Goal: Task Accomplishment & Management: Complete application form

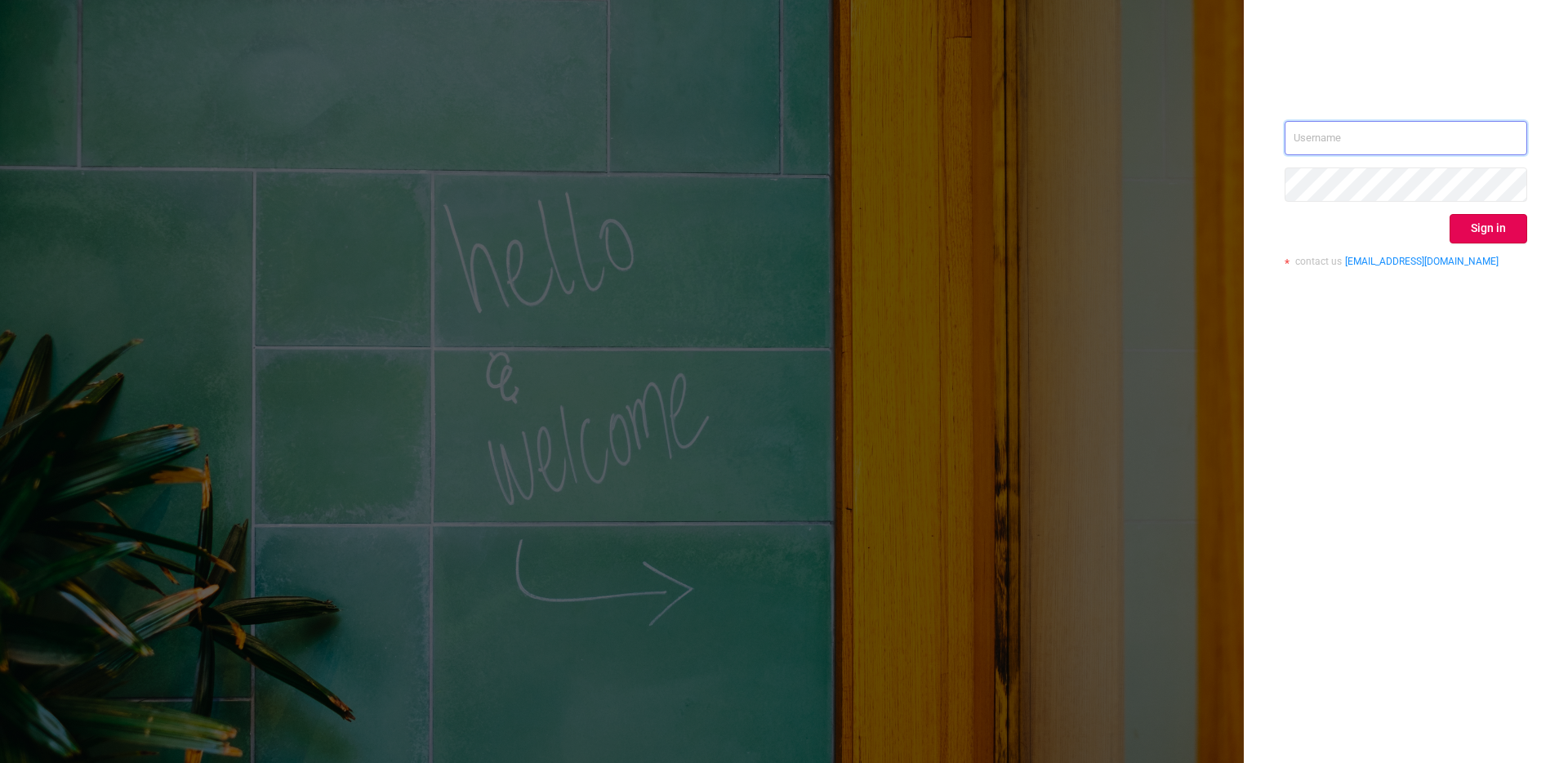
click at [1331, 133] on input "text" at bounding box center [1405, 138] width 243 height 34
type input "[PERSON_NAME][EMAIL_ADDRESS][DOMAIN_NAME]"
click at [1509, 225] on button "Sign in" at bounding box center [1488, 229] width 78 height 30
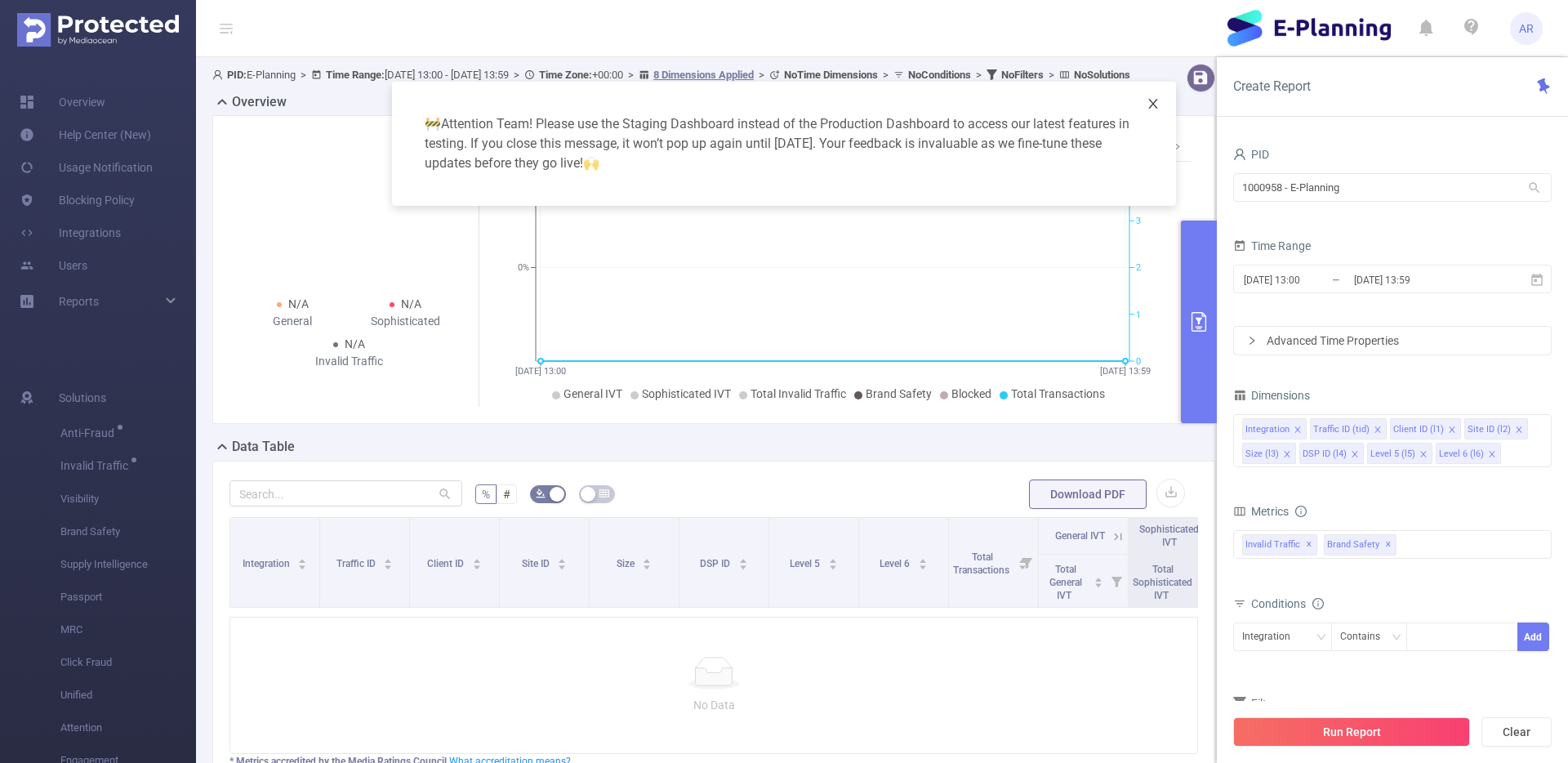
click at [1156, 102] on icon "icon: close" at bounding box center [1153, 103] width 13 height 13
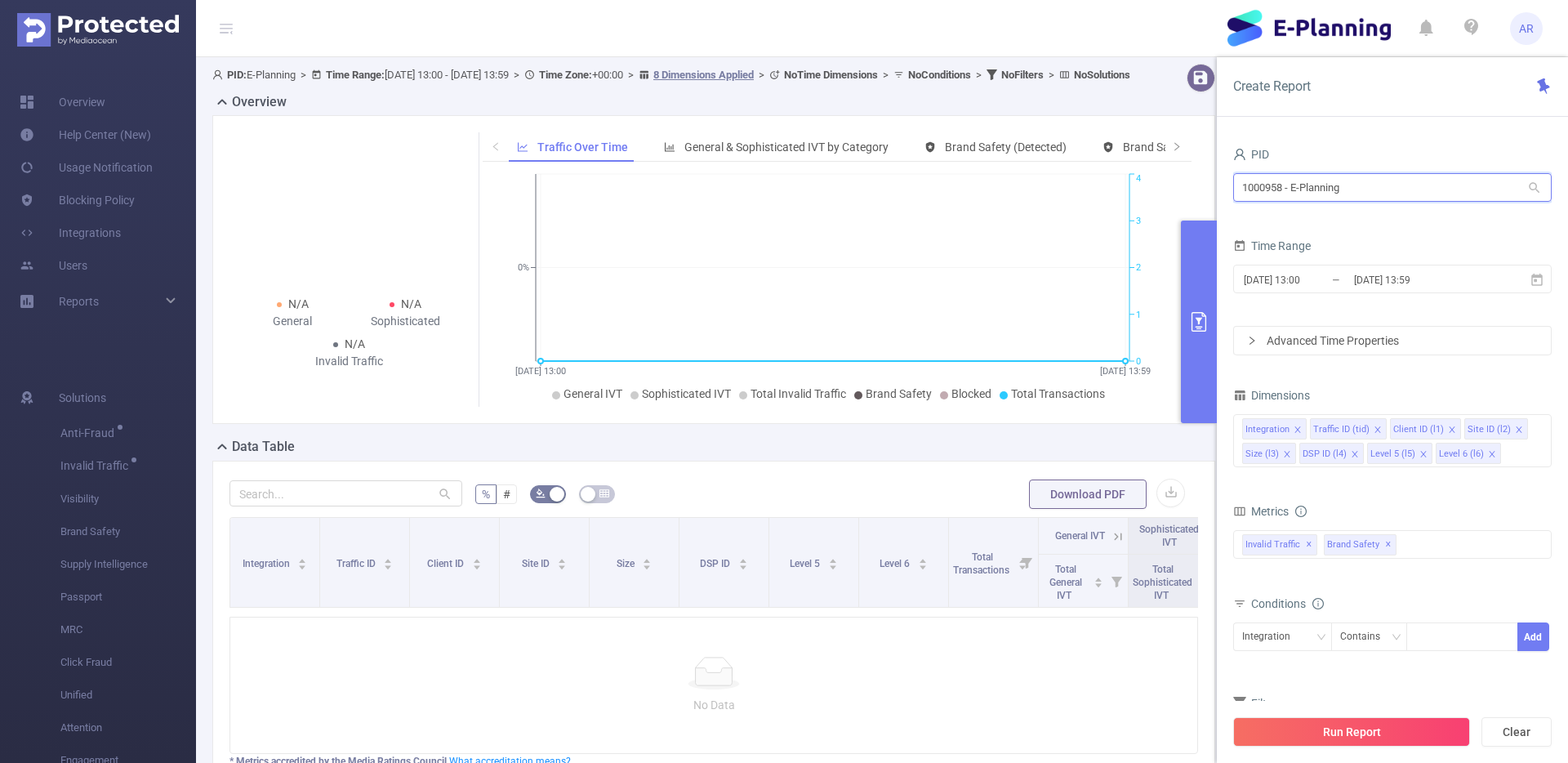
click at [1331, 194] on input "1000958 - E-Planning" at bounding box center [1393, 187] width 319 height 29
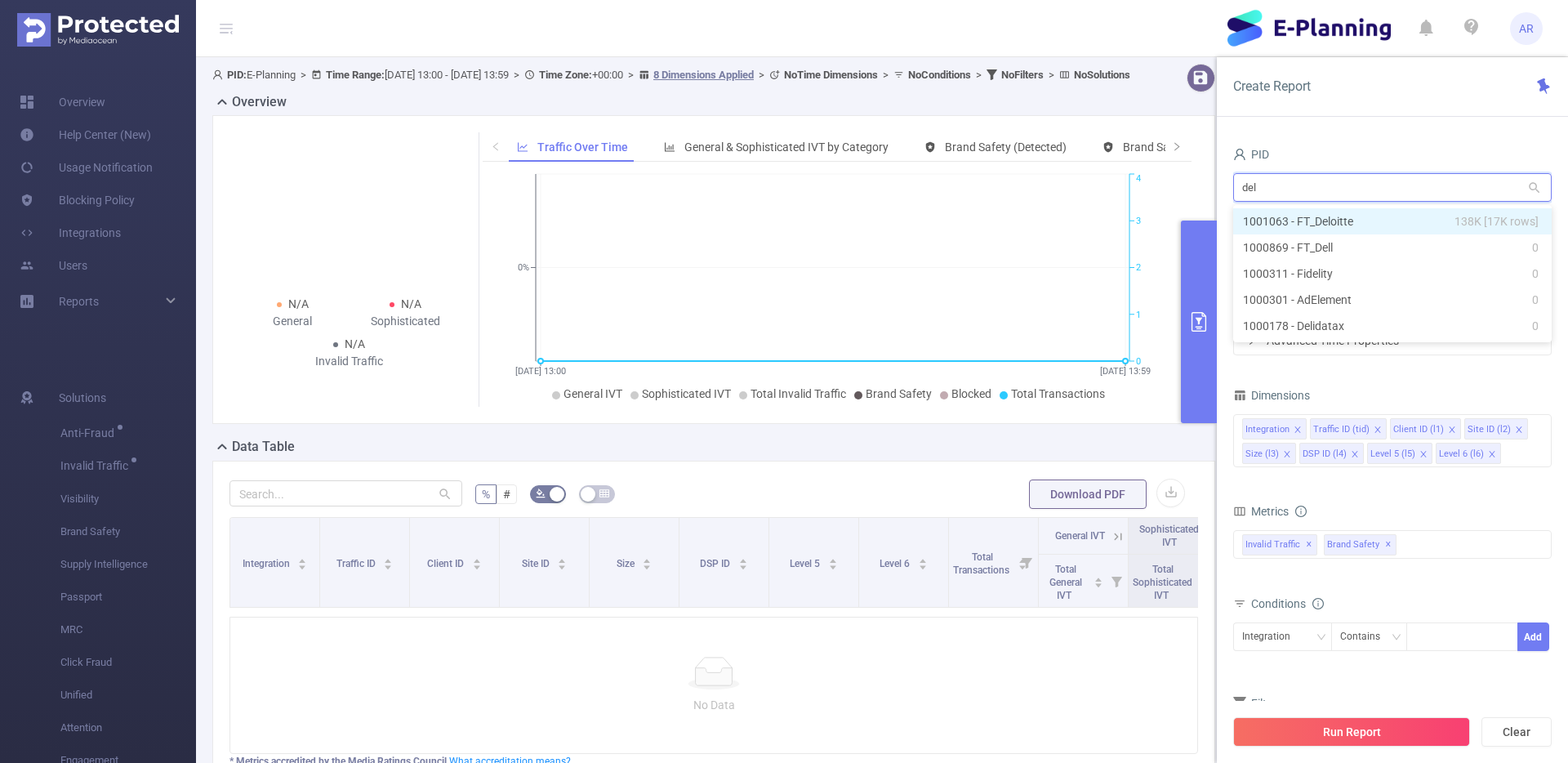
type input "delo"
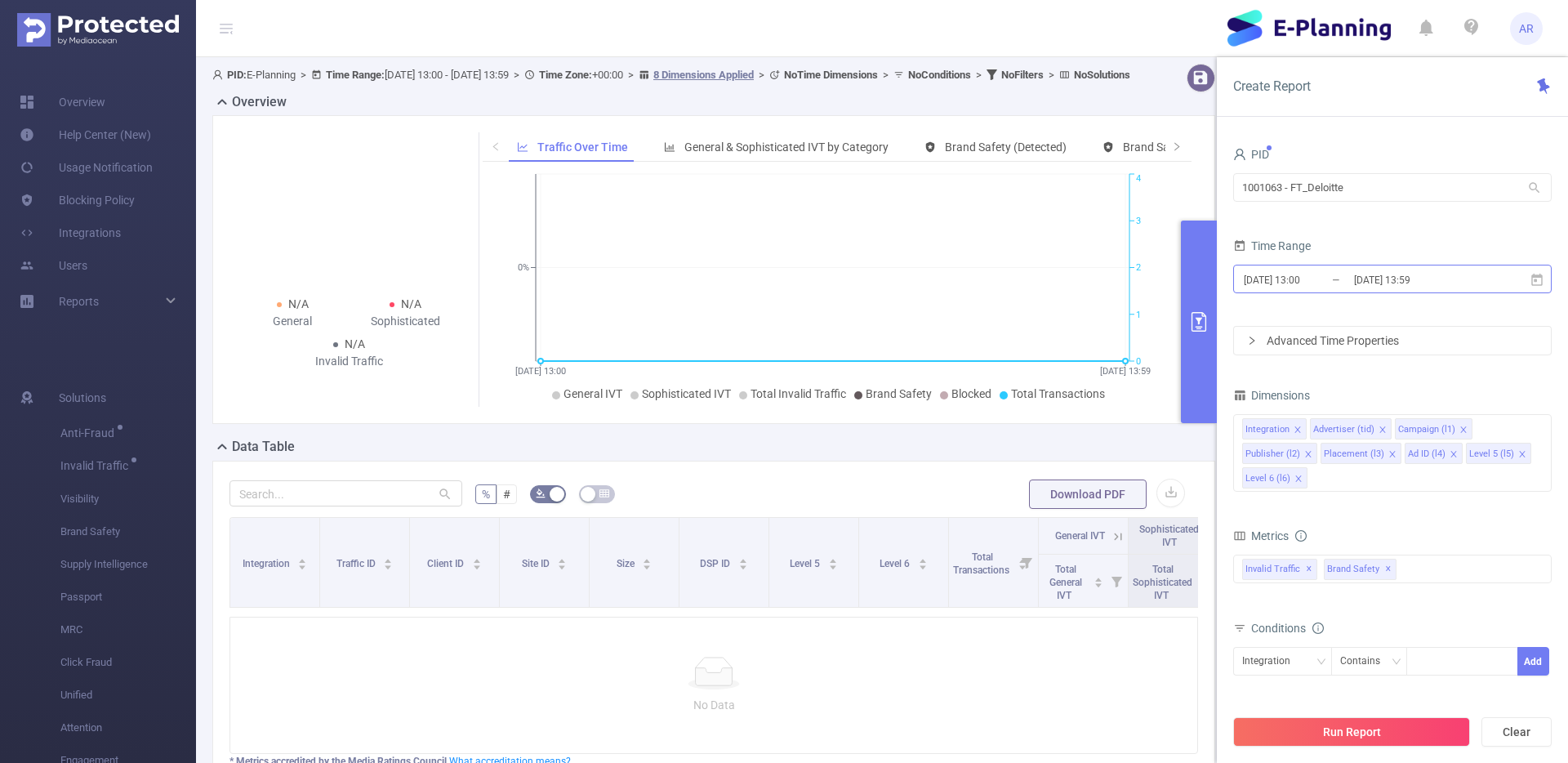
click at [1339, 286] on input "[DATE] 13:00" at bounding box center [1308, 279] width 132 height 22
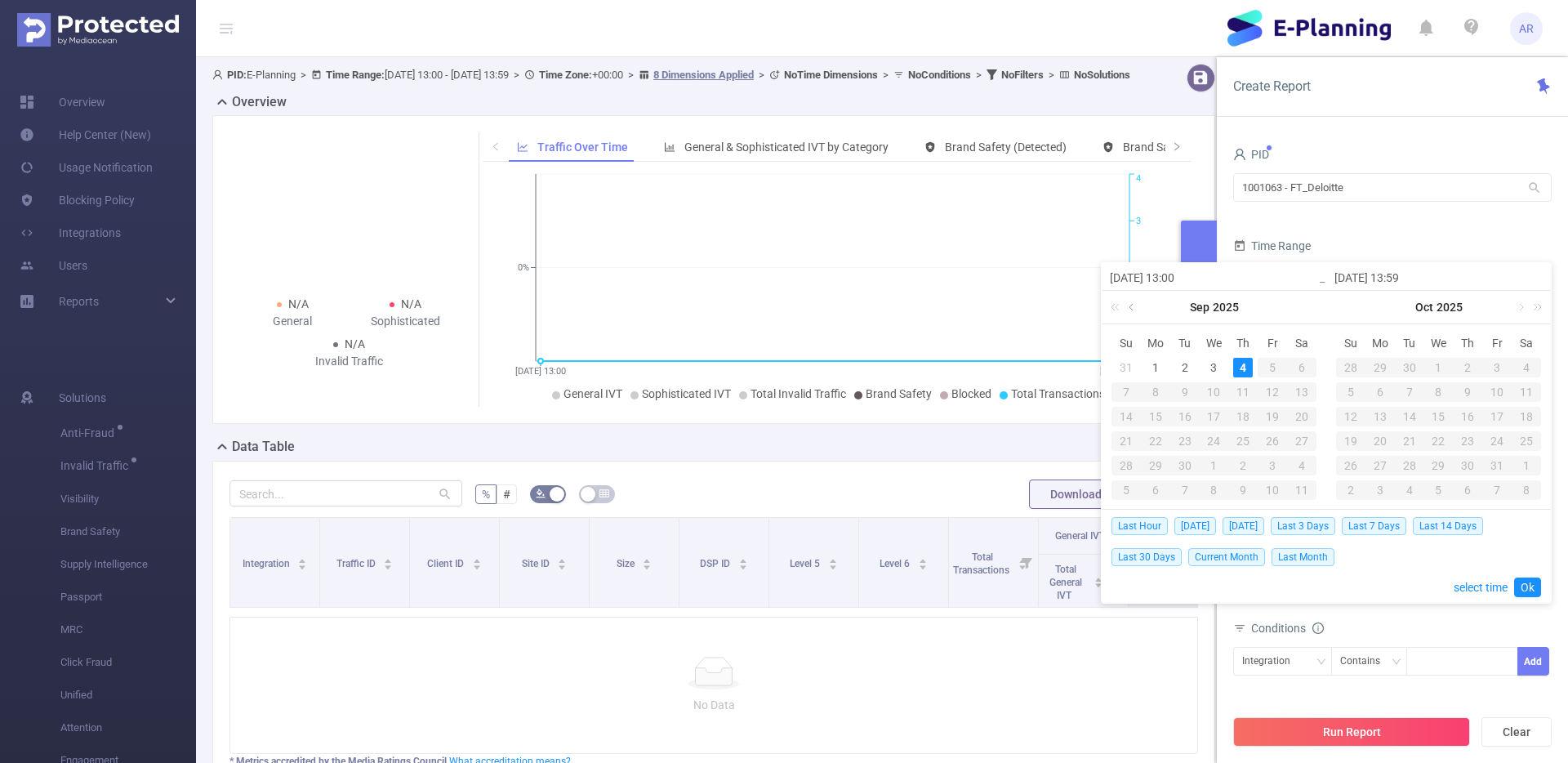
click at [1137, 307] on link at bounding box center [1133, 307] width 15 height 32
click at [1272, 358] on div "1" at bounding box center [1272, 367] width 19 height 19
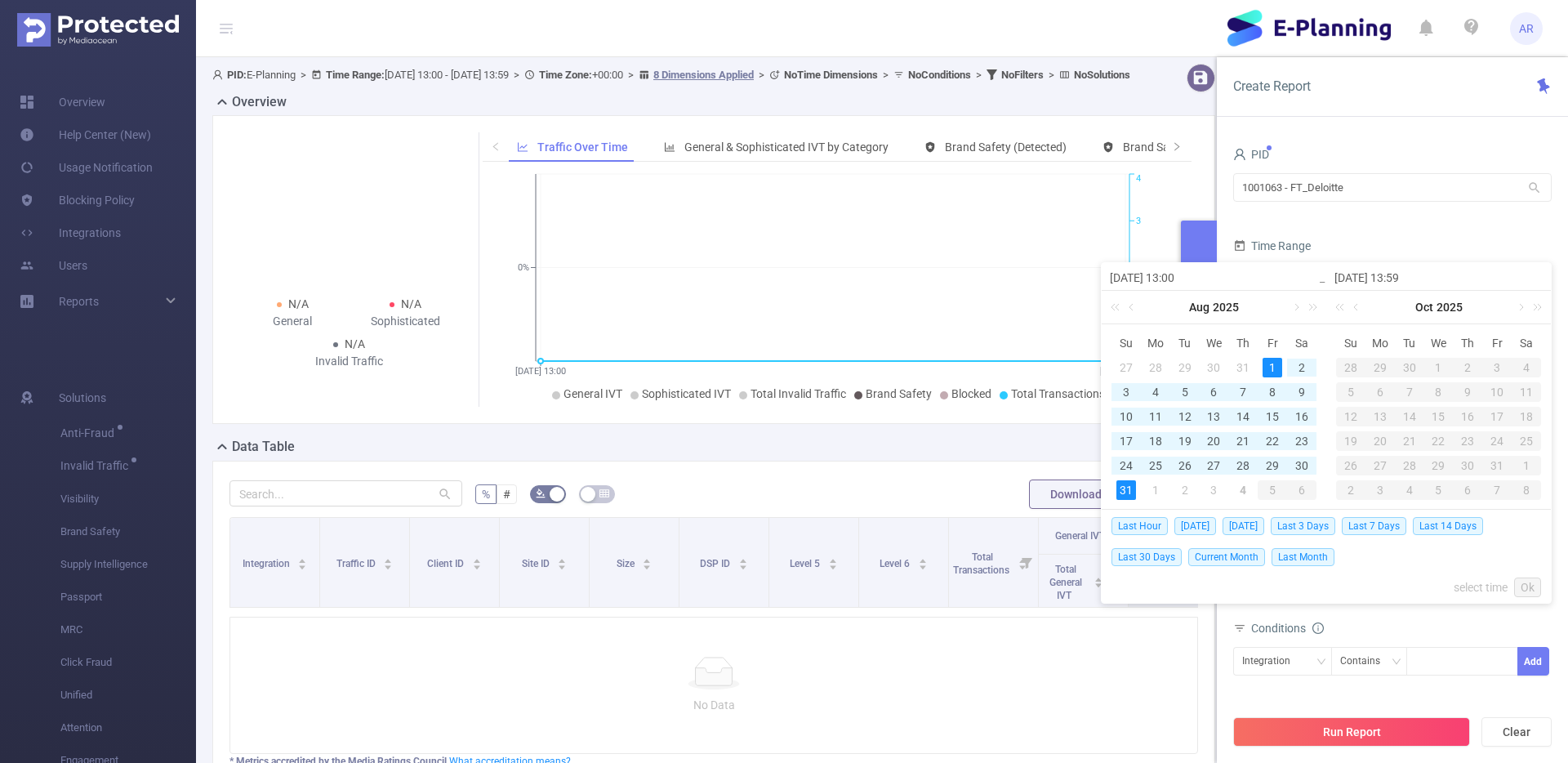
click at [1130, 491] on div "31" at bounding box center [1126, 490] width 19 height 19
type input "[DATE] 13:00"
type input "[DATE] 13:59"
type input "[DATE] 13:00"
type input "[DATE] 13:59"
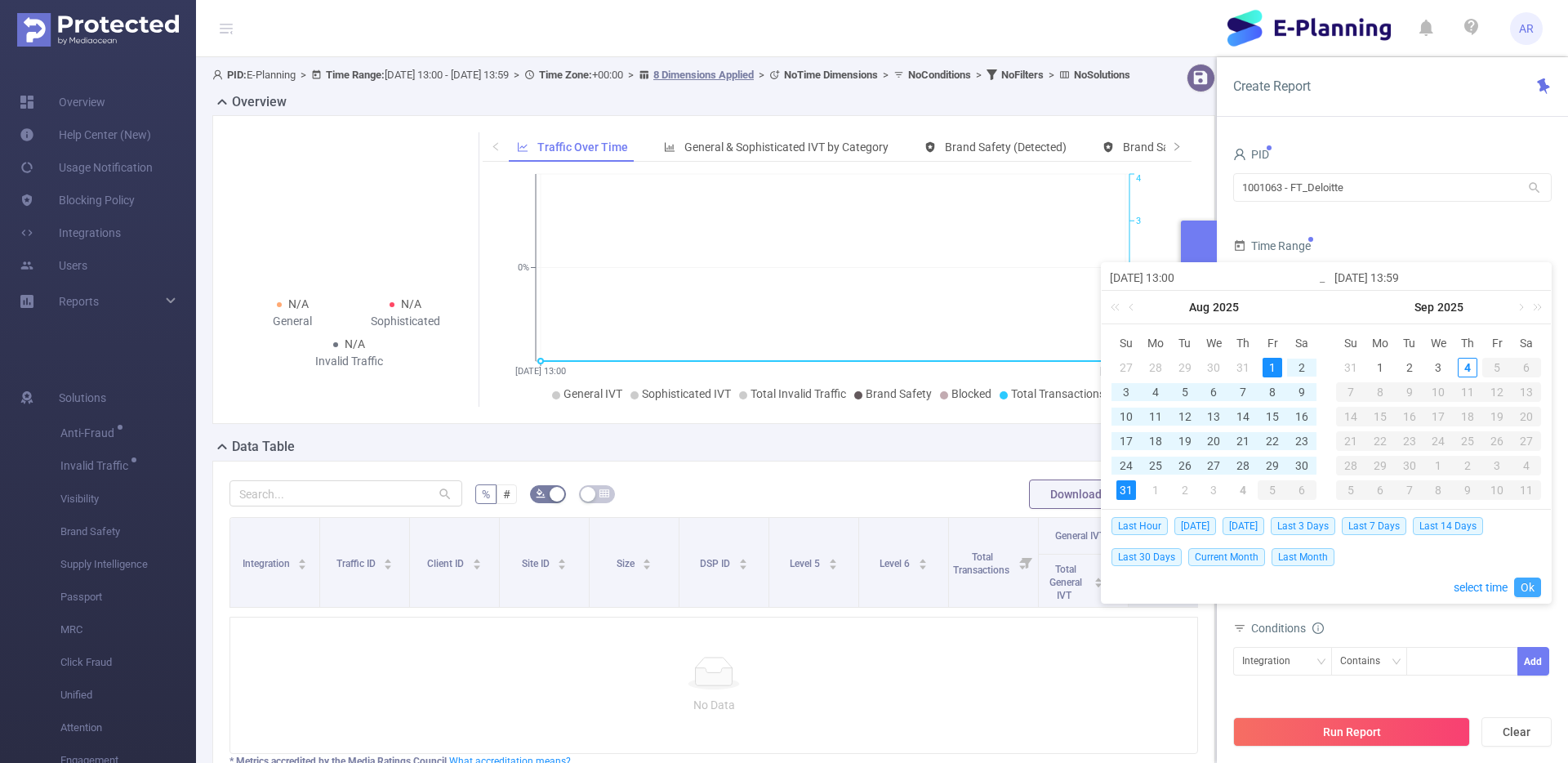
click at [1523, 583] on link "Ok" at bounding box center [1527, 587] width 27 height 19
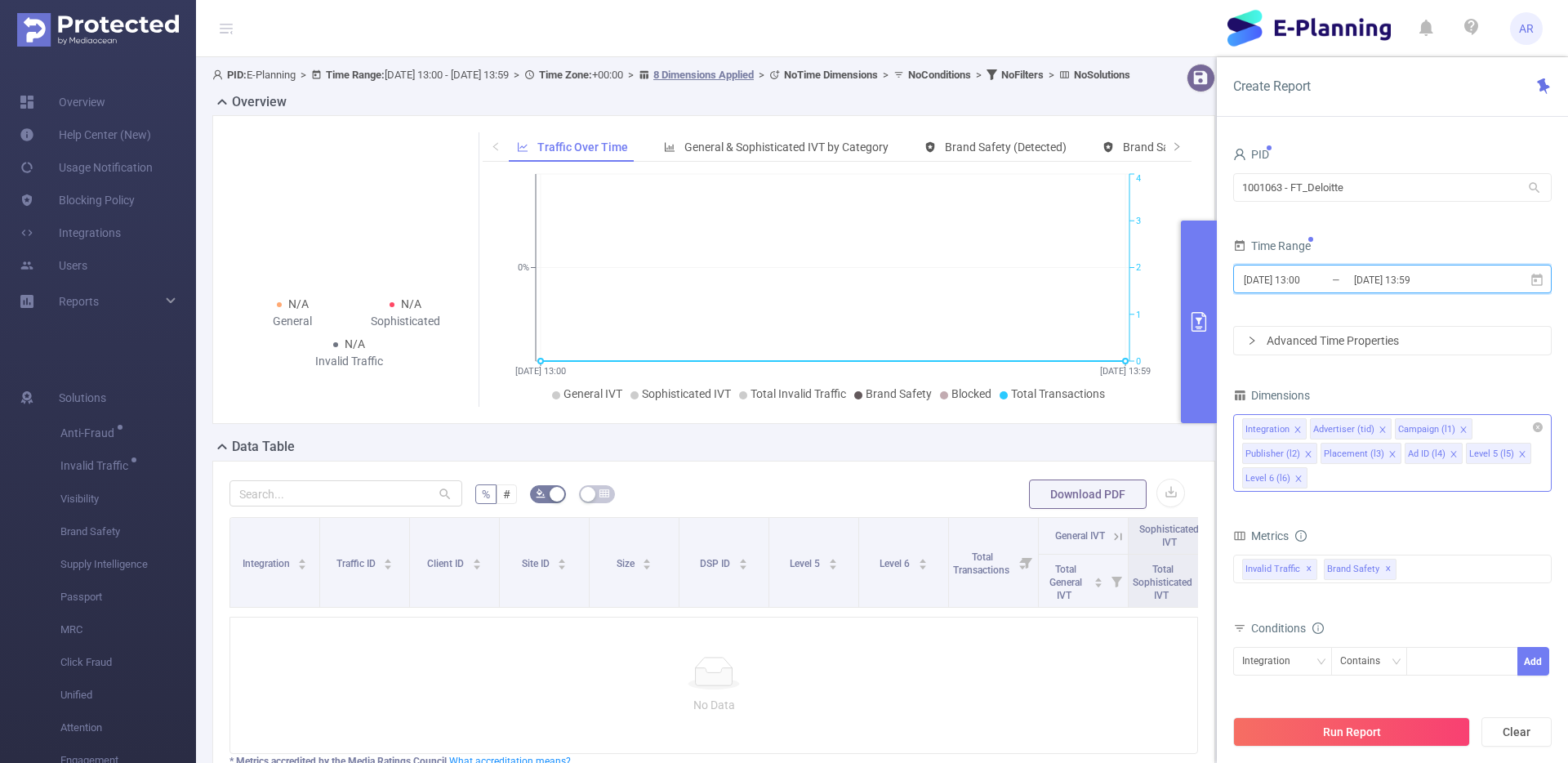
click at [1388, 452] on icon "icon: close" at bounding box center [1392, 454] width 8 height 8
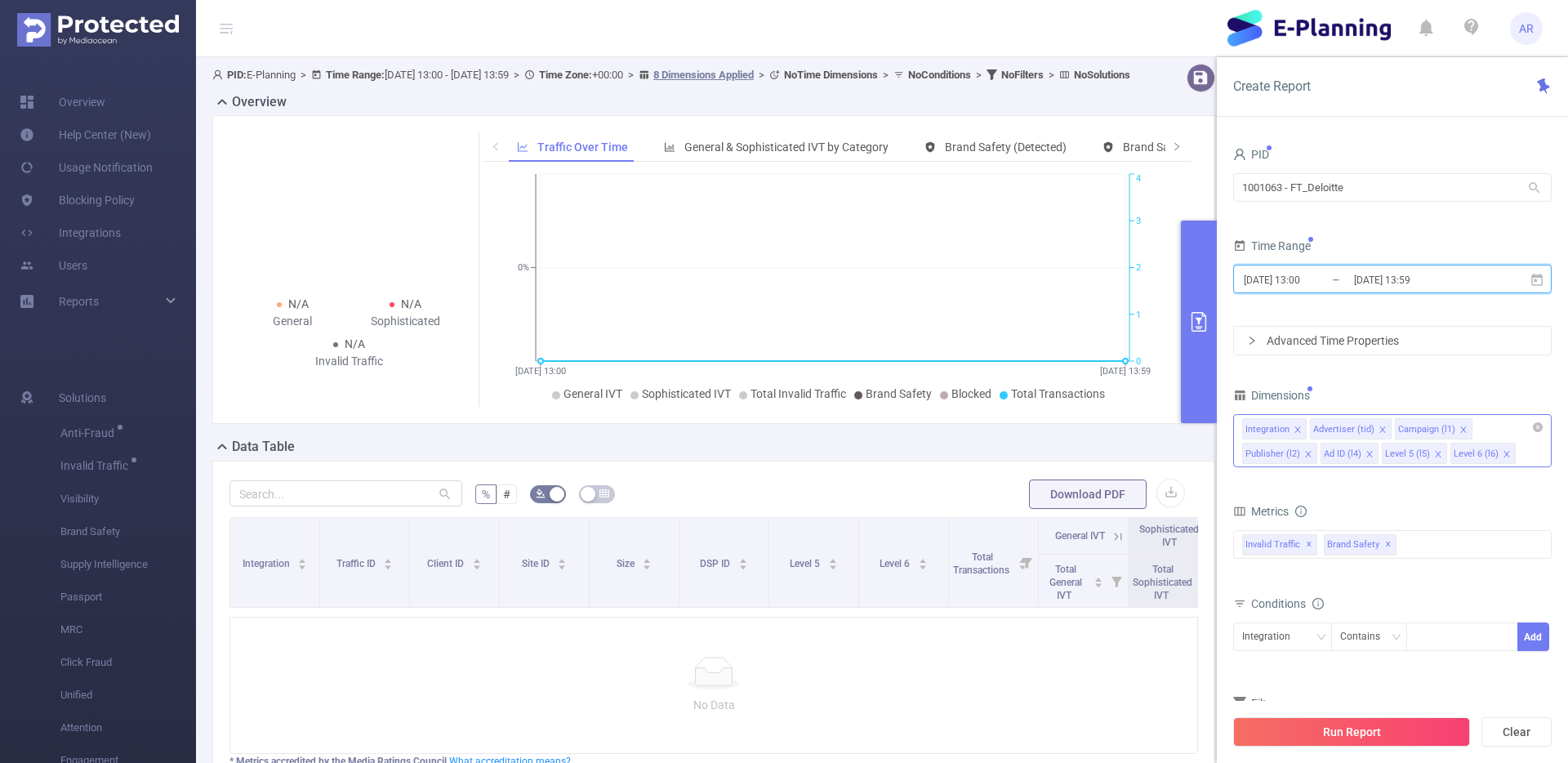
click at [1369, 450] on icon "icon: close" at bounding box center [1369, 454] width 8 height 8
click at [1374, 451] on icon "icon: close" at bounding box center [1376, 454] width 8 height 8
click at [1374, 452] on icon "icon: close" at bounding box center [1376, 454] width 6 height 6
click at [1385, 540] on span "✕" at bounding box center [1388, 545] width 6 height 19
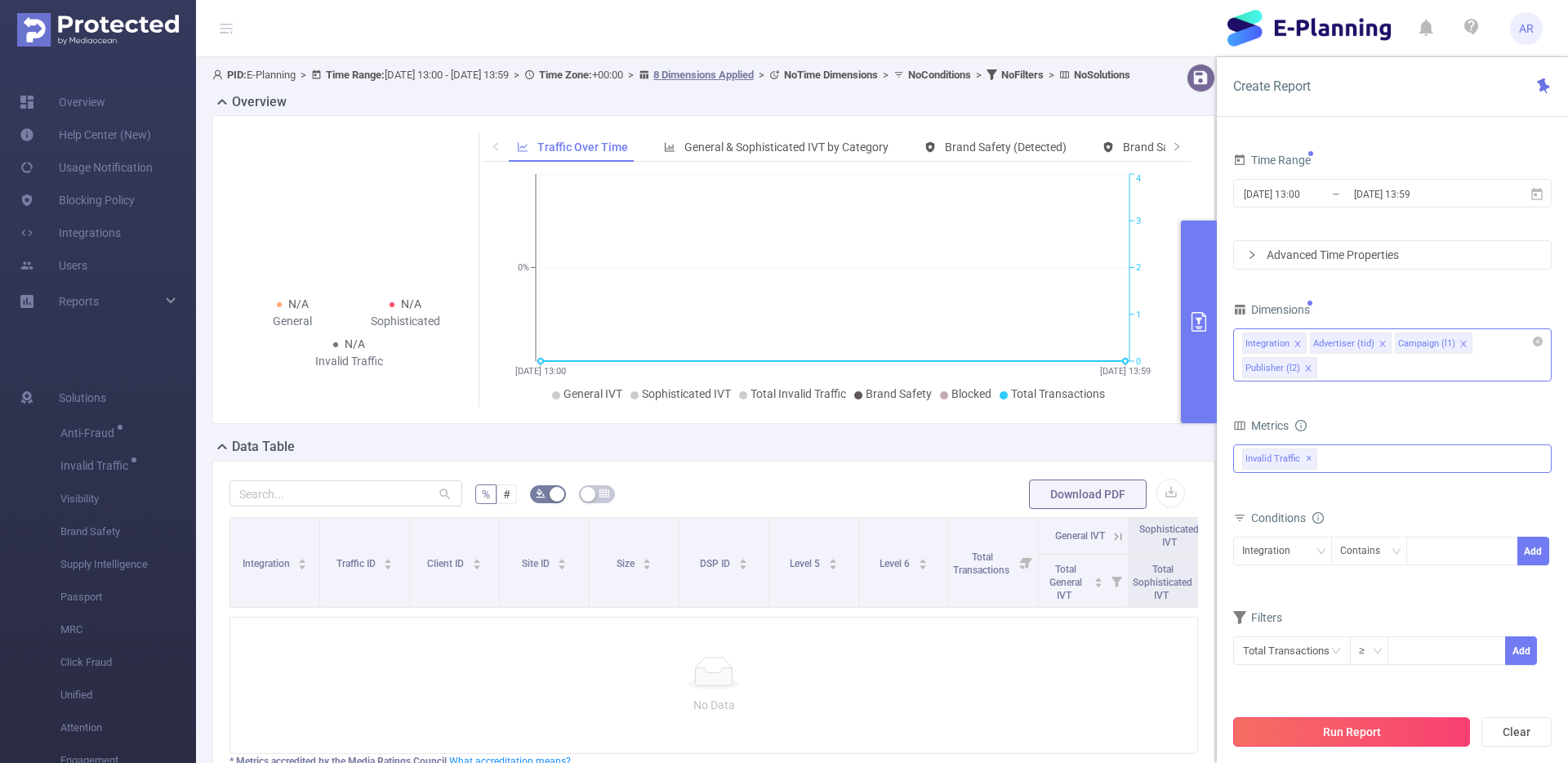
click at [1336, 733] on button "Run Report" at bounding box center [1352, 732] width 237 height 30
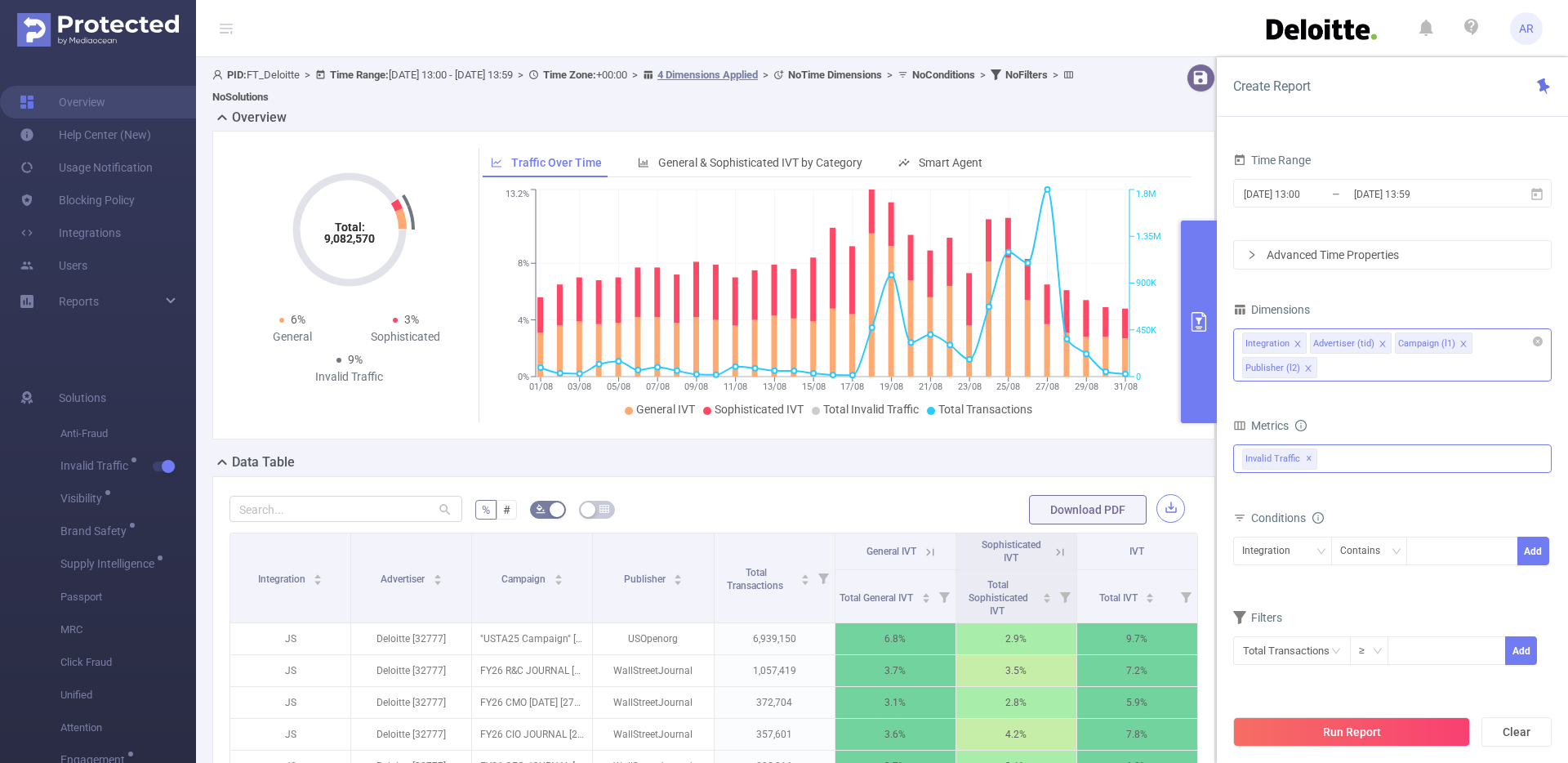
click at [1161, 505] on button "button" at bounding box center [1170, 508] width 29 height 29
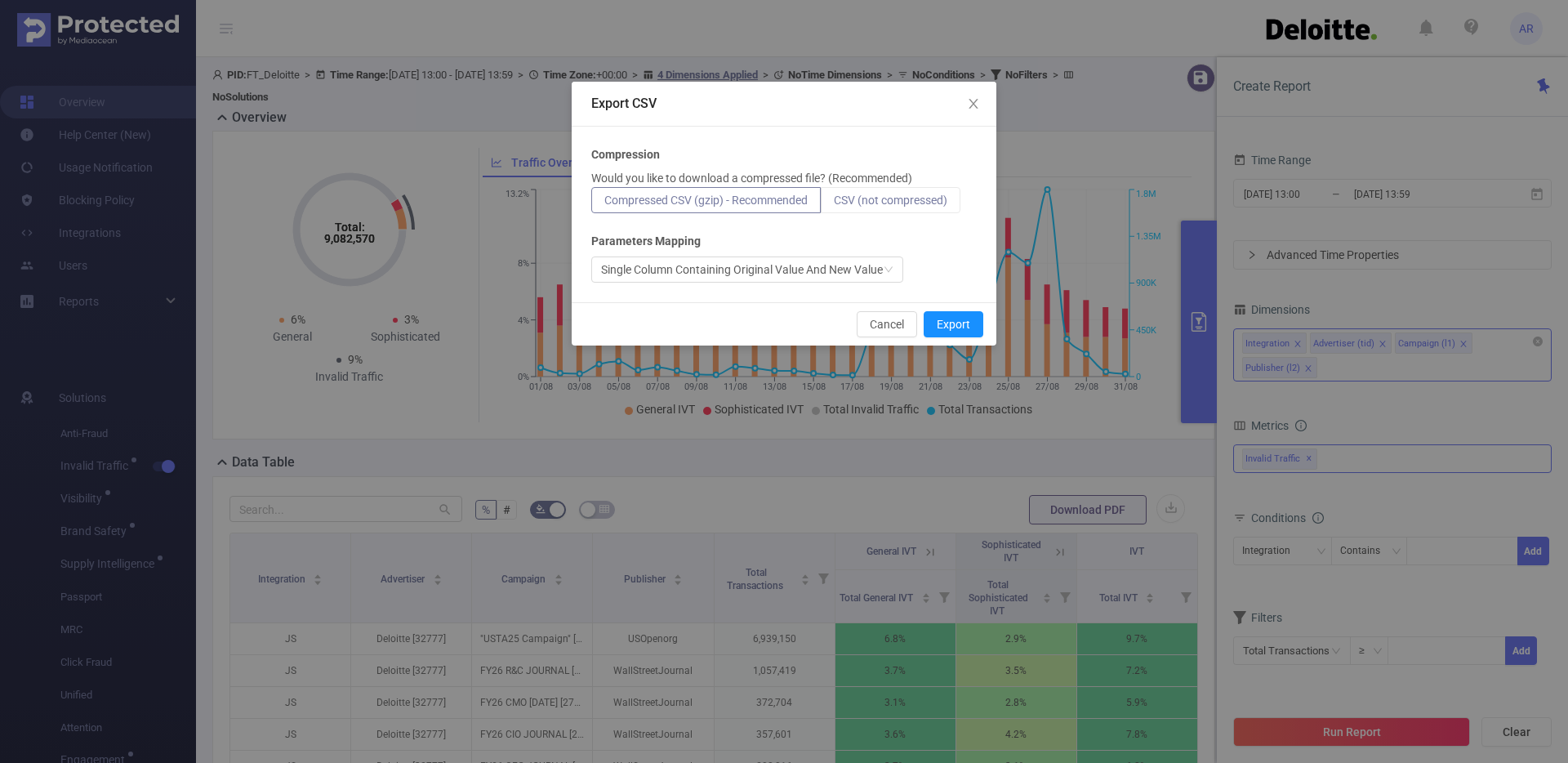
click at [893, 189] on label "CSV (not compressed)" at bounding box center [890, 200] width 139 height 26
click at [834, 204] on input "CSV (not compressed)" at bounding box center [834, 204] width 0 height 0
click at [946, 329] on button "Export" at bounding box center [953, 324] width 60 height 26
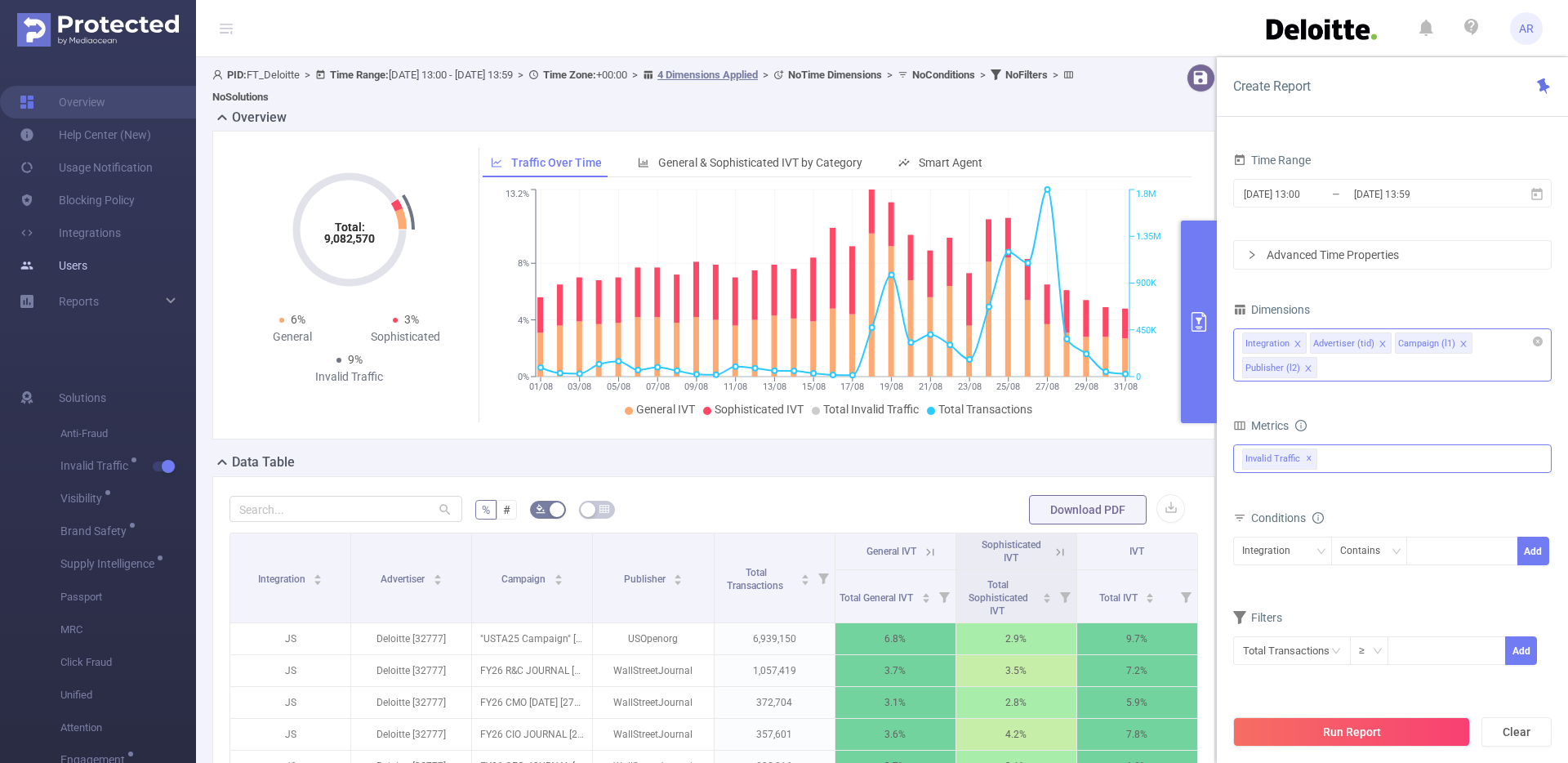
click at [88, 271] on link "Users" at bounding box center [53, 265] width 67 height 32
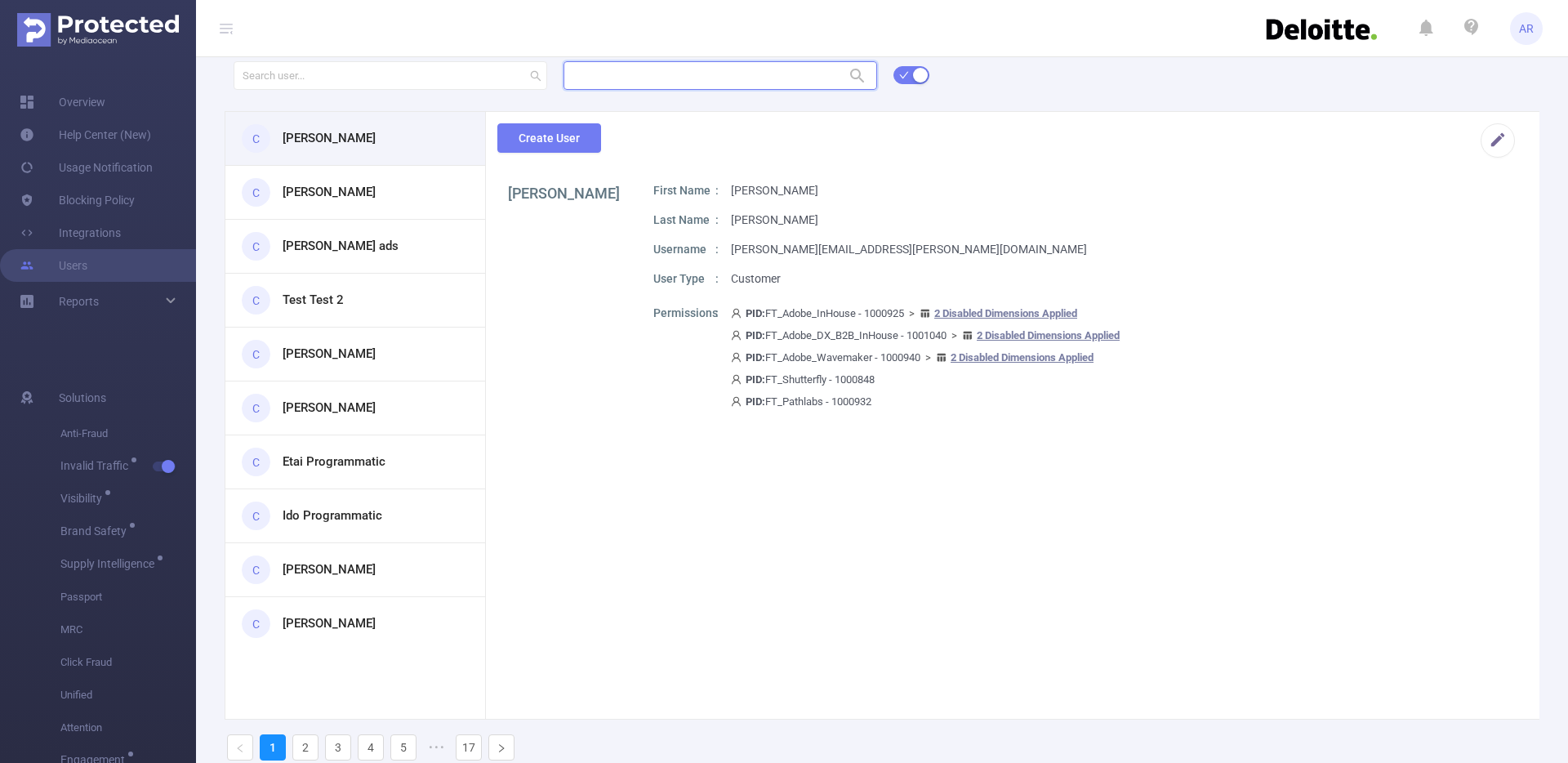
click at [621, 79] on input "text" at bounding box center [720, 75] width 314 height 29
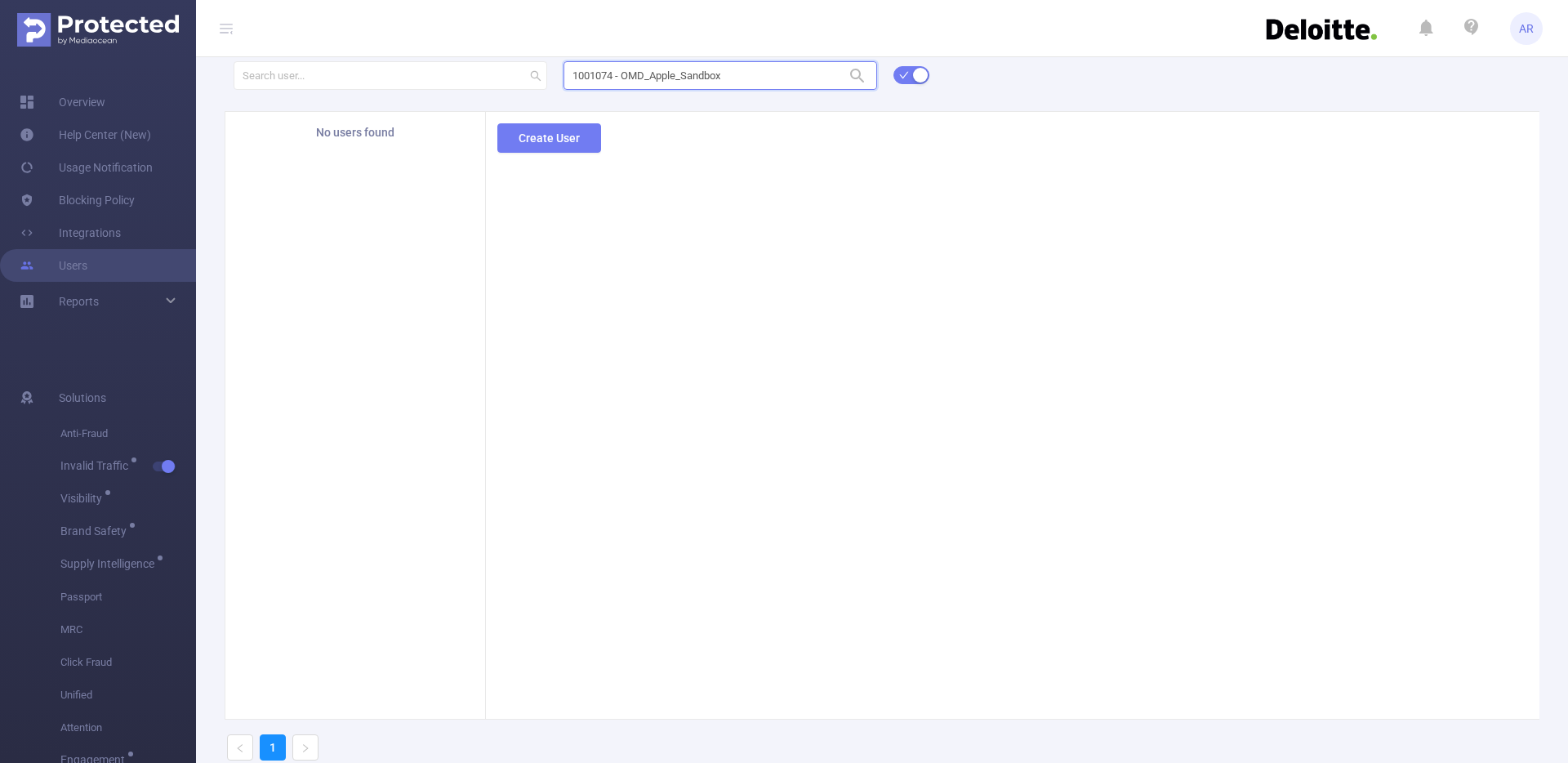
type input "1001074 - OMD_Apple_Sandbox"
click at [560, 135] on div "1001074 - OMD_Apple_Sandbox 1001074 - OMD_Apple_Sandbox No users found Create U…" at bounding box center [882, 416] width 1372 height 715
click at [544, 149] on button "Create User" at bounding box center [549, 138] width 103 height 30
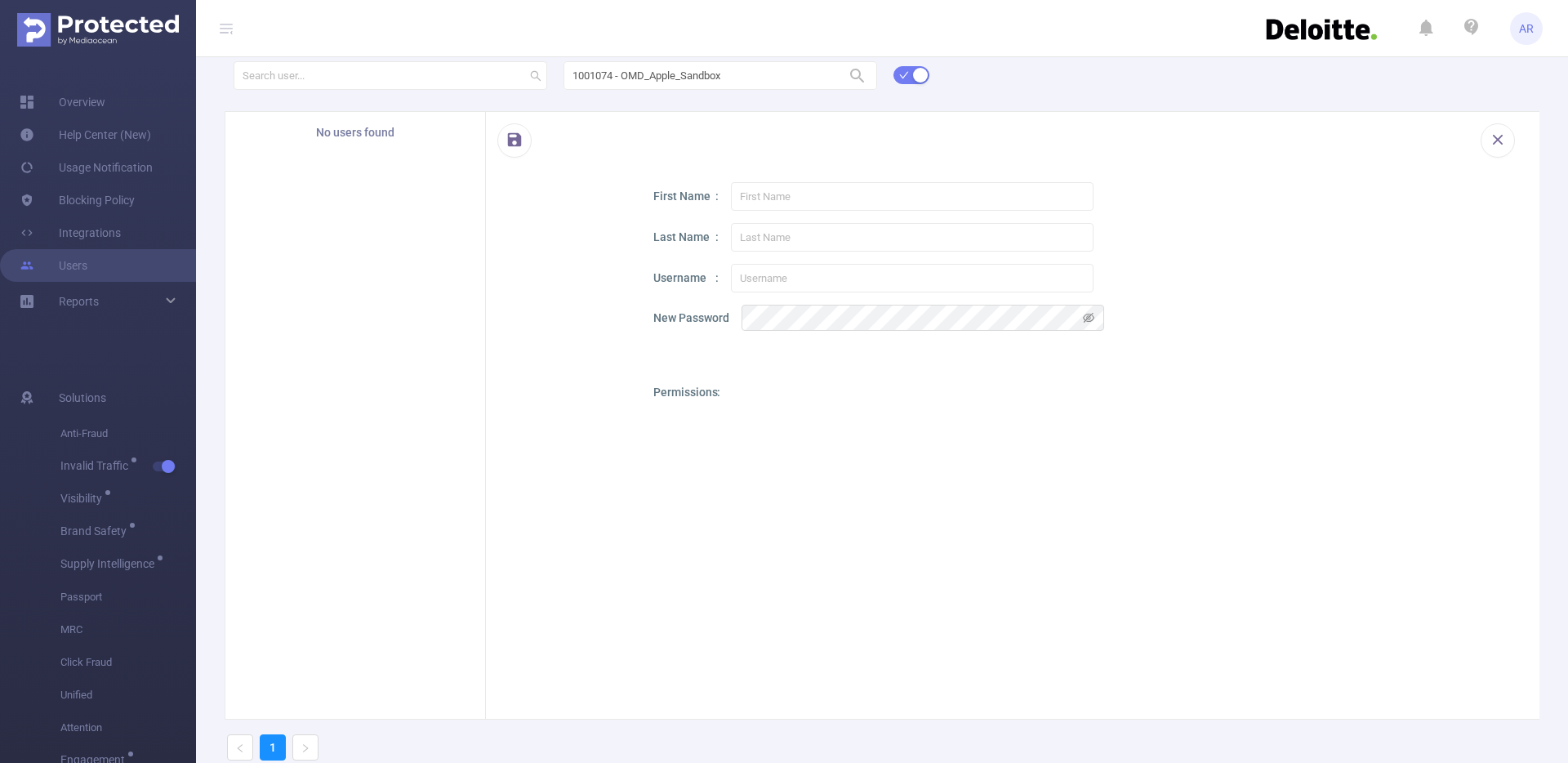
click at [752, 172] on div at bounding box center [1006, 147] width 1054 height 70
click at [752, 201] on input "text" at bounding box center [912, 196] width 363 height 29
paste input "[PERSON_NAME]"
type input "[PERSON_NAME]"
click at [757, 232] on input "text" at bounding box center [912, 237] width 363 height 29
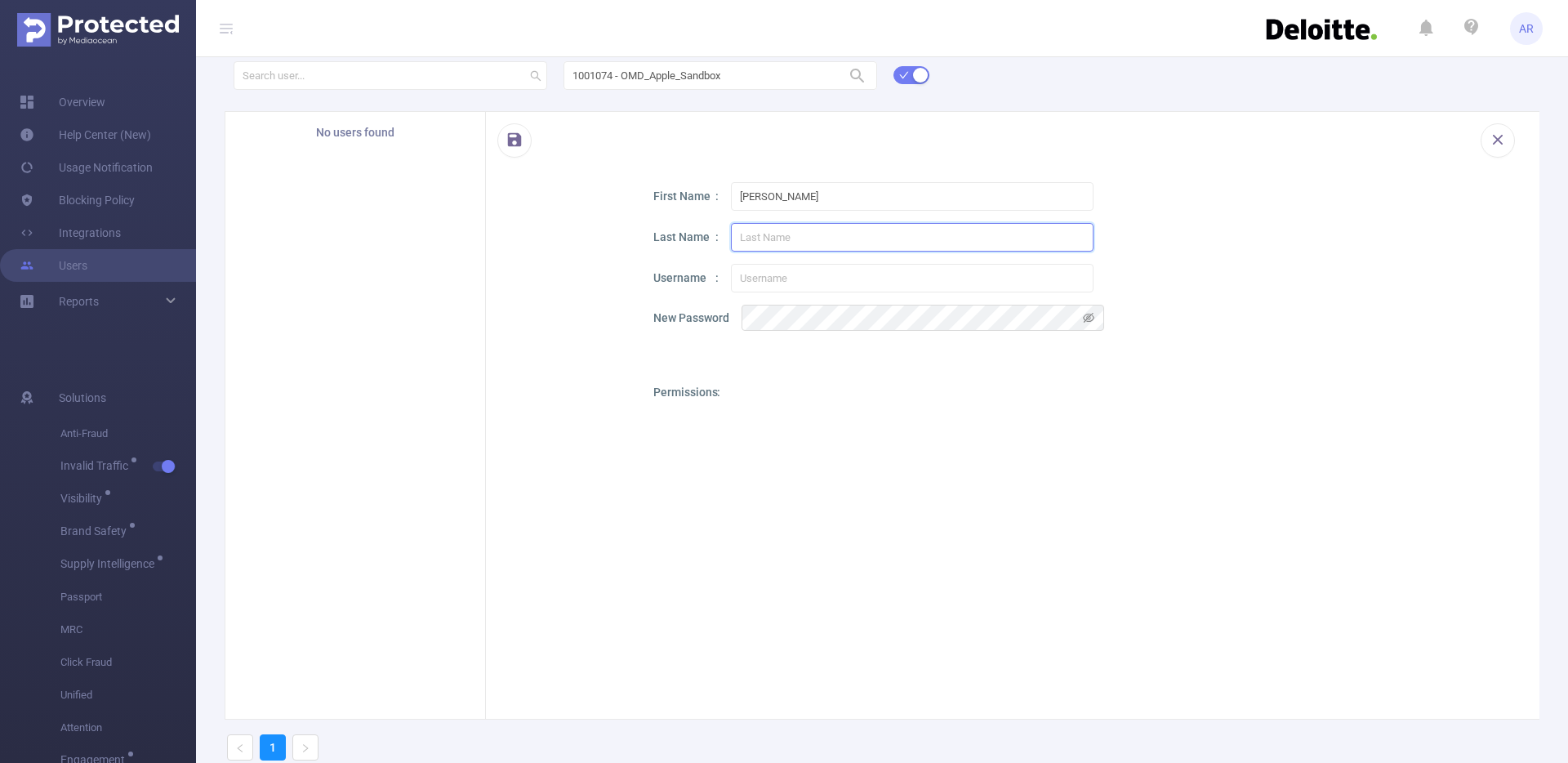
paste input "[PERSON_NAME]"
type input "[PERSON_NAME]"
click at [814, 278] on input "text" at bounding box center [912, 278] width 363 height 29
click at [802, 278] on input "text" at bounding box center [912, 278] width 363 height 29
paste input "[PERSON_NAME][EMAIL_ADDRESS][PERSON_NAME][DOMAIN_NAME]"
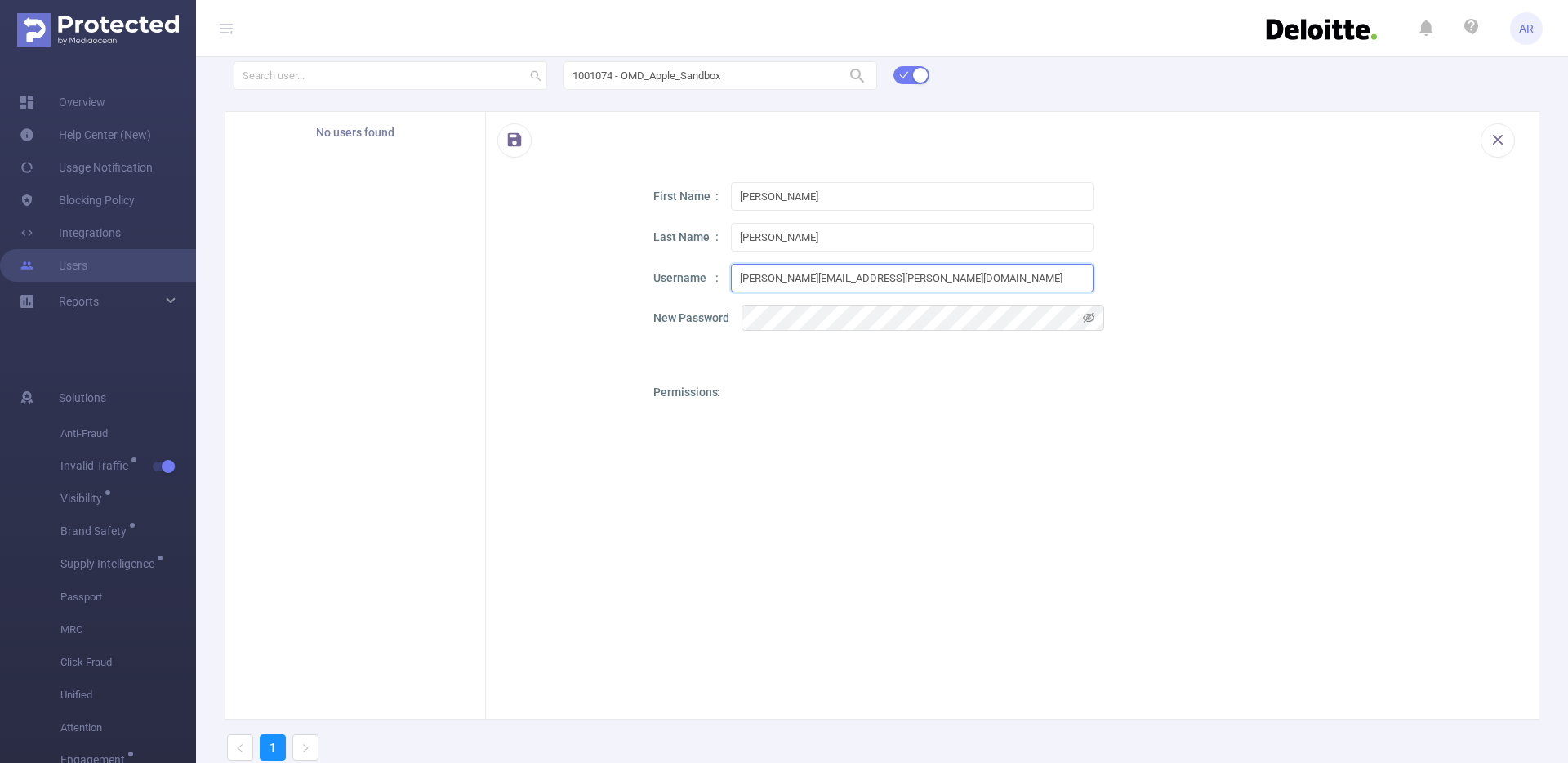
type input "[PERSON_NAME][EMAIL_ADDRESS][PERSON_NAME][DOMAIN_NAME]"
drag, startPoint x: 769, startPoint y: 193, endPoint x: 891, endPoint y: 201, distance: 122.3
click at [891, 201] on input "[PERSON_NAME]" at bounding box center [912, 196] width 363 height 29
type input "[PERSON_NAME]"
drag, startPoint x: 769, startPoint y: 235, endPoint x: 694, endPoint y: 237, distance: 75.0
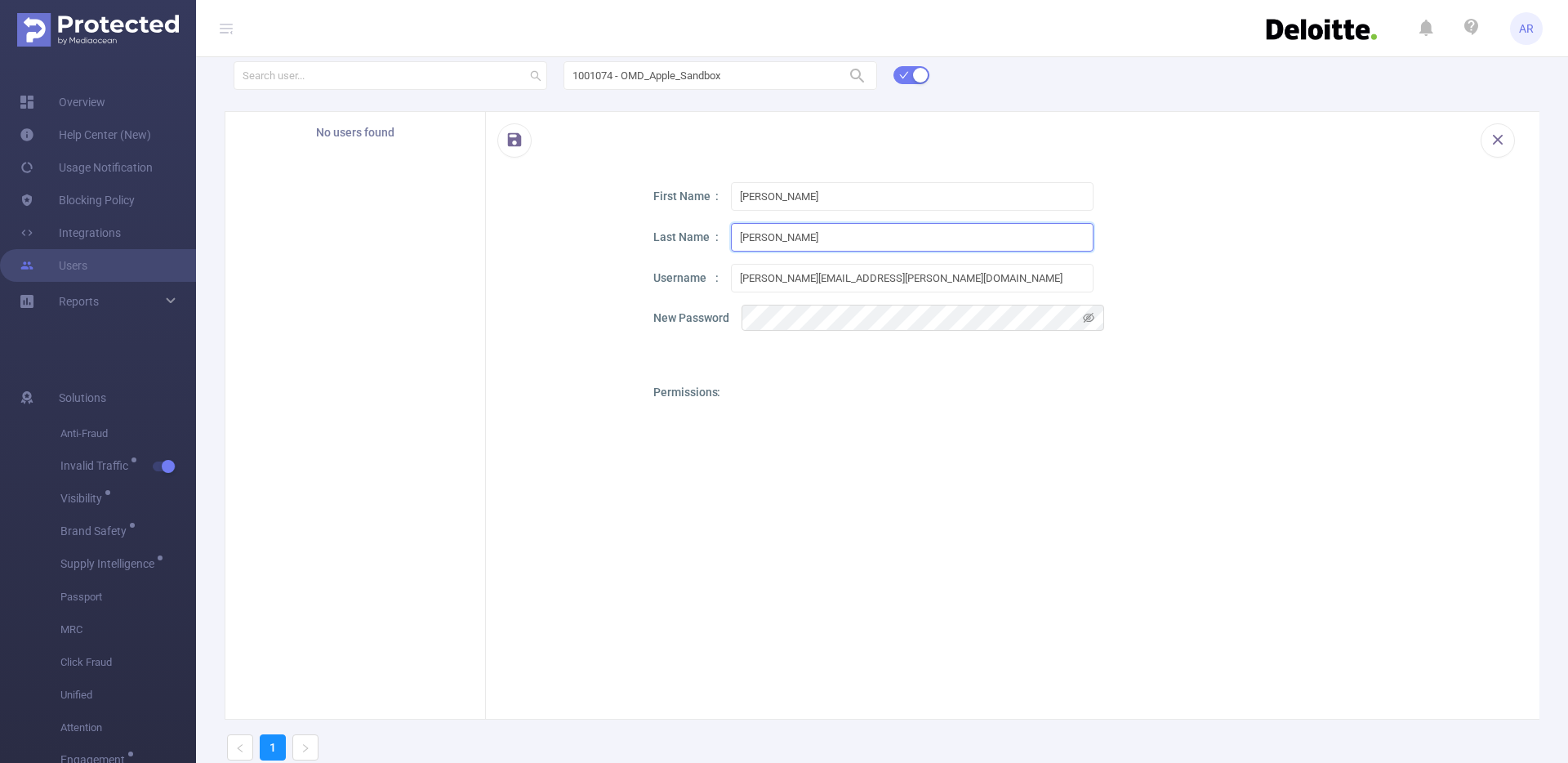
click at [694, 237] on div "Last Name [PERSON_NAME]" at bounding box center [1082, 237] width 858 height 29
click at [741, 237] on input "[PERSON_NAME]" at bounding box center [912, 237] width 363 height 29
type input "[PERSON_NAME]"
click at [1090, 319] on icon "icon: eye-invisible" at bounding box center [1090, 319] width 4 height 4
click at [1218, 373] on div "First Name [PERSON_NAME] Last Name [PERSON_NAME] Username [PERSON_NAME][EMAIL_A…" at bounding box center [1082, 533] width 858 height 701
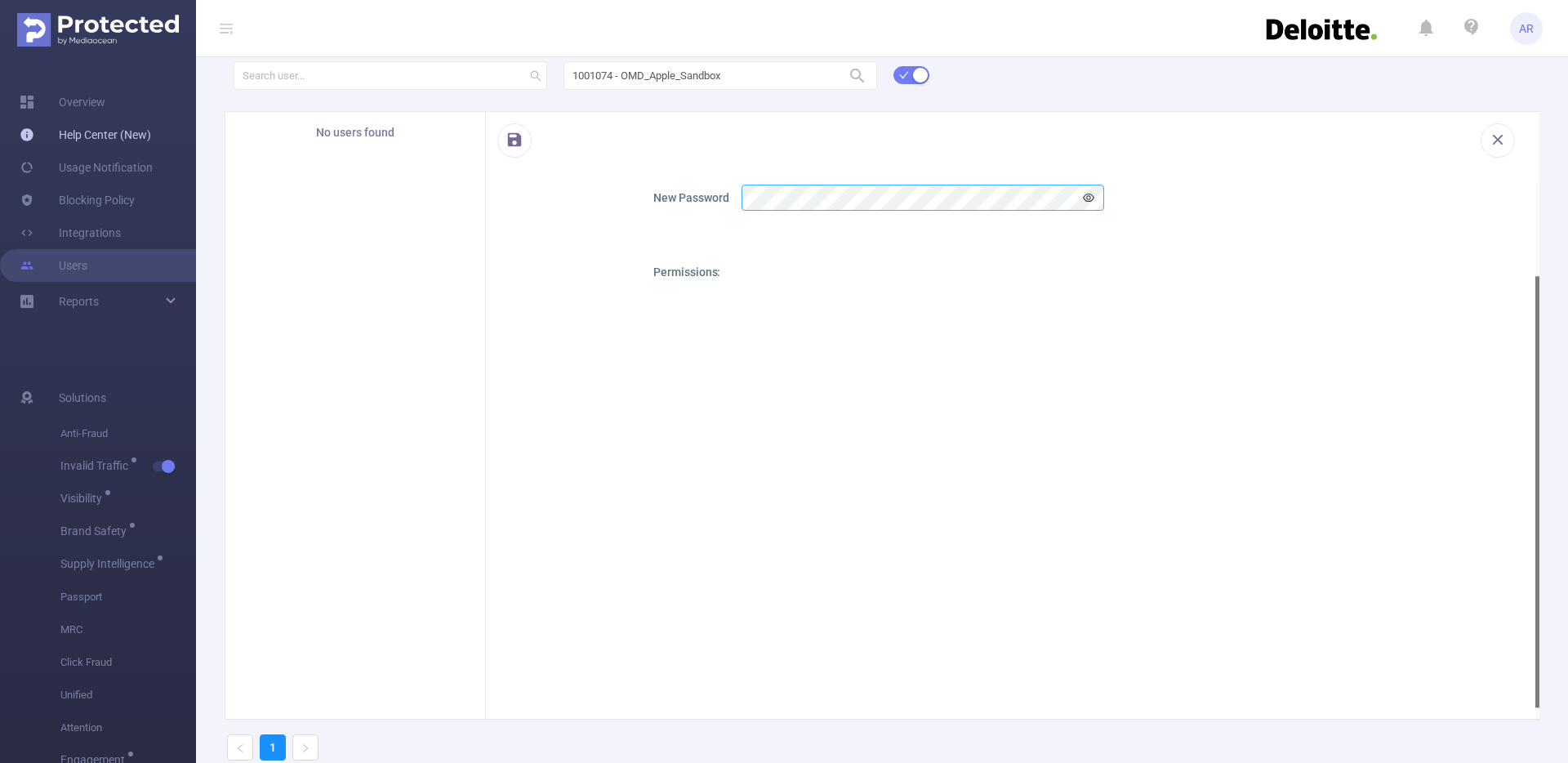
scroll to position [80, 0]
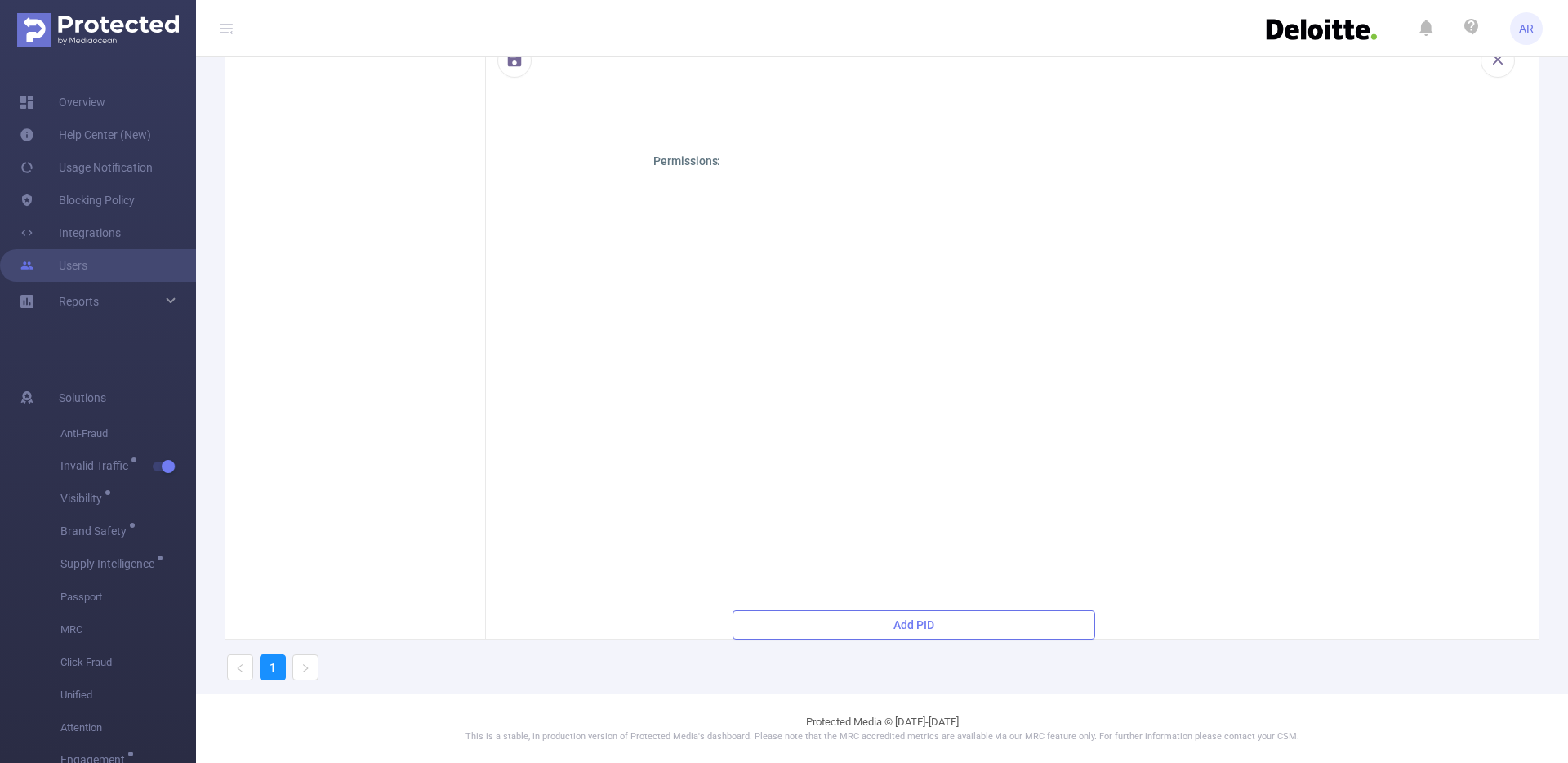
click at [951, 621] on button "Add PID" at bounding box center [914, 625] width 363 height 30
click at [851, 166] on input "1000001 - Demo" at bounding box center [931, 166] width 327 height 29
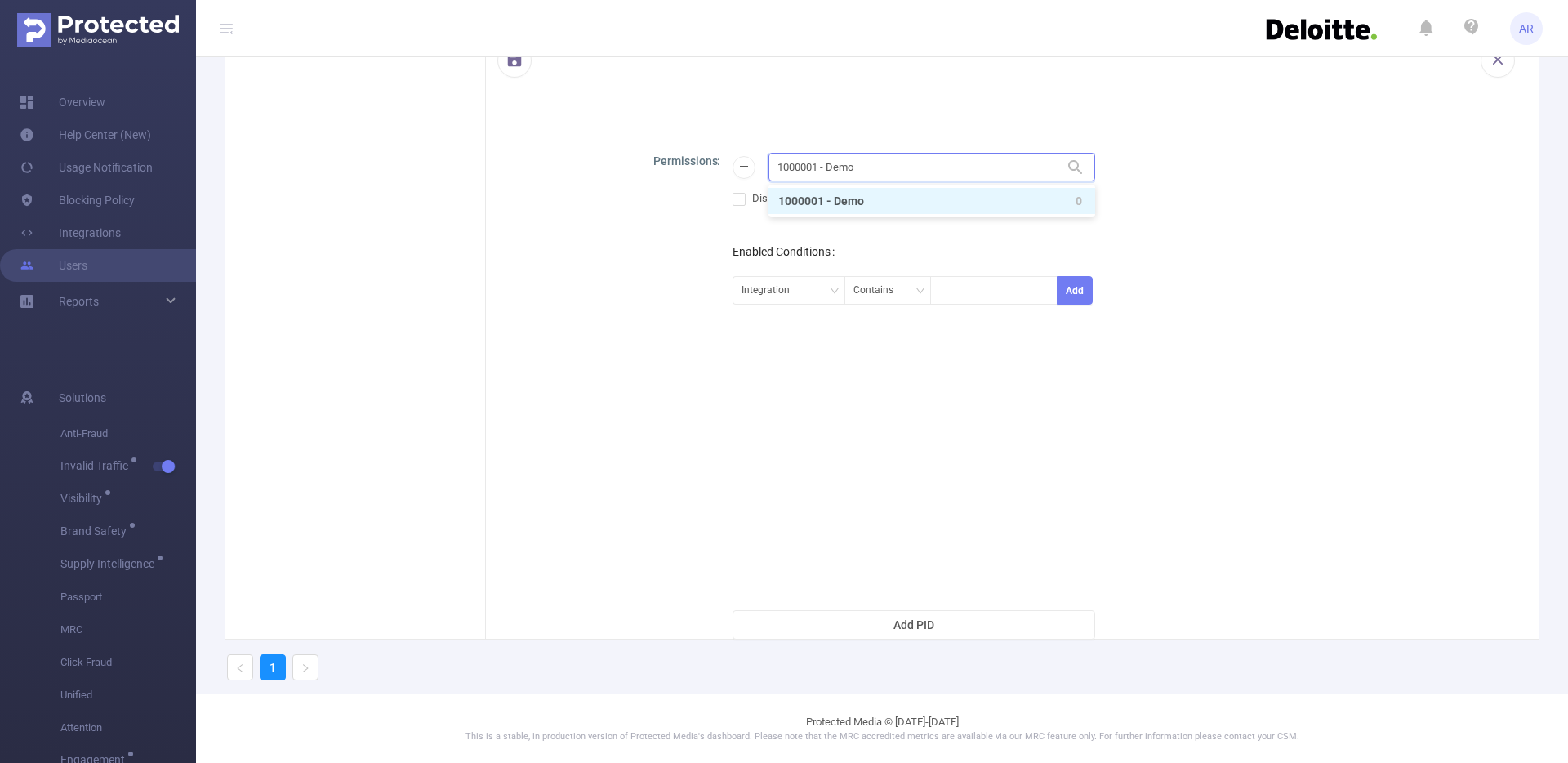
click at [851, 166] on input "1000001 - Demo" at bounding box center [931, 166] width 327 height 29
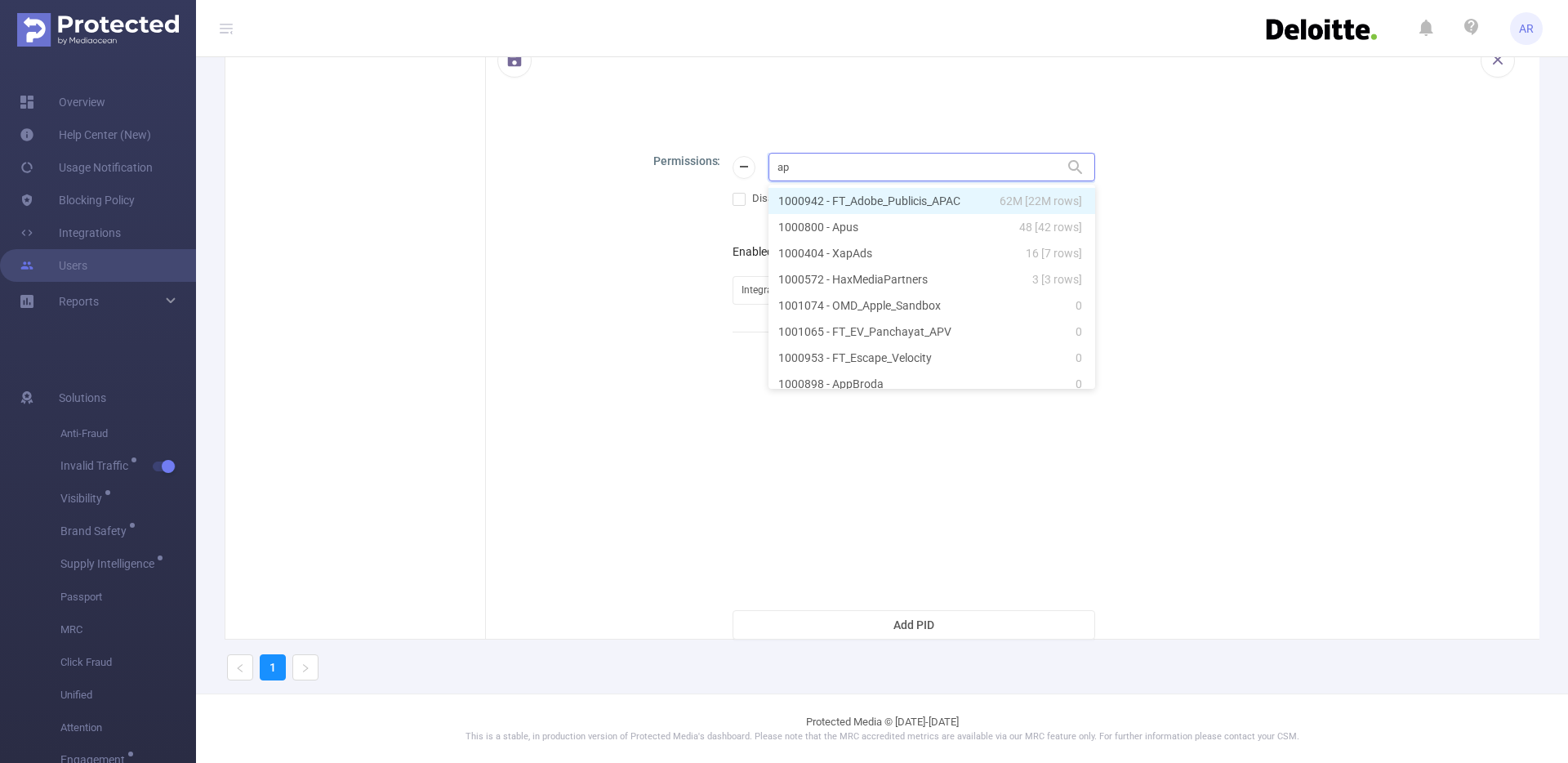
type input "app"
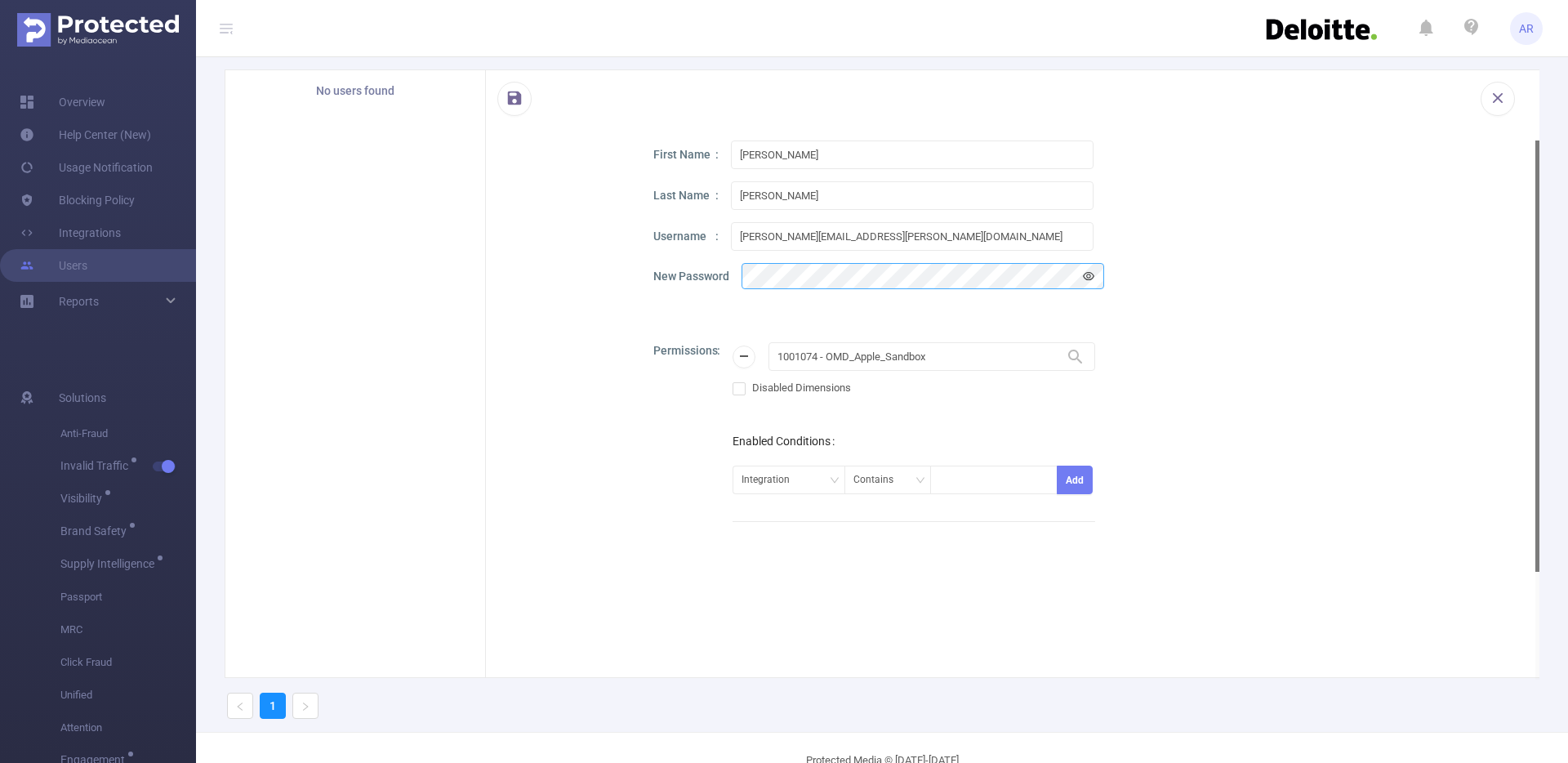
scroll to position [0, 0]
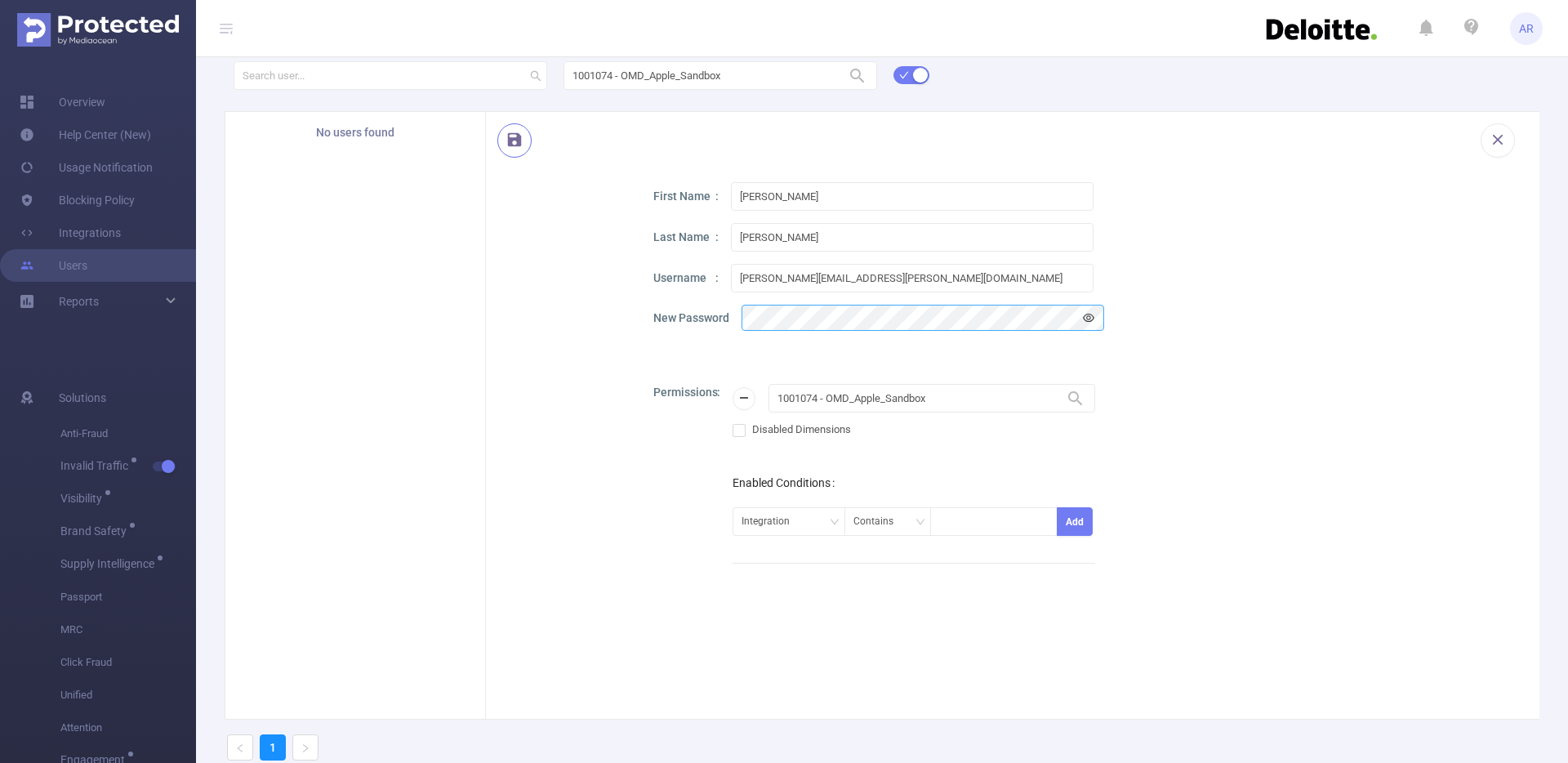
click at [524, 142] on button "button" at bounding box center [514, 140] width 34 height 34
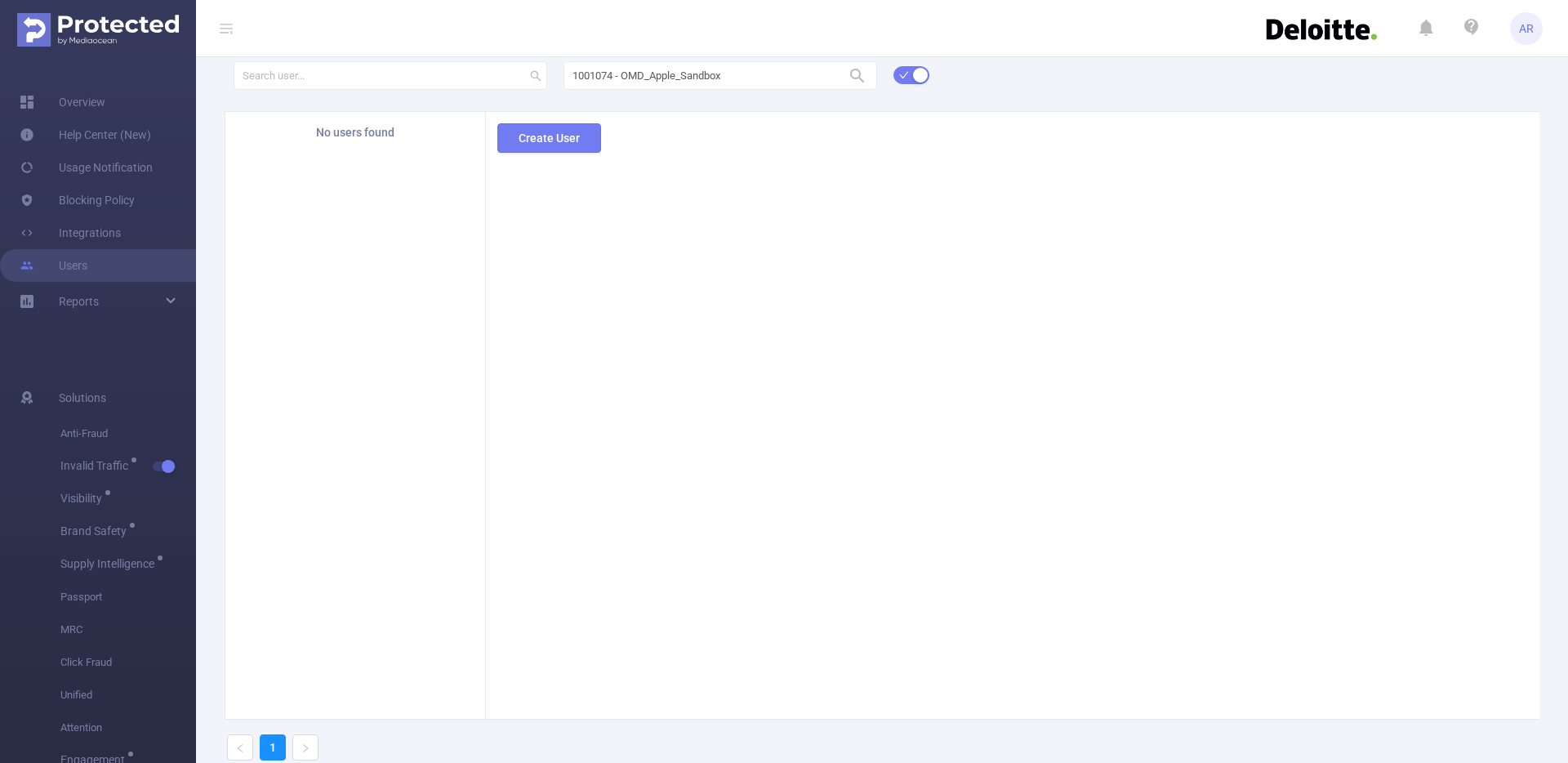
click at [524, 142] on button "Create User" at bounding box center [549, 138] width 103 height 30
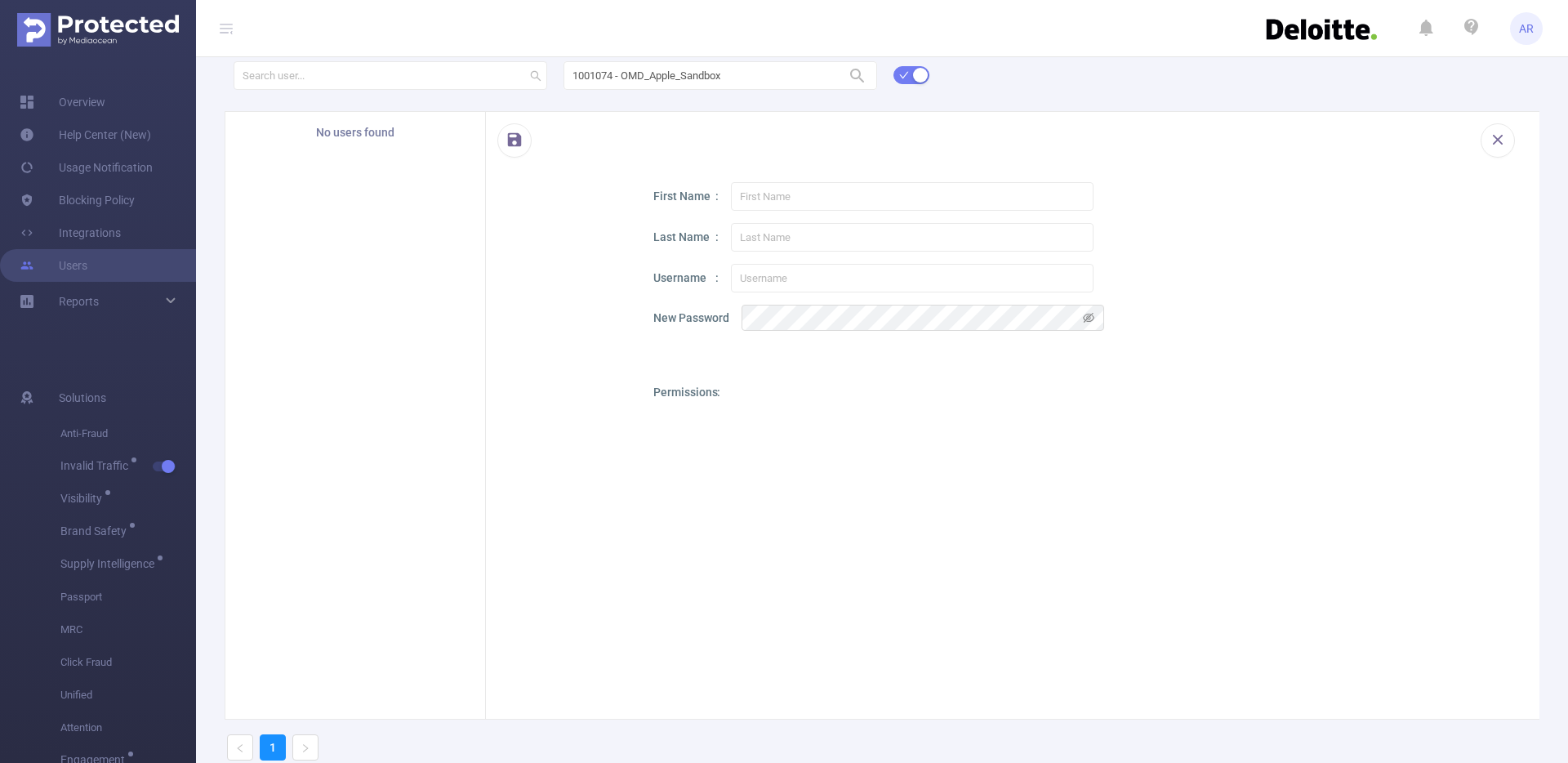
click at [758, 194] on input "text" at bounding box center [912, 196] width 363 height 29
paste input "[PERSON_NAME]"
type input "[PERSON_NAME]"
click at [755, 244] on input "text" at bounding box center [912, 237] width 363 height 29
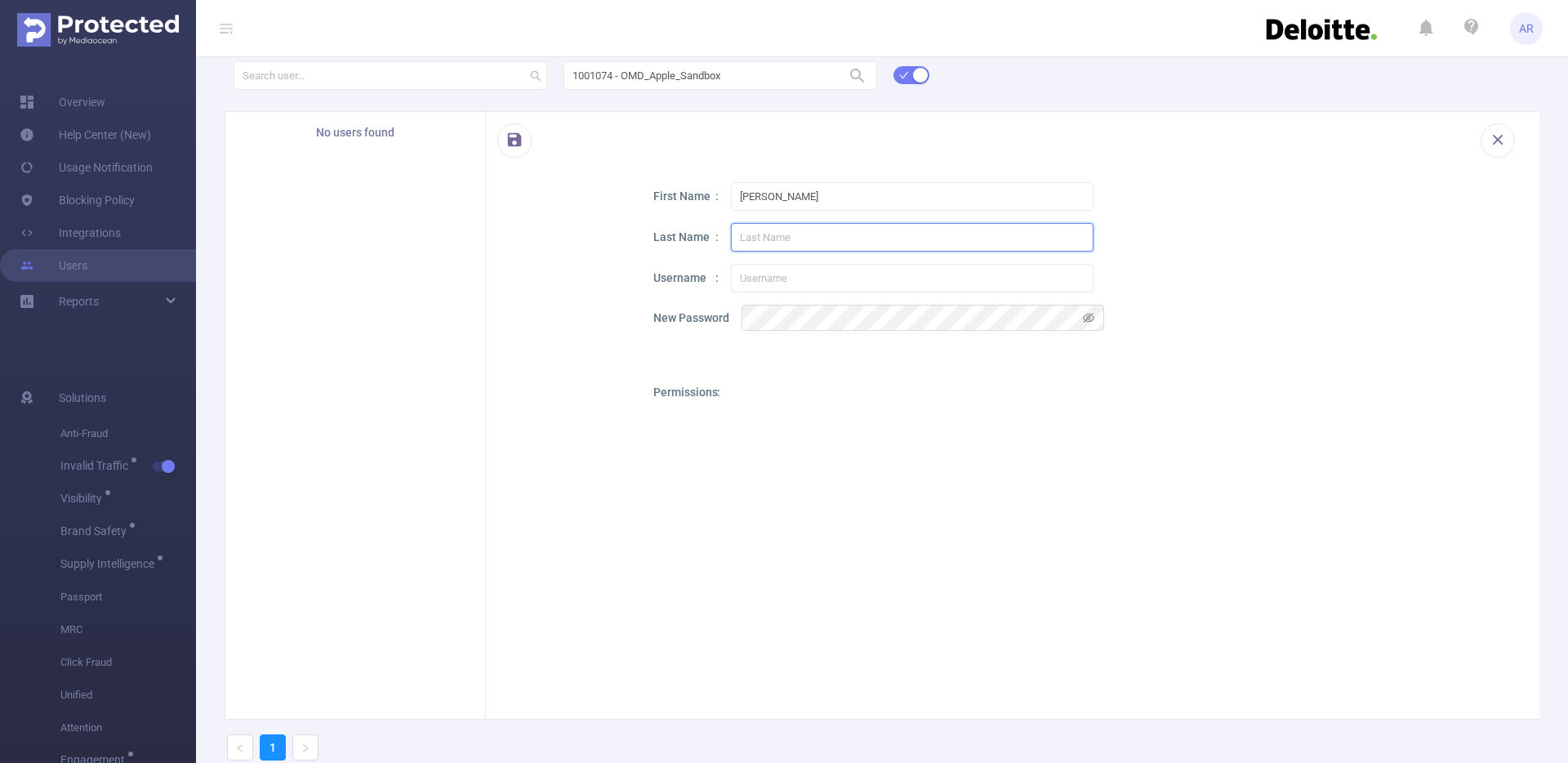
paste input "[PERSON_NAME]"
type input "[PERSON_NAME]"
click at [851, 280] on input "text" at bounding box center [912, 278] width 363 height 29
paste input "[PERSON_NAME][EMAIL_ADDRESS][PERSON_NAME][DOMAIN_NAME]"
type input "[PERSON_NAME][EMAIL_ADDRESS][PERSON_NAME][DOMAIN_NAME]"
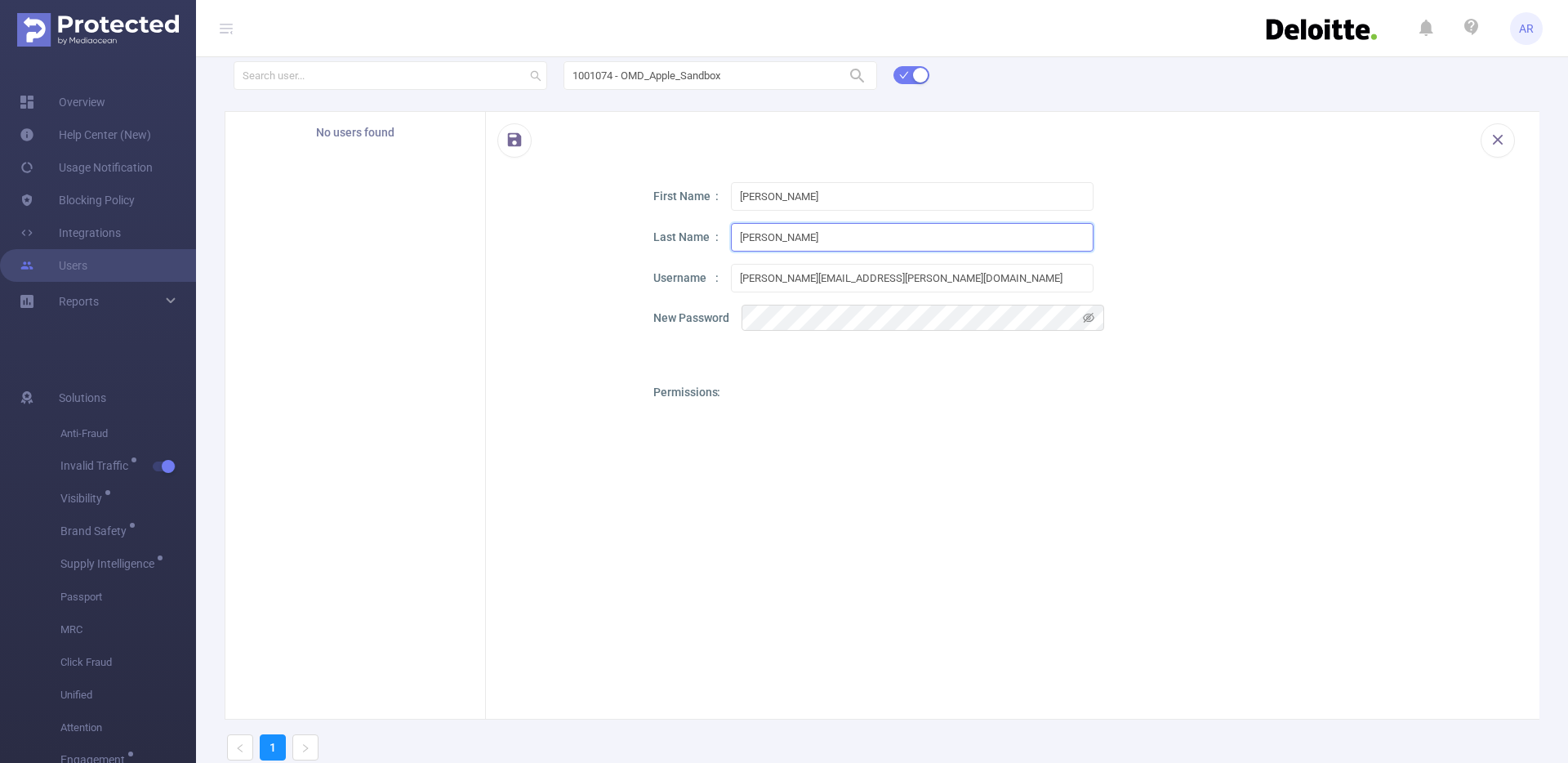
drag, startPoint x: 765, startPoint y: 239, endPoint x: 693, endPoint y: 242, distance: 72.1
click at [693, 242] on div "Last Name [PERSON_NAME]" at bounding box center [1082, 237] width 858 height 29
click at [802, 237] on input "[PERSON_NAME]" at bounding box center [912, 237] width 363 height 29
type input "[PERSON_NAME]"
drag, startPoint x: 765, startPoint y: 199, endPoint x: 1139, endPoint y: 195, distance: 374.0
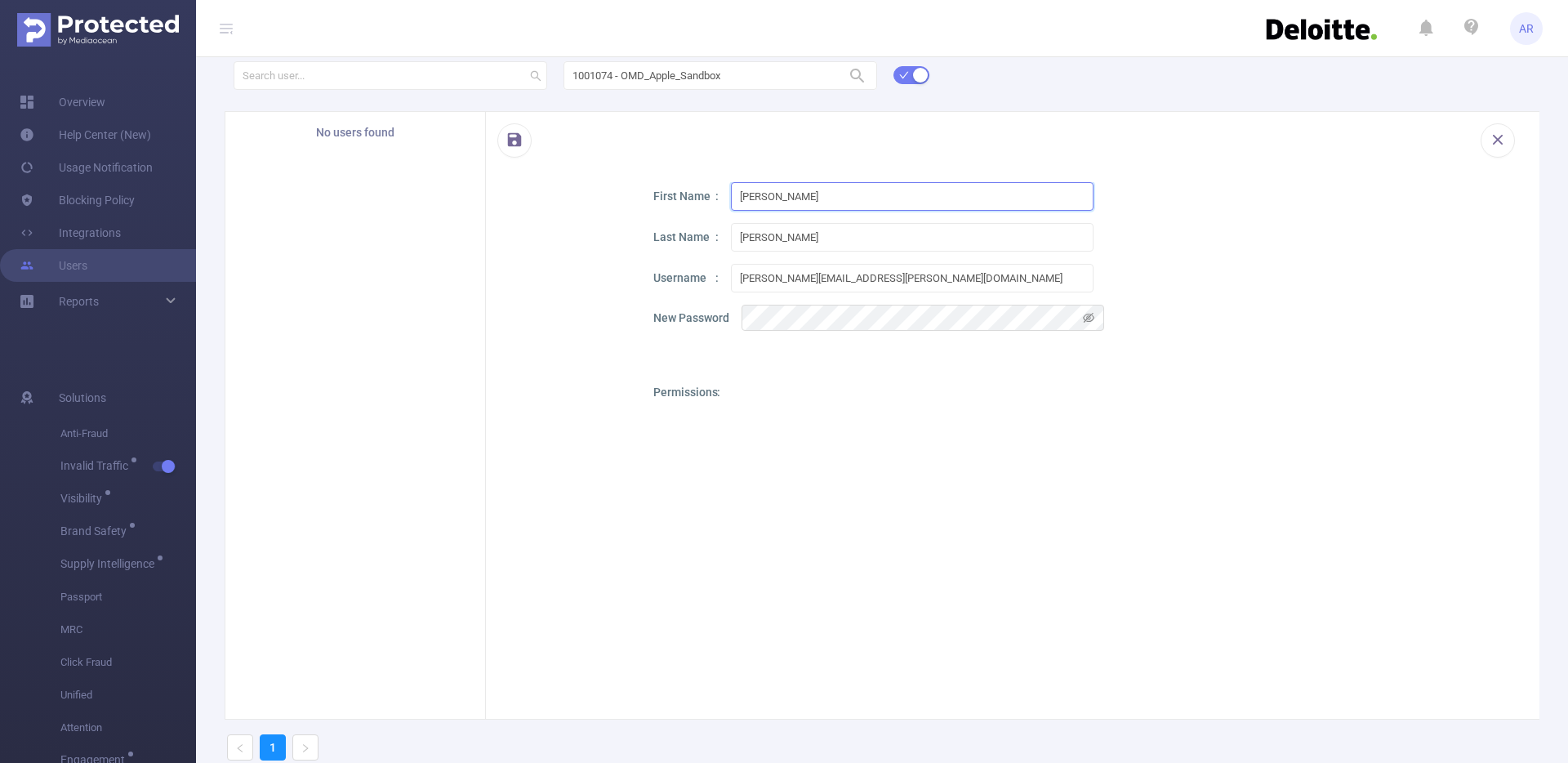
click at [1139, 195] on div "First Name [PERSON_NAME]" at bounding box center [1082, 196] width 858 height 29
click at [1092, 319] on icon "icon: eye-invisible" at bounding box center [1088, 317] width 11 height 10
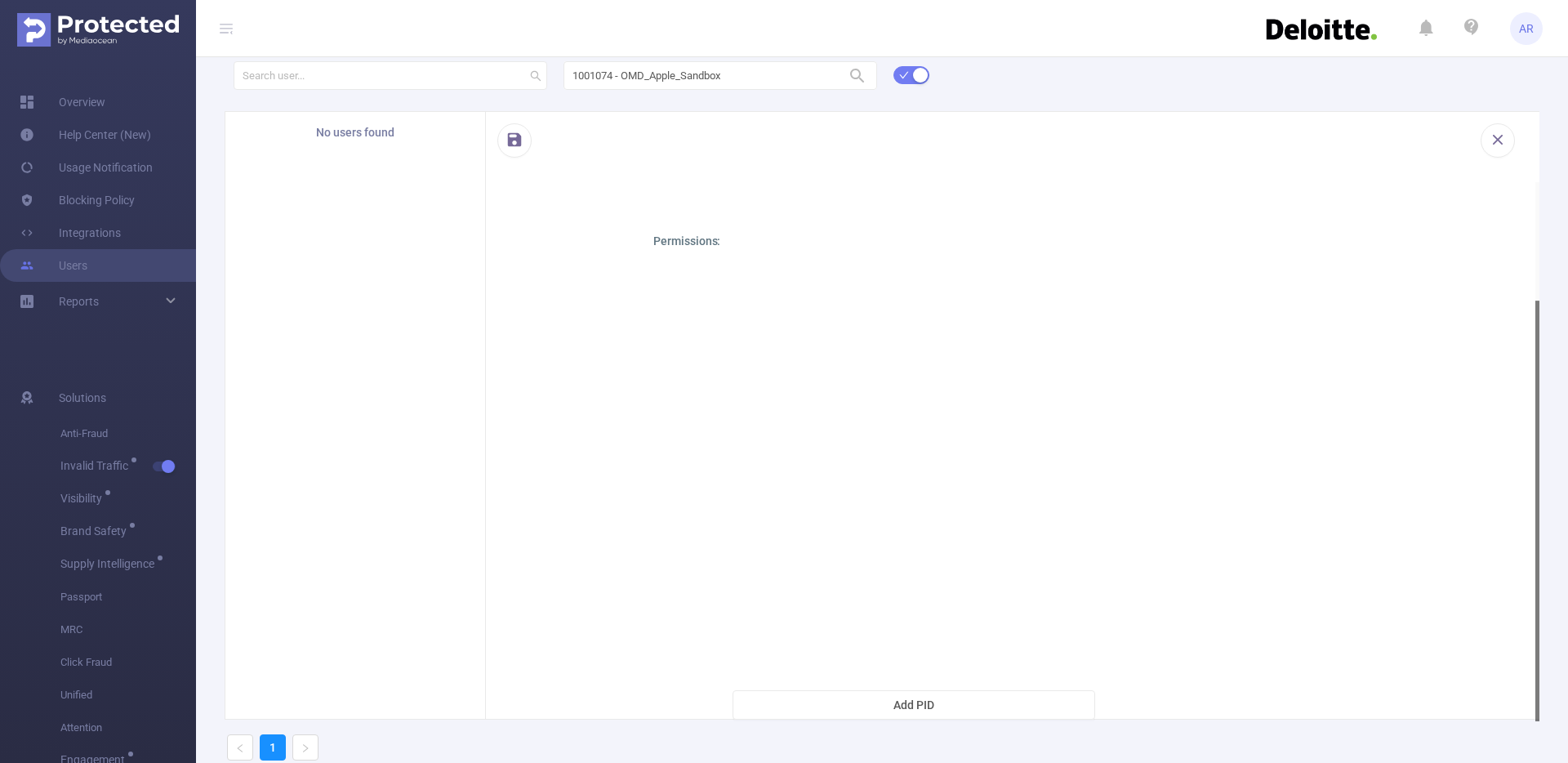
scroll to position [80, 0]
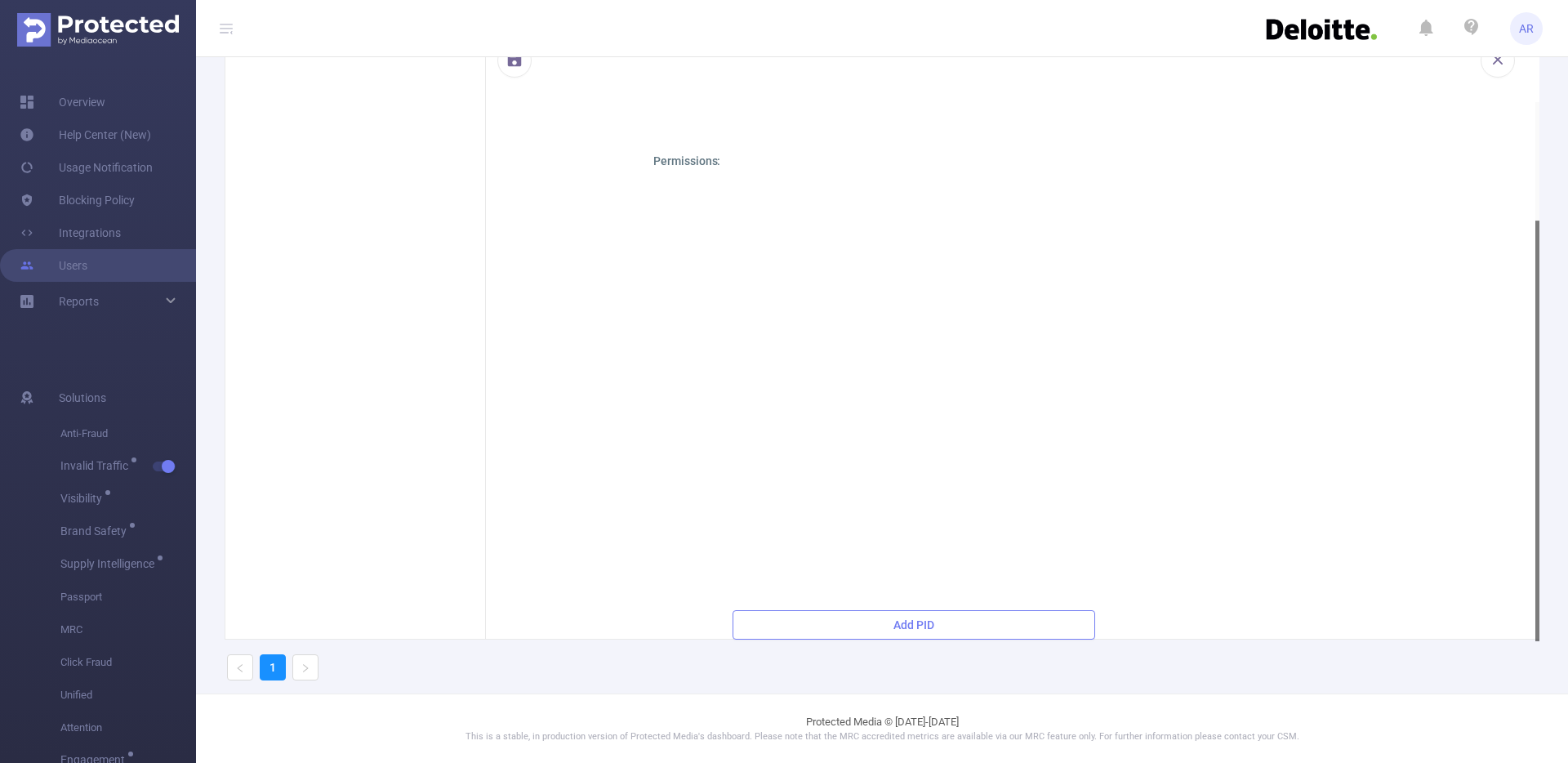
type input "[PERSON_NAME]"
click at [926, 618] on button "Add PID" at bounding box center [914, 625] width 363 height 30
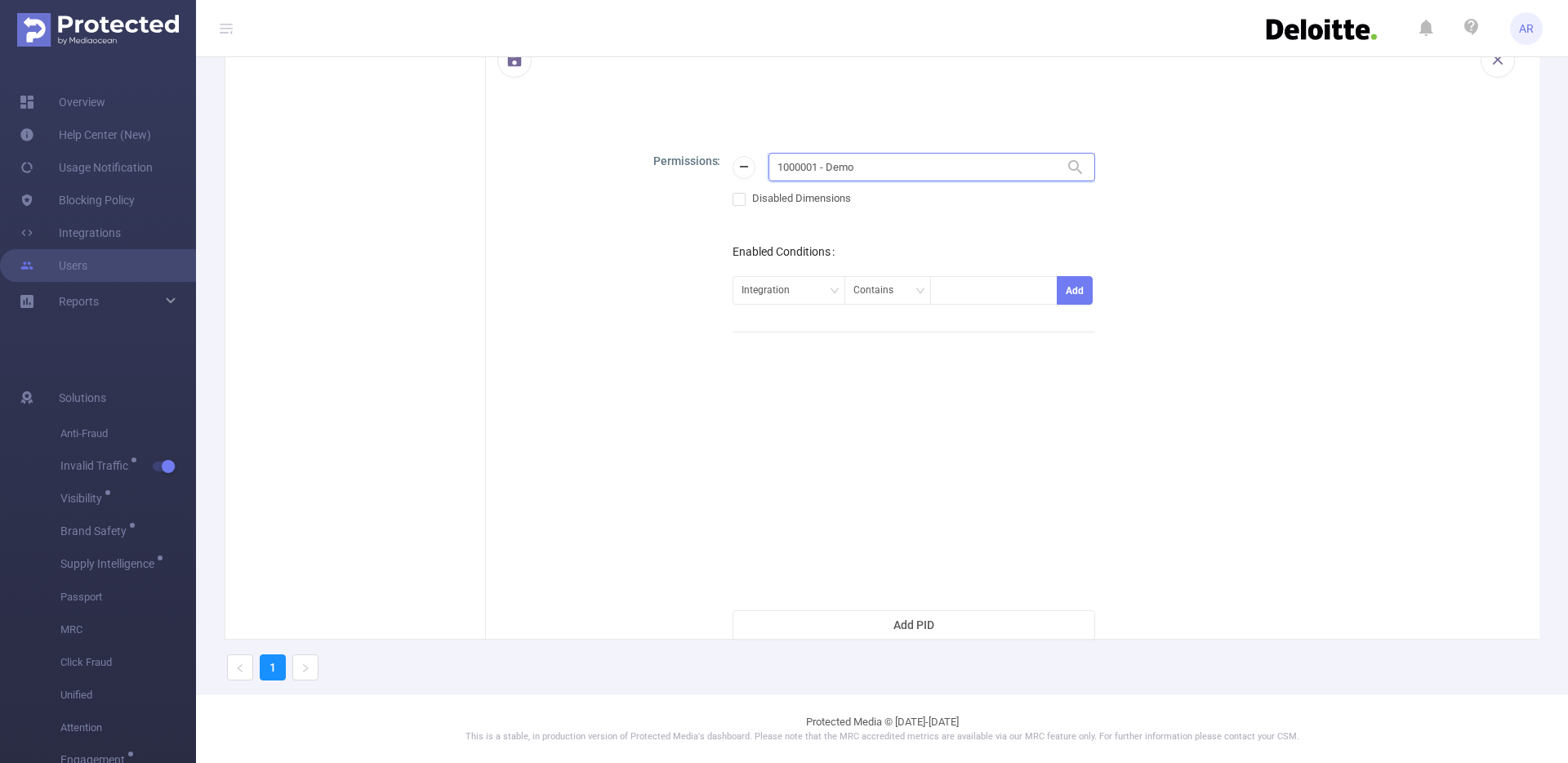
click at [901, 169] on input "1000001 - Demo" at bounding box center [931, 166] width 327 height 29
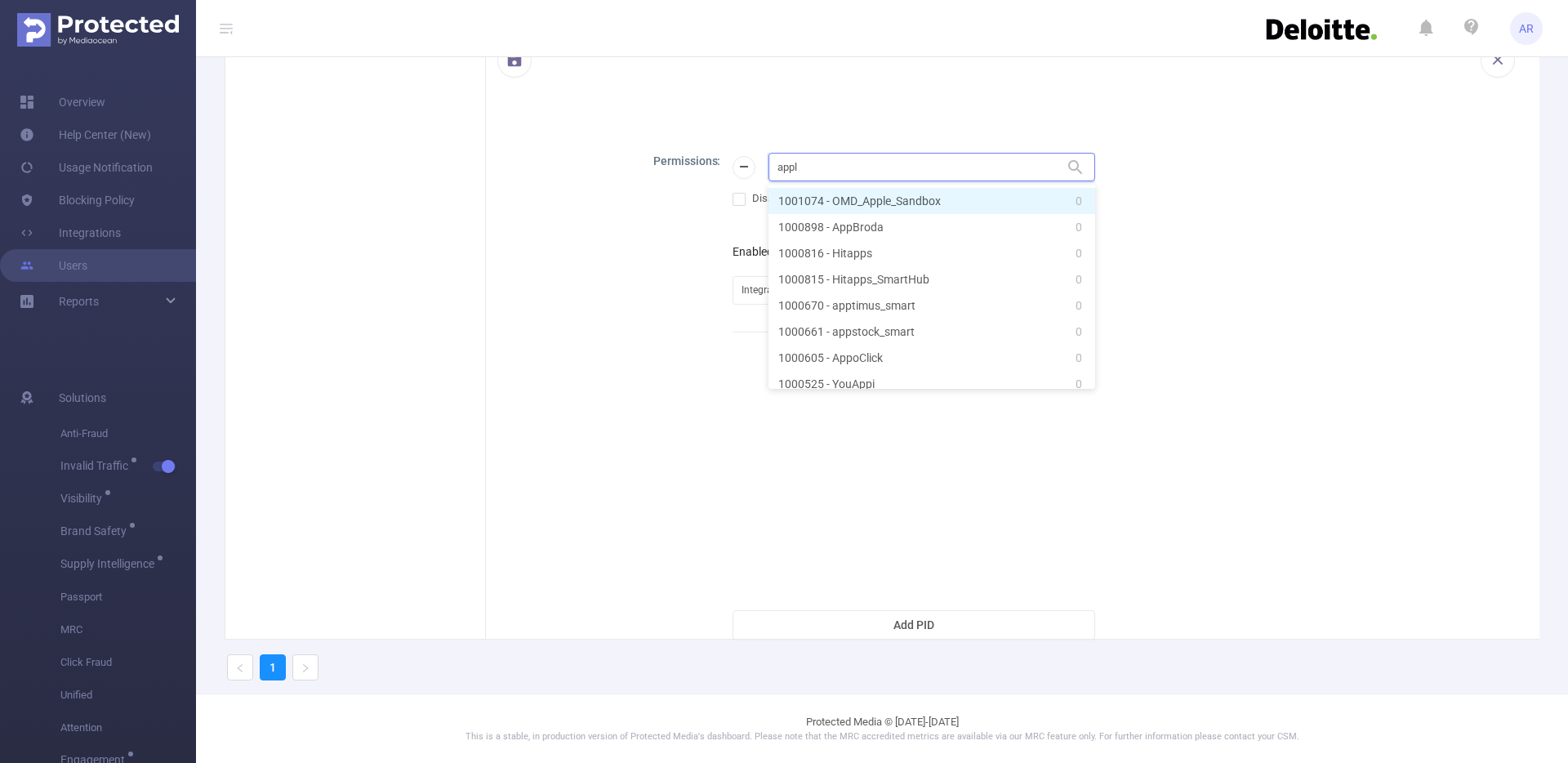
type input "apple"
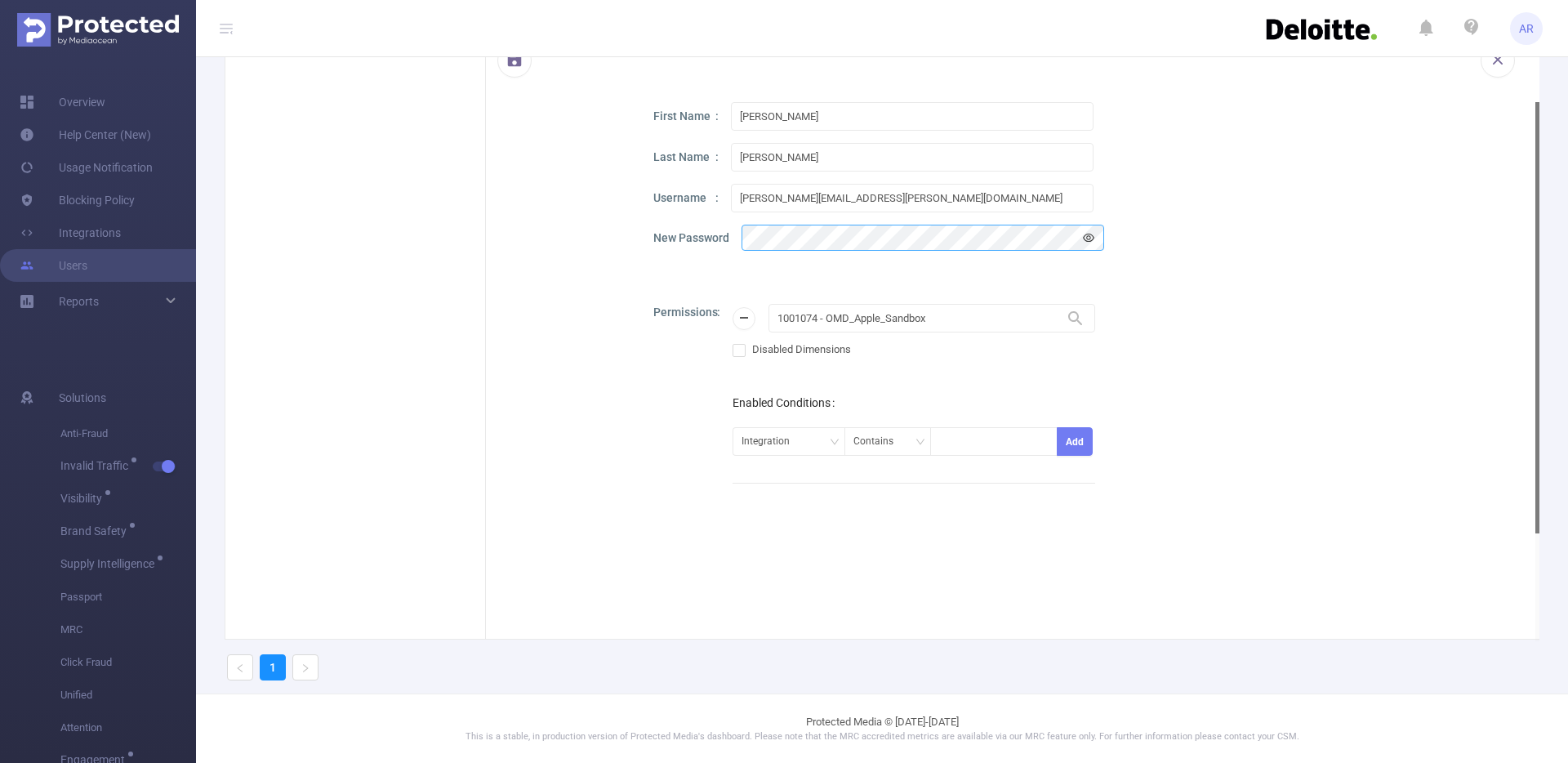
scroll to position [0, 0]
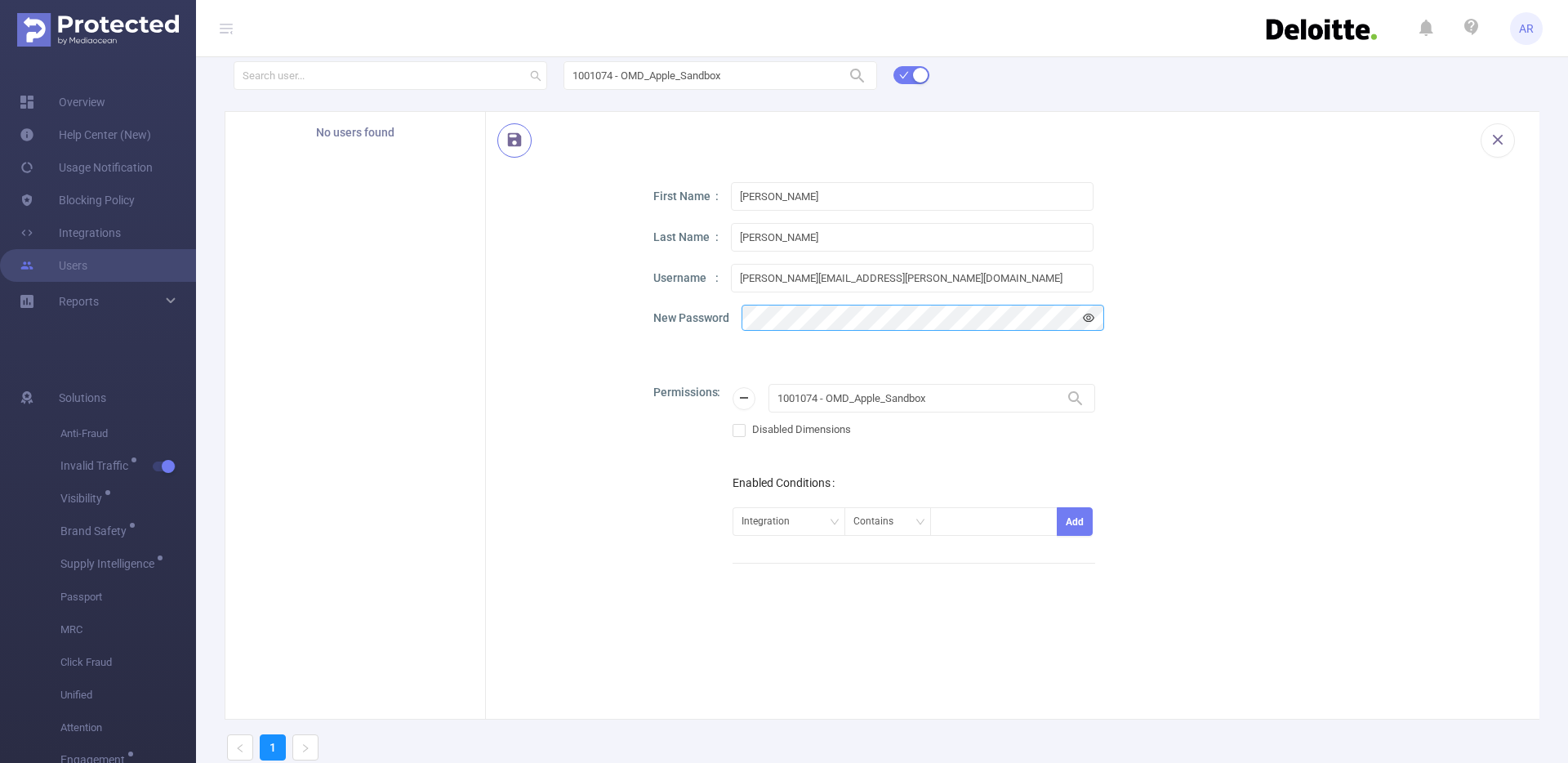
click at [514, 143] on button "button" at bounding box center [514, 140] width 34 height 34
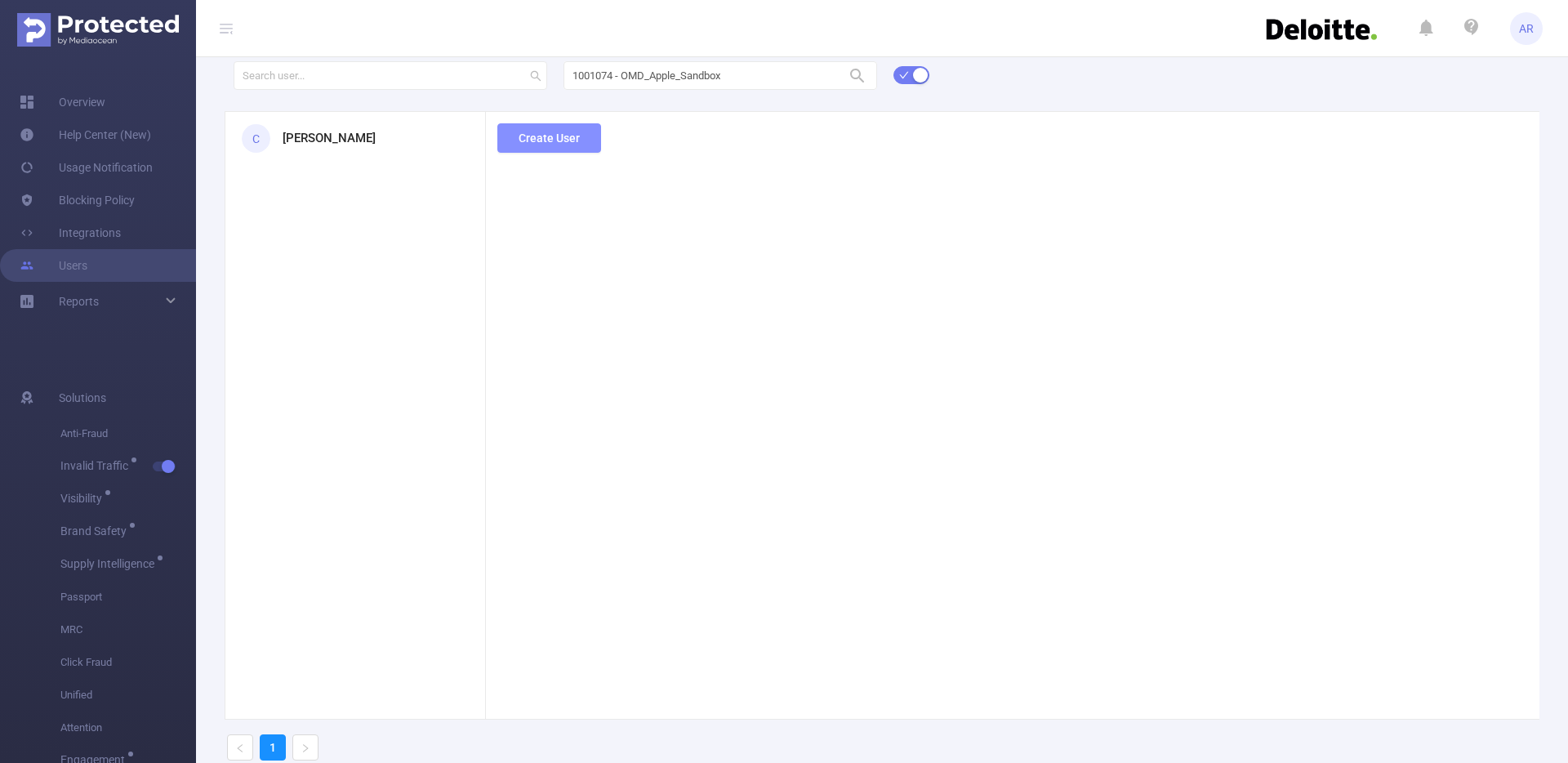
click at [513, 148] on button "Create User" at bounding box center [549, 138] width 103 height 30
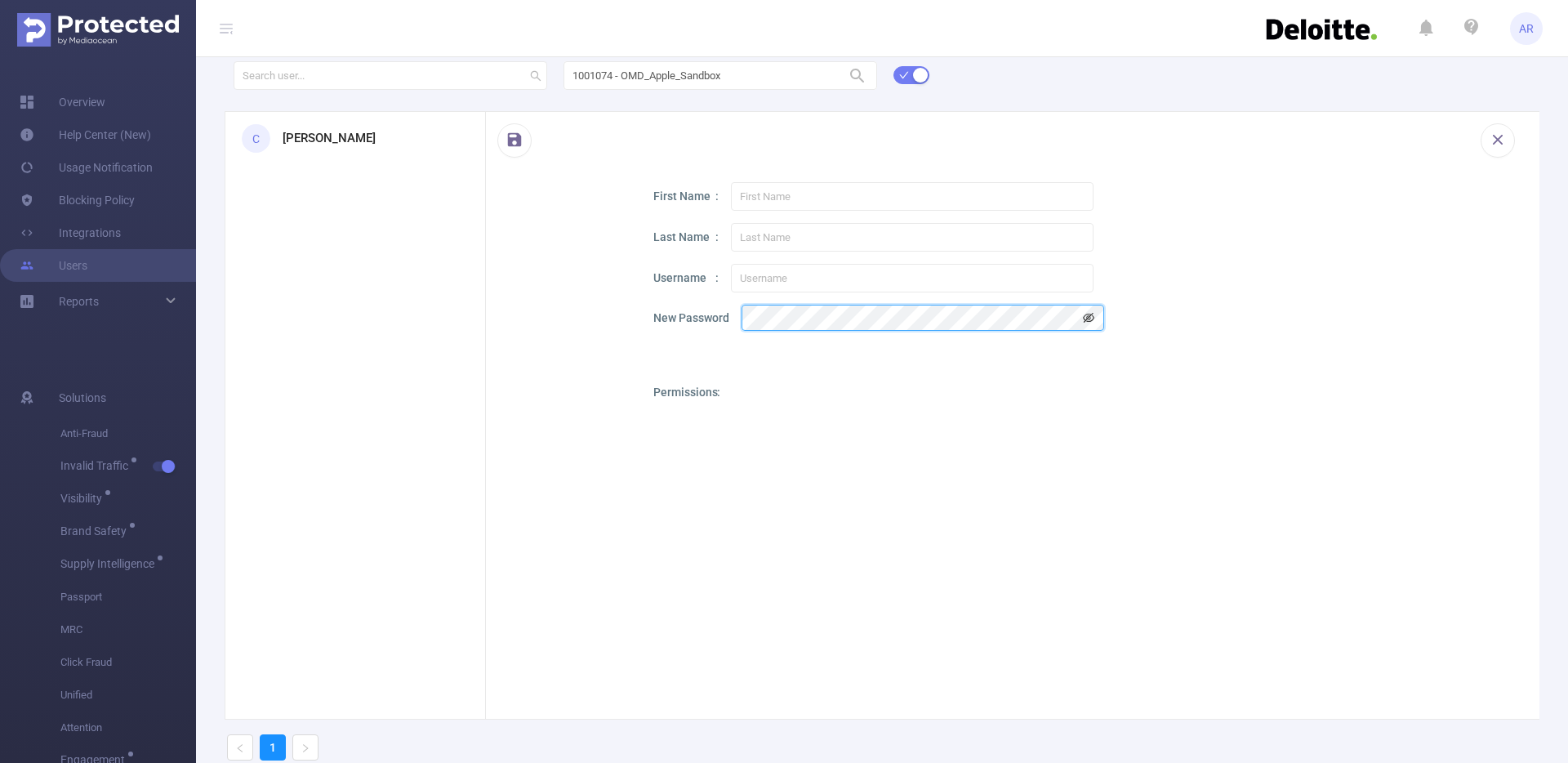
click at [1090, 320] on icon "icon: eye-invisible" at bounding box center [1088, 317] width 11 height 11
click at [893, 187] on input "text" at bounding box center [912, 196] width 363 height 29
paste input "[PERSON_NAME]"
type input "[PERSON_NAME]"
click at [830, 237] on input "text" at bounding box center [912, 237] width 363 height 29
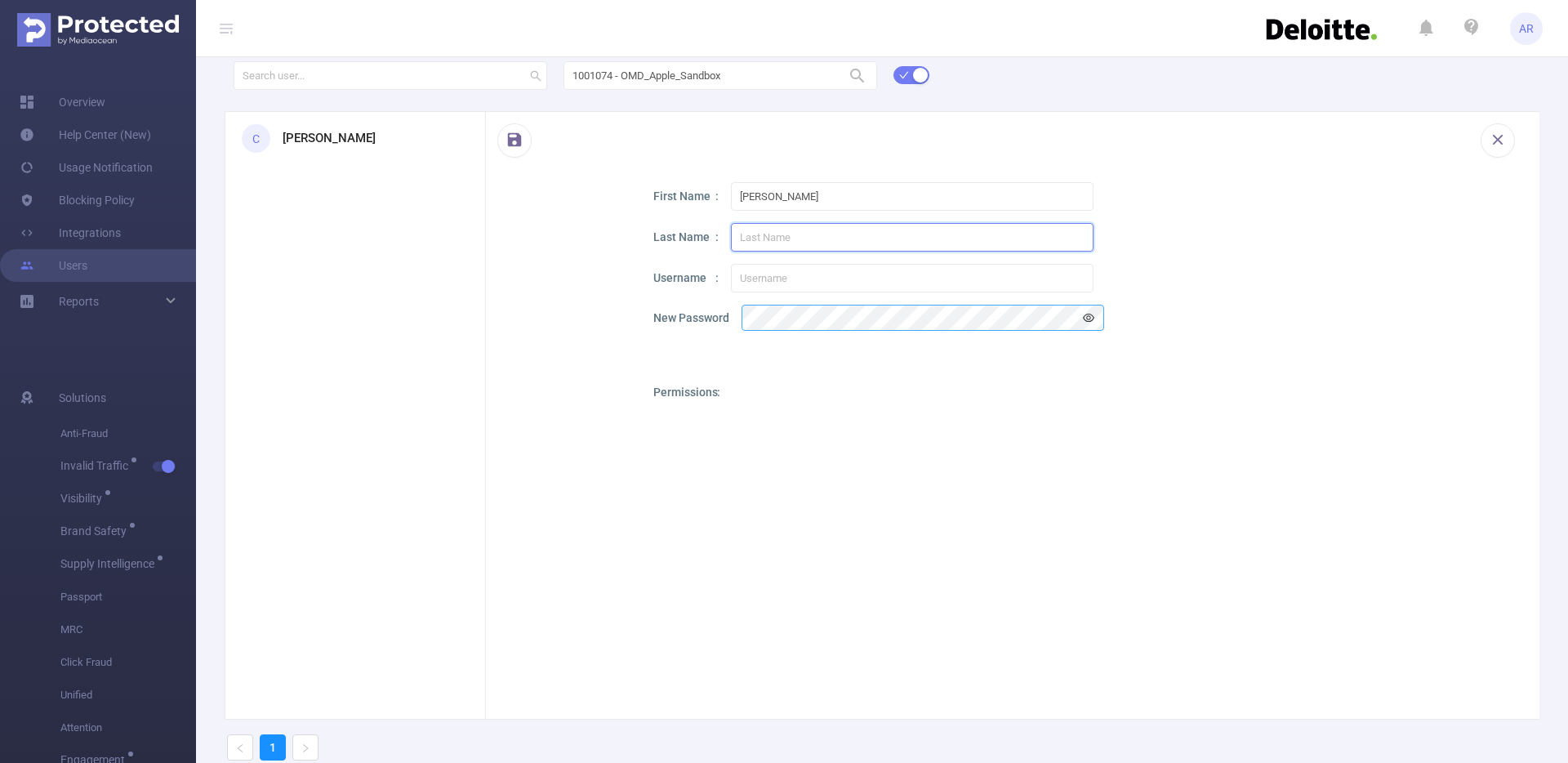
paste input "[PERSON_NAME]"
type input "[PERSON_NAME]"
click at [788, 283] on input "text" at bounding box center [912, 278] width 363 height 29
paste input "[PERSON_NAME][EMAIL_ADDRESS][PERSON_NAME][DOMAIN_NAME]"
type input "[PERSON_NAME][EMAIL_ADDRESS][PERSON_NAME][DOMAIN_NAME]"
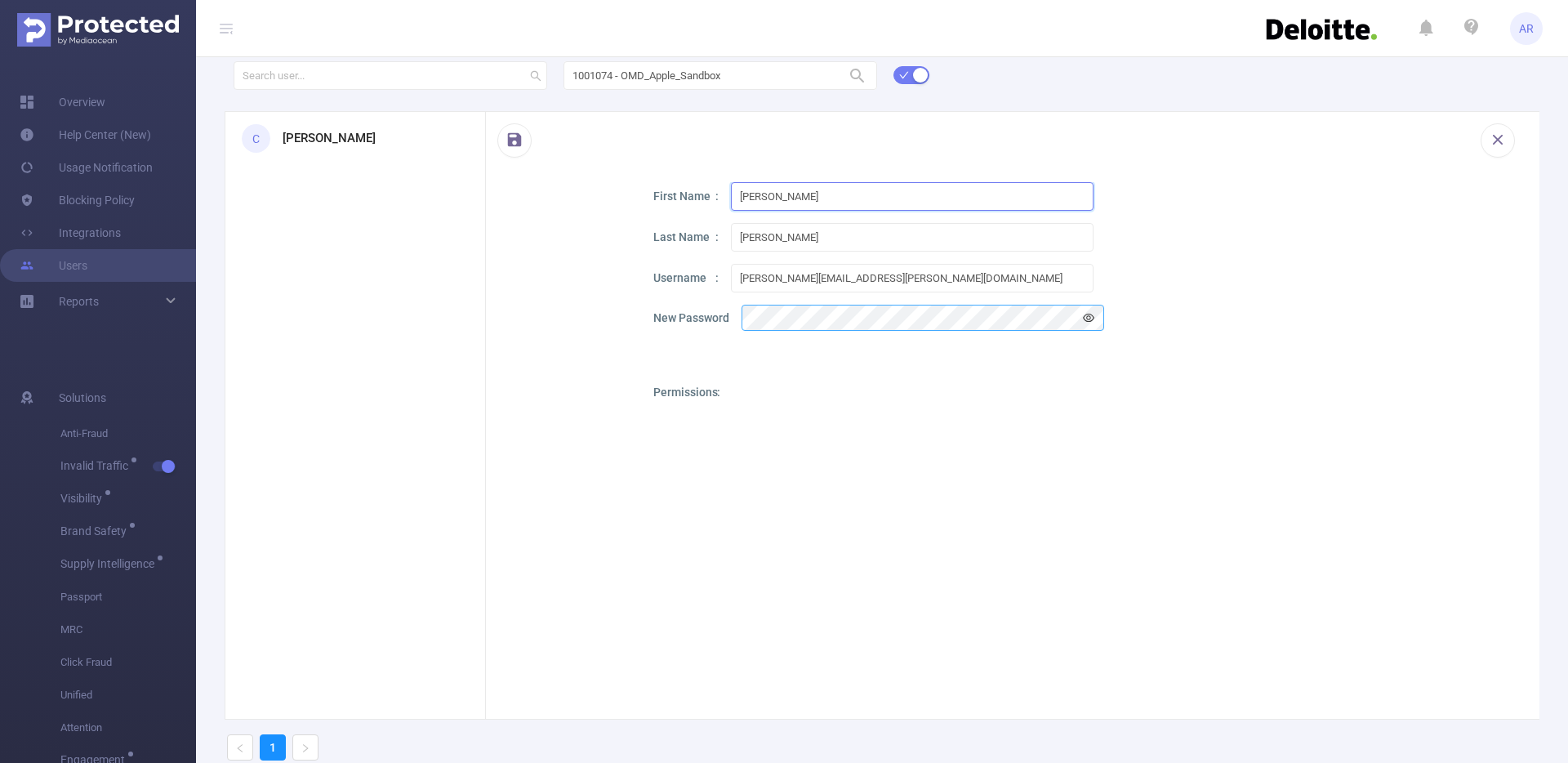
drag, startPoint x: 775, startPoint y: 195, endPoint x: 1091, endPoint y: 195, distance: 316.0
click at [1091, 195] on input "[PERSON_NAME]" at bounding box center [912, 196] width 363 height 29
type input "[PERSON_NAME]"
drag, startPoint x: 777, startPoint y: 234, endPoint x: 725, endPoint y: 235, distance: 52.0
click at [725, 235] on div "Last Name [PERSON_NAME]" at bounding box center [1082, 237] width 858 height 29
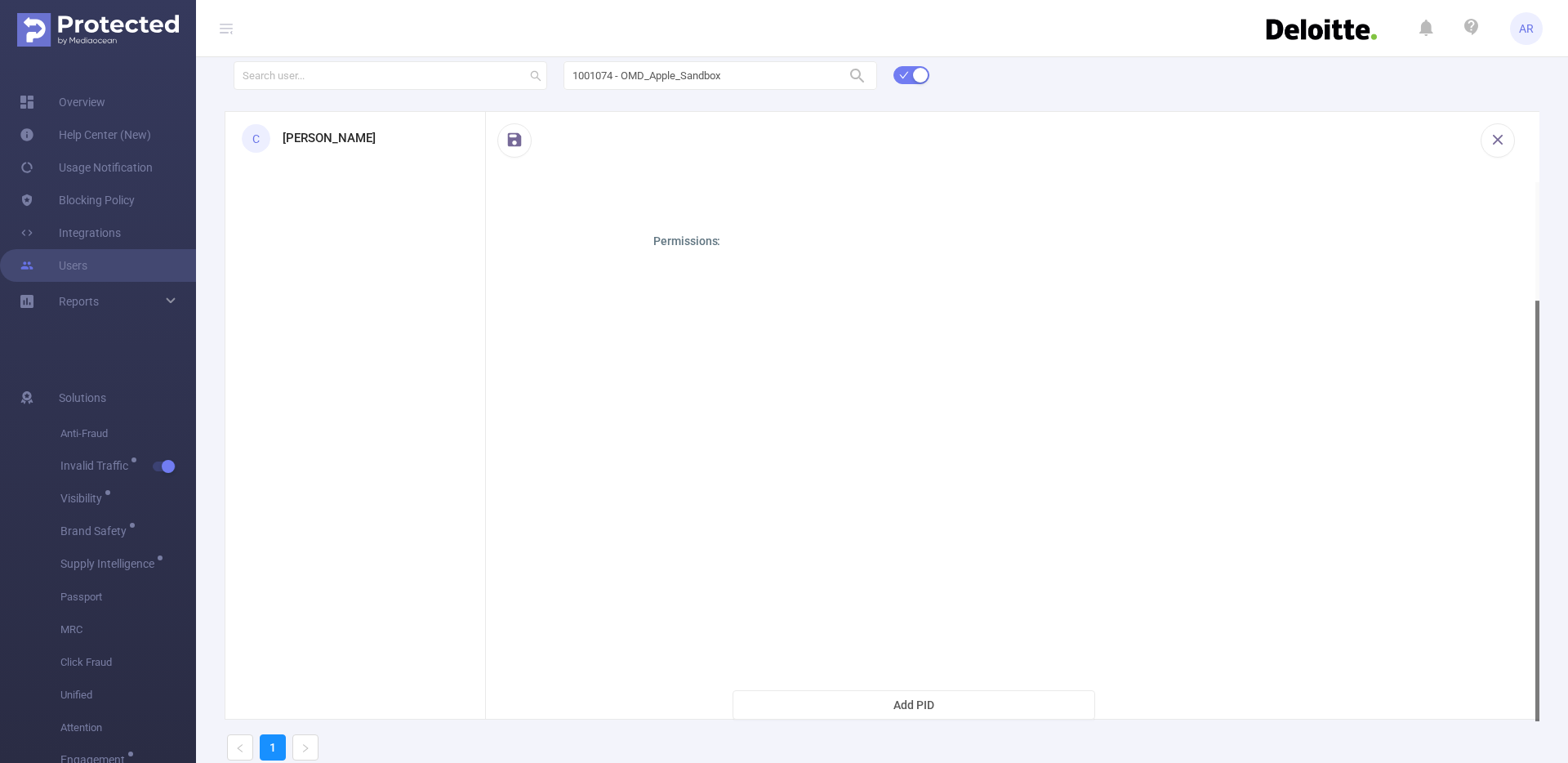
scroll to position [80, 0]
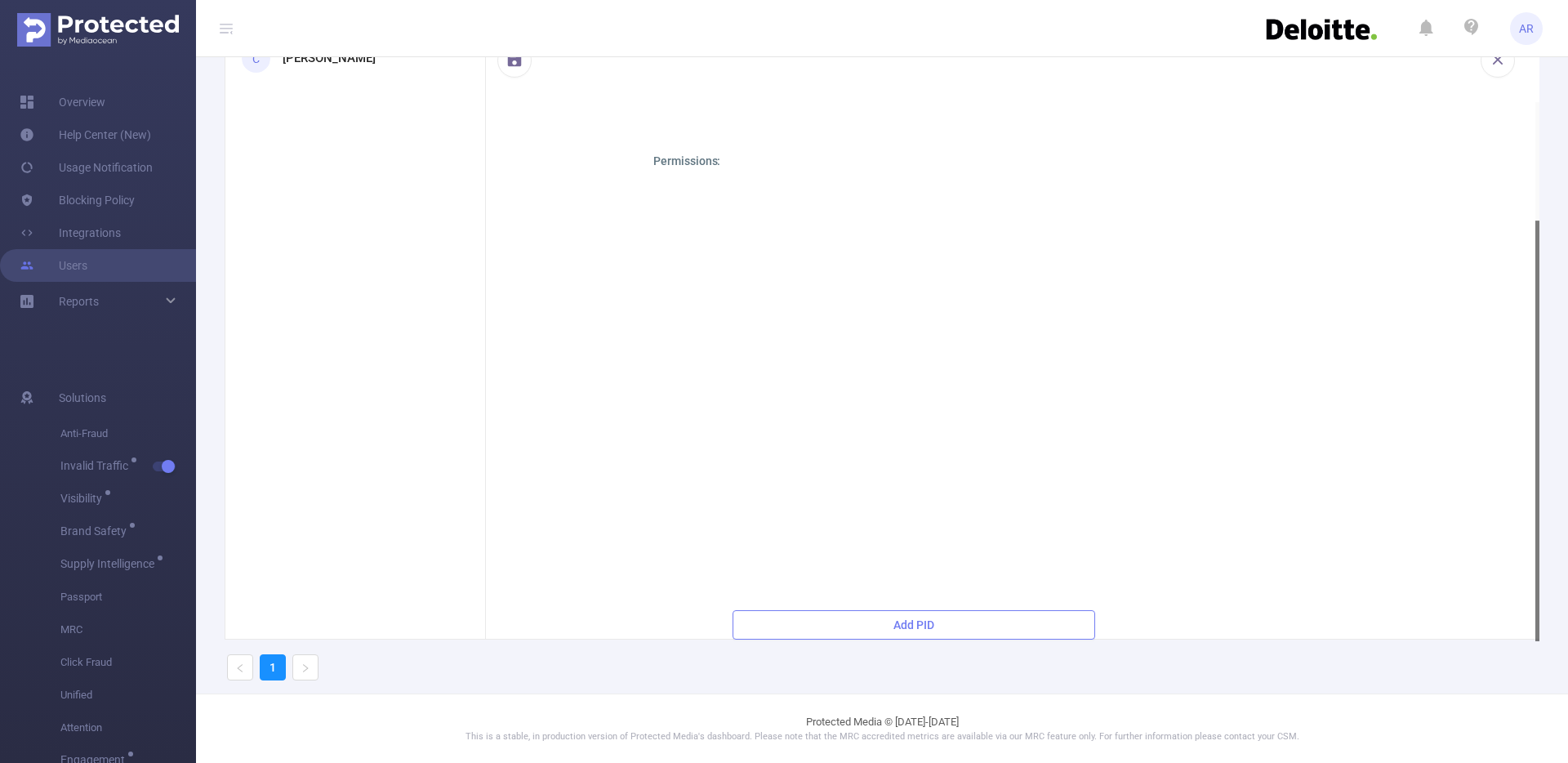
type input "[PERSON_NAME]"
click at [901, 633] on button "Add PID" at bounding box center [914, 625] width 363 height 30
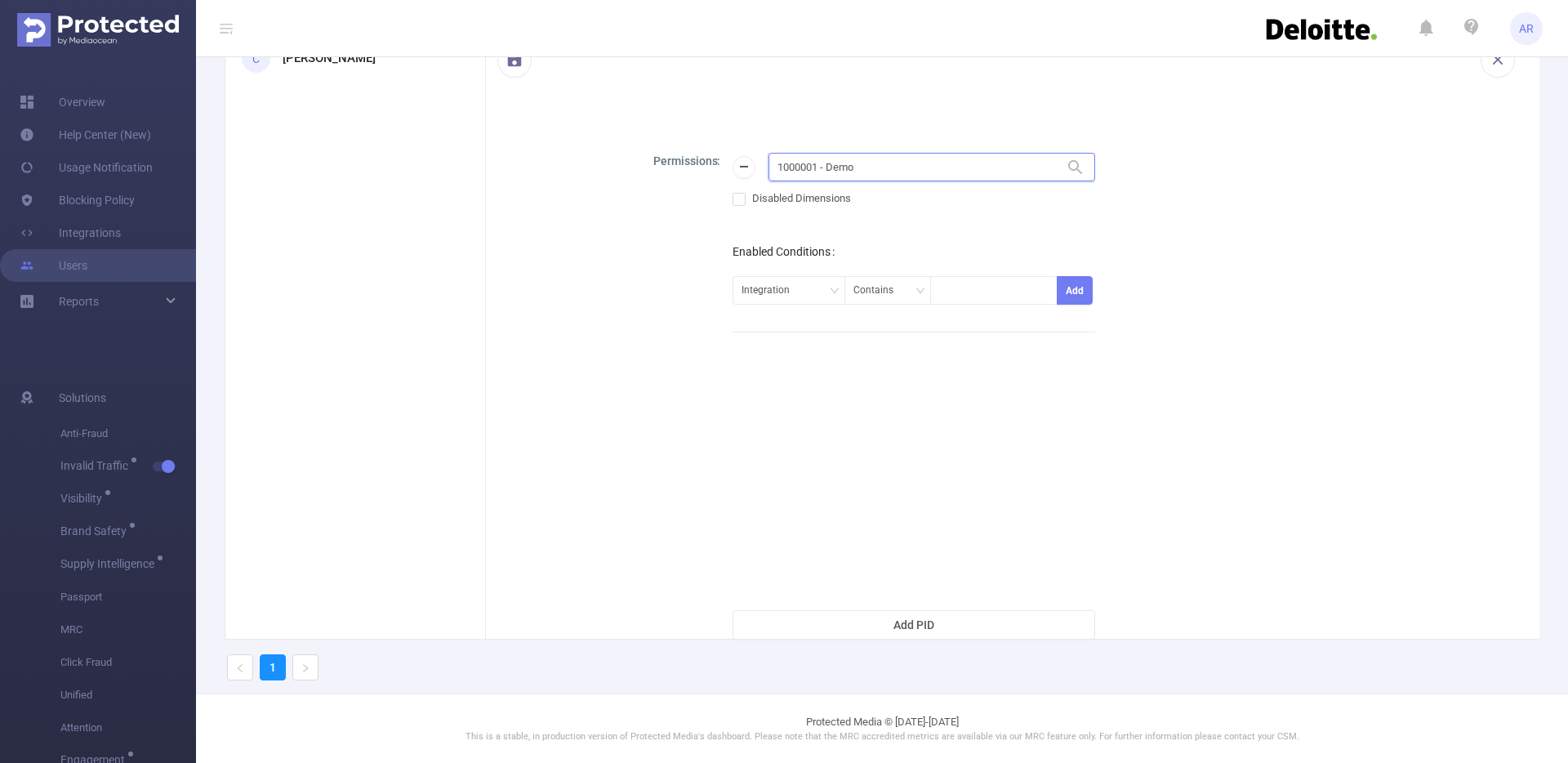
click at [879, 163] on input "1000001 - Demo" at bounding box center [931, 166] width 327 height 29
type input "apple"
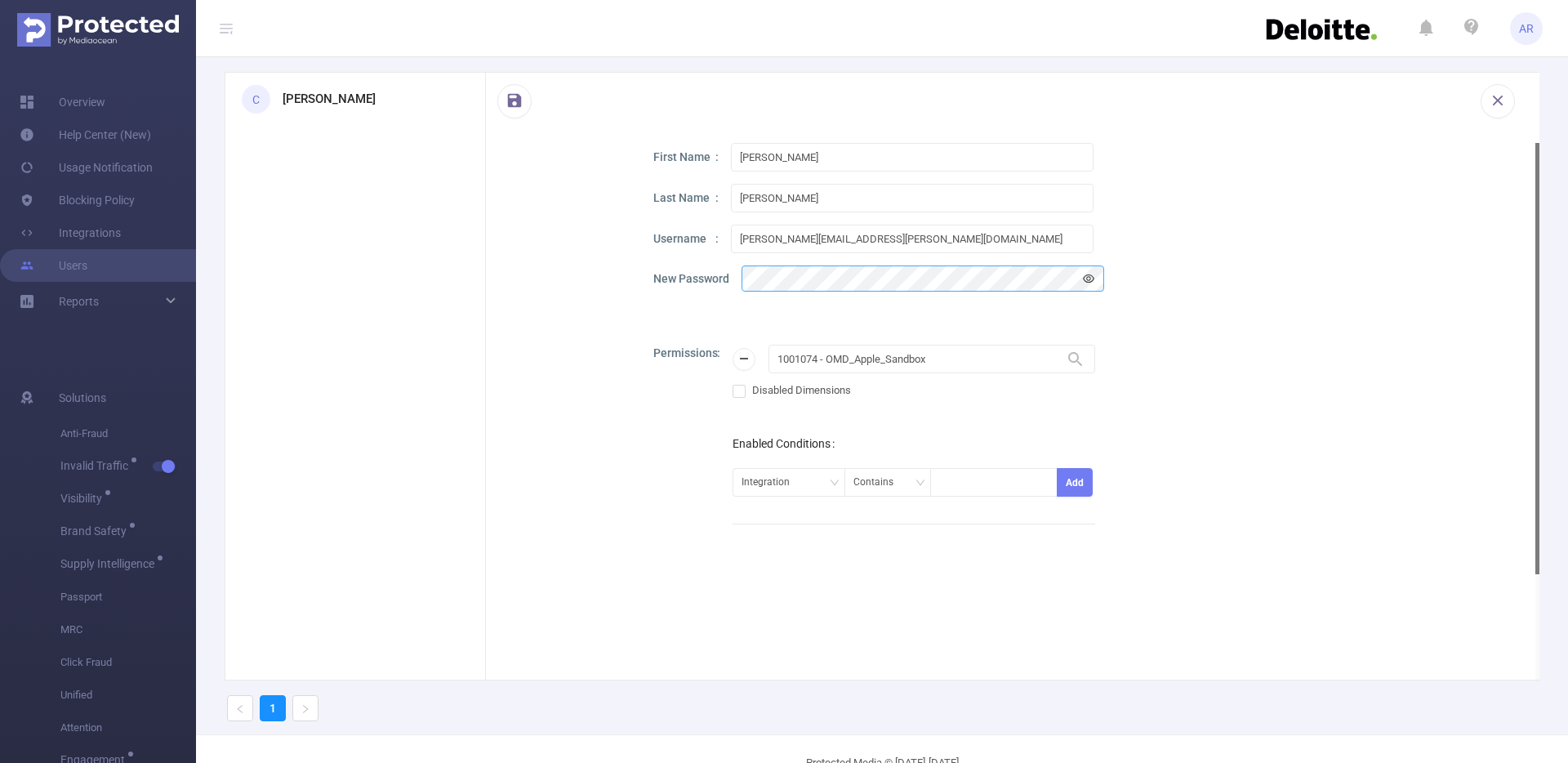
scroll to position [0, 0]
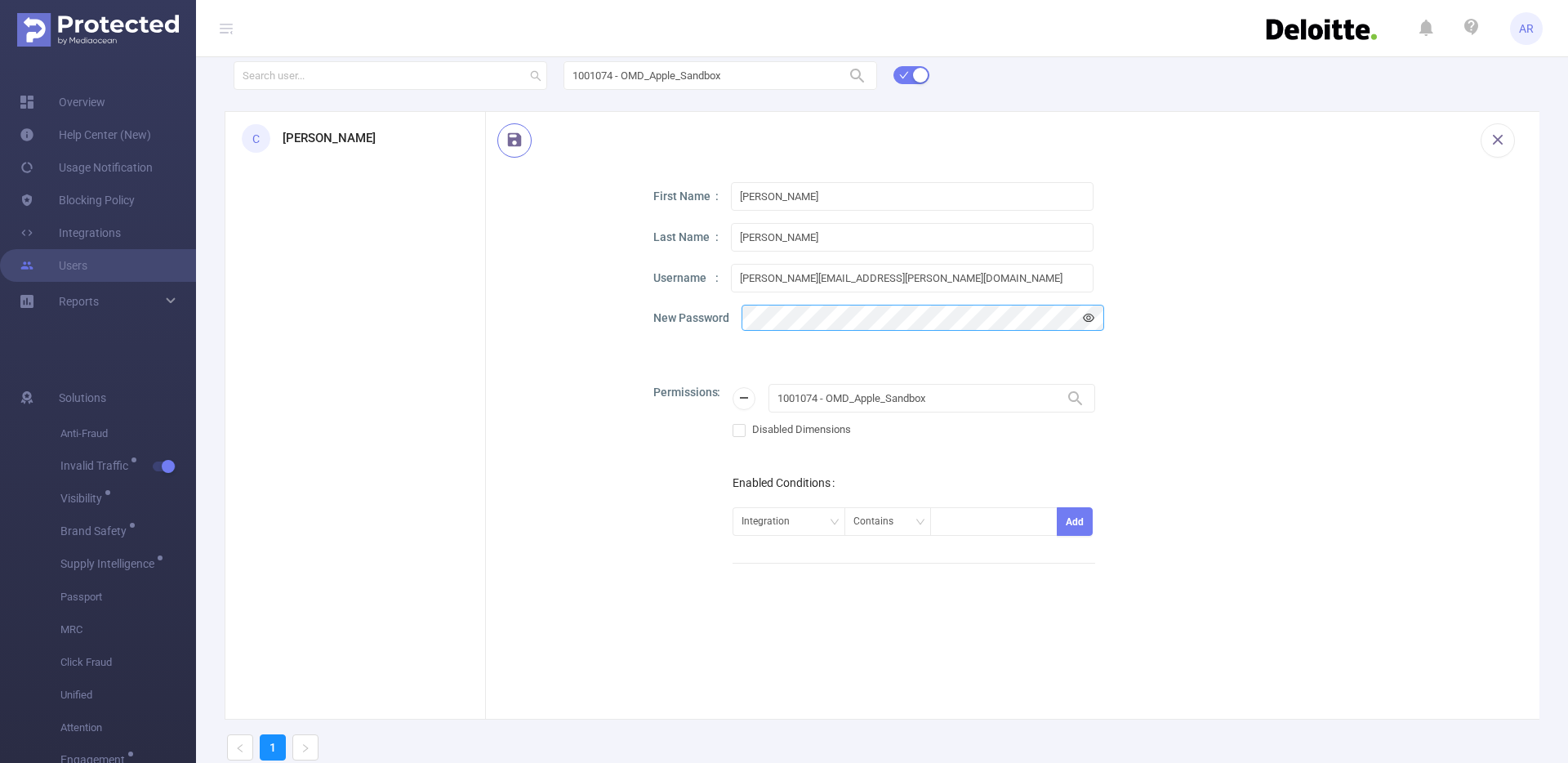
click at [510, 151] on button "button" at bounding box center [514, 140] width 34 height 34
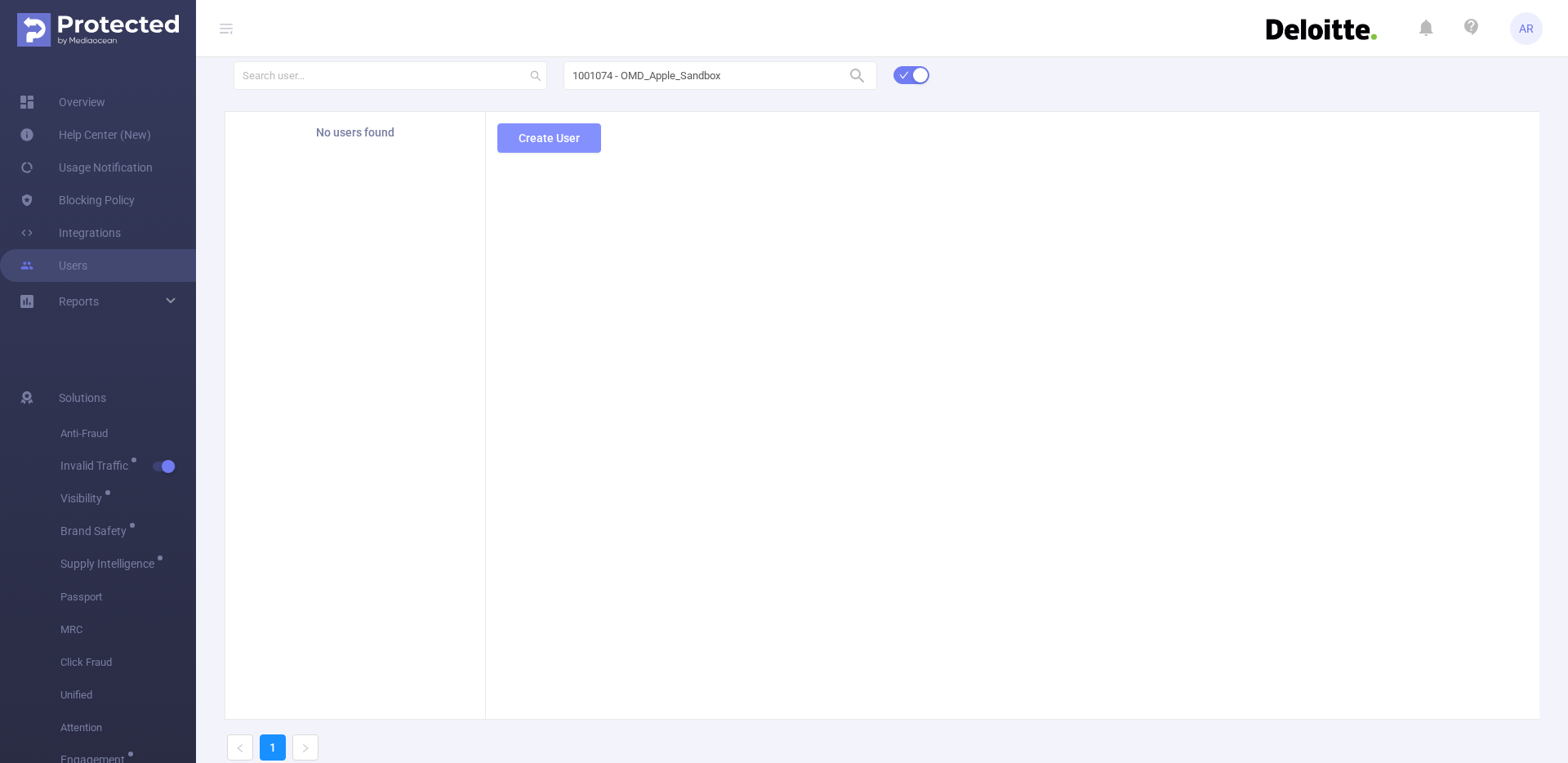
click at [569, 143] on button "Create User" at bounding box center [549, 138] width 103 height 30
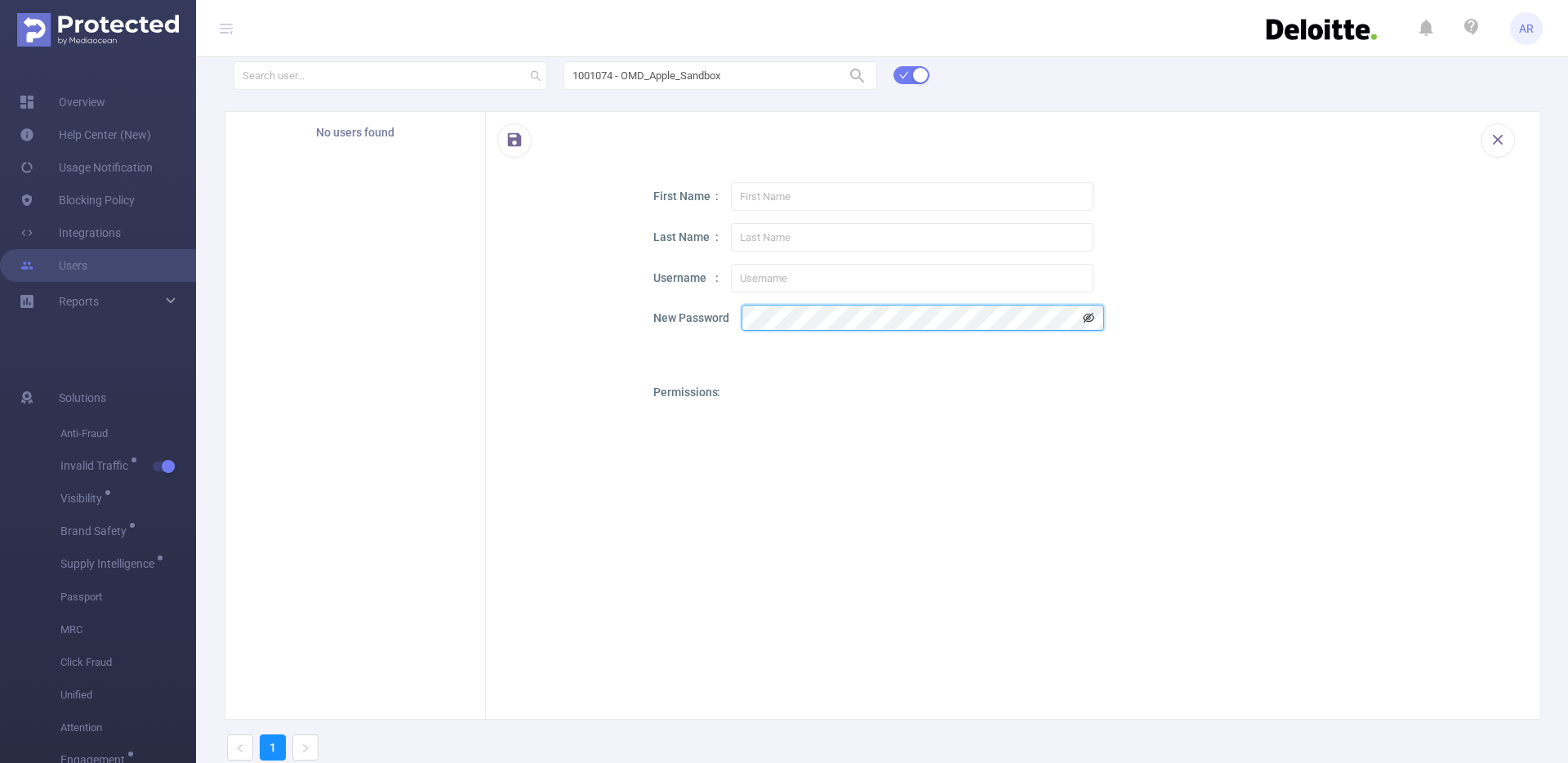
click at [1089, 312] on icon "icon: eye-invisible" at bounding box center [1088, 317] width 11 height 11
click at [762, 202] on input "text" at bounding box center [912, 196] width 363 height 29
paste input "[PERSON_NAME]"
type input "[PERSON_NAME]"
click at [783, 246] on input "text" at bounding box center [912, 237] width 363 height 29
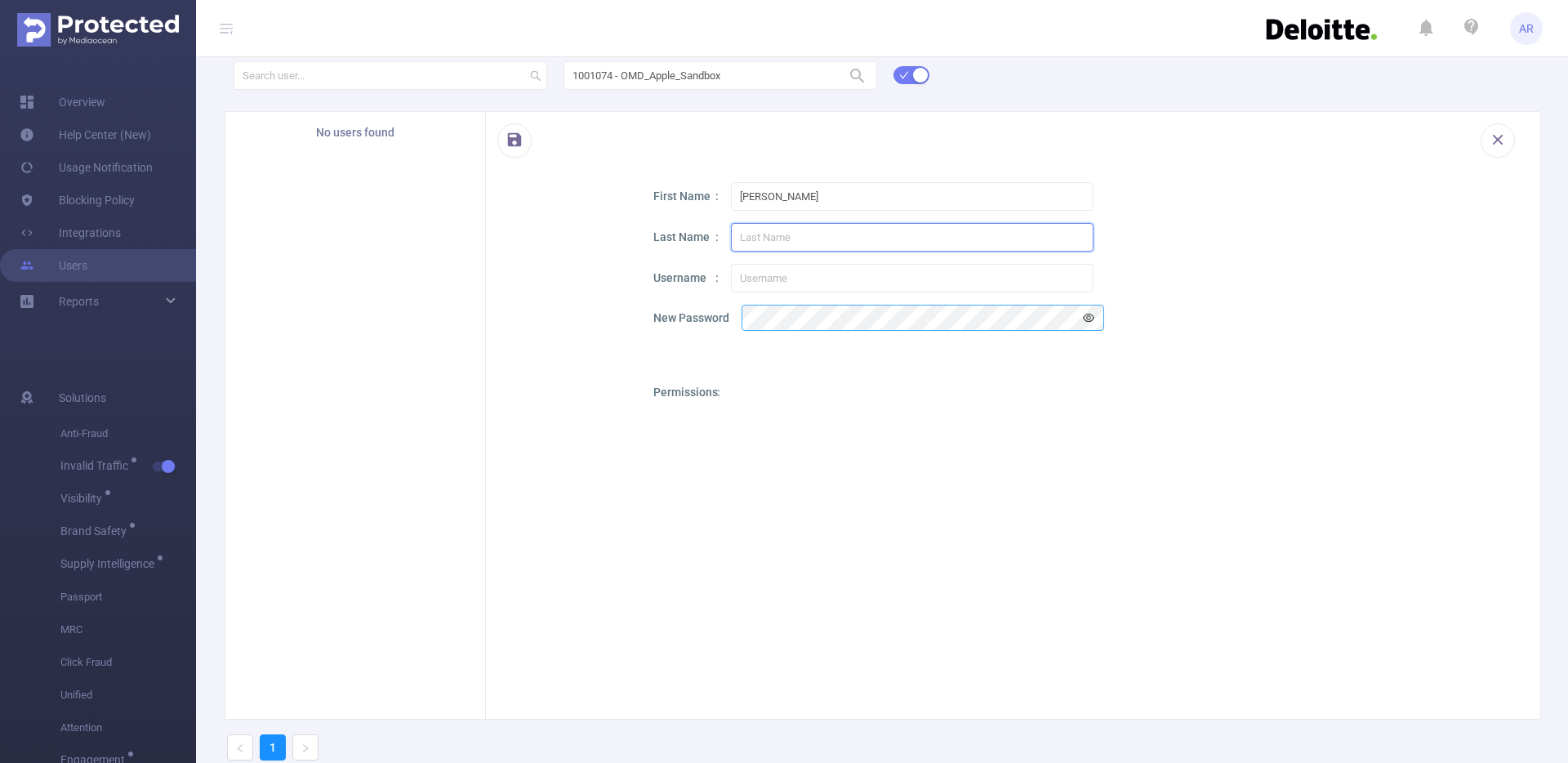
paste input "[PERSON_NAME]"
type input "[PERSON_NAME]"
click at [783, 284] on input "text" at bounding box center [912, 278] width 363 height 29
paste input "[PERSON_NAME][EMAIL_ADDRESS][PERSON_NAME][DOMAIN_NAME]"
type input "[PERSON_NAME][EMAIL_ADDRESS][PERSON_NAME][DOMAIN_NAME]"
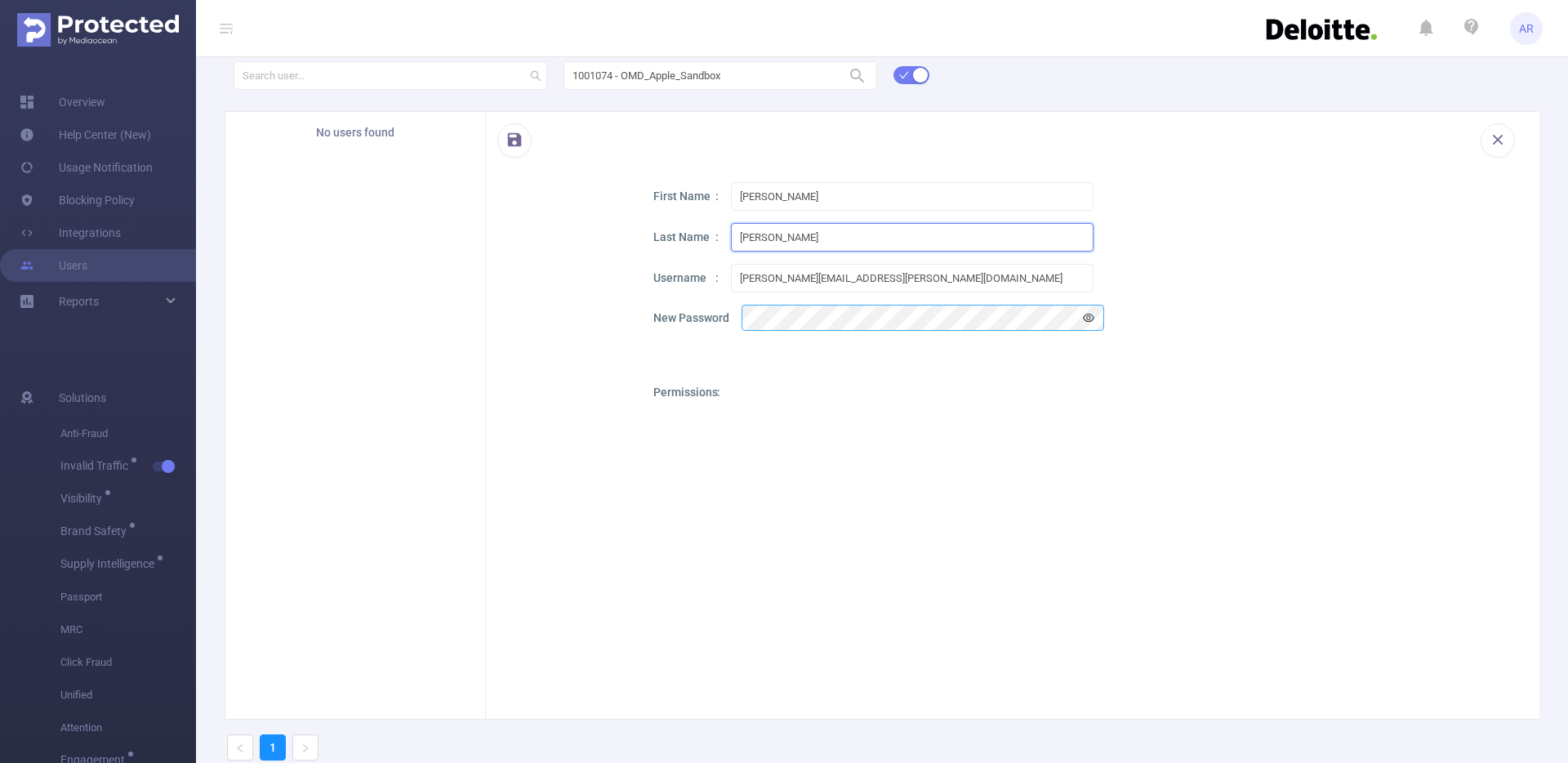
drag, startPoint x: 766, startPoint y: 237, endPoint x: 647, endPoint y: 237, distance: 119.0
click at [647, 237] on div "First Name [PERSON_NAME] Last Name [PERSON_NAME] Username [PERSON_NAME][EMAIL_A…" at bounding box center [1013, 533] width 1054 height 701
type input "[PERSON_NAME]"
click at [764, 204] on input "[PERSON_NAME]" at bounding box center [912, 196] width 363 height 29
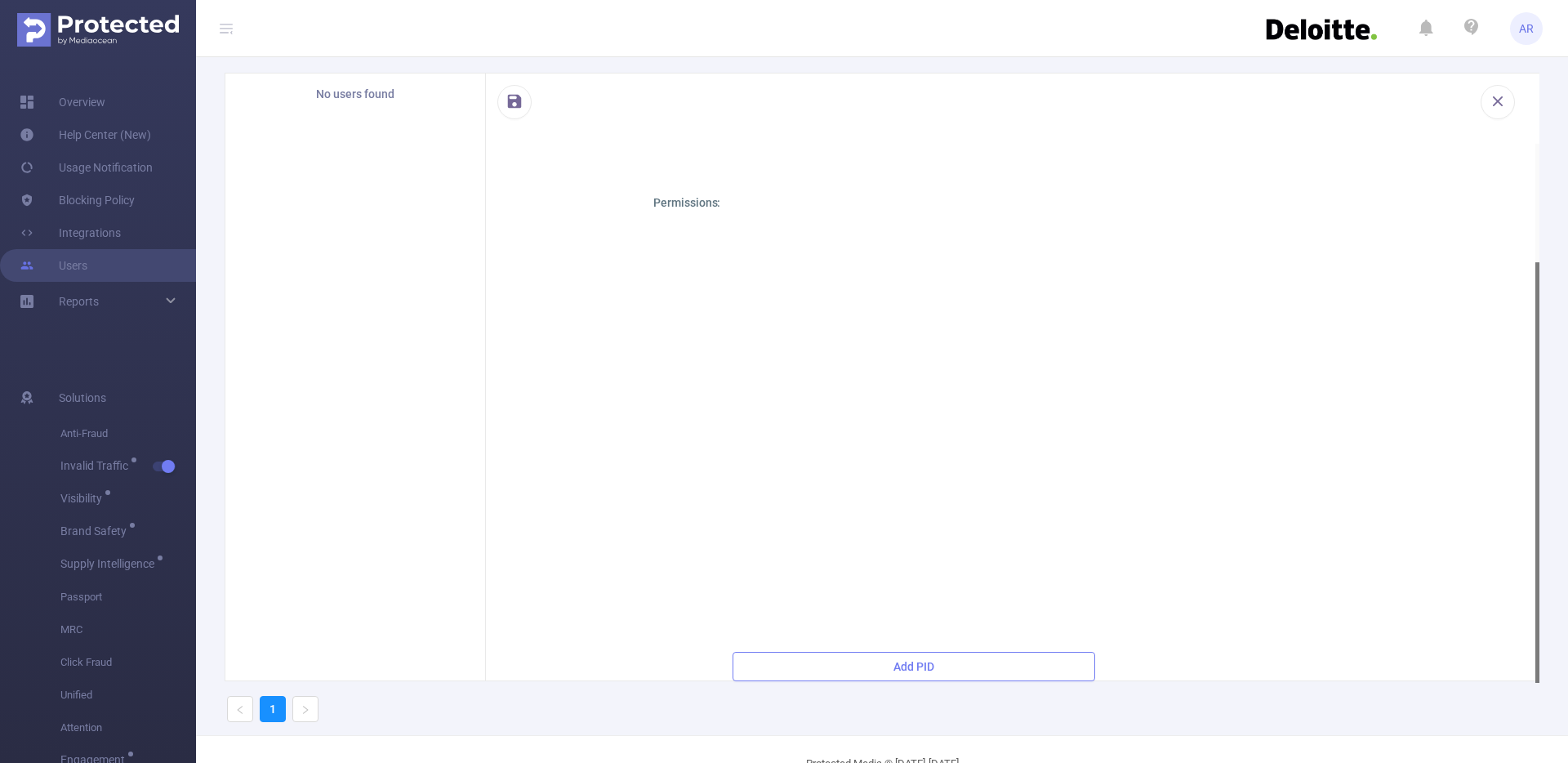
scroll to position [80, 0]
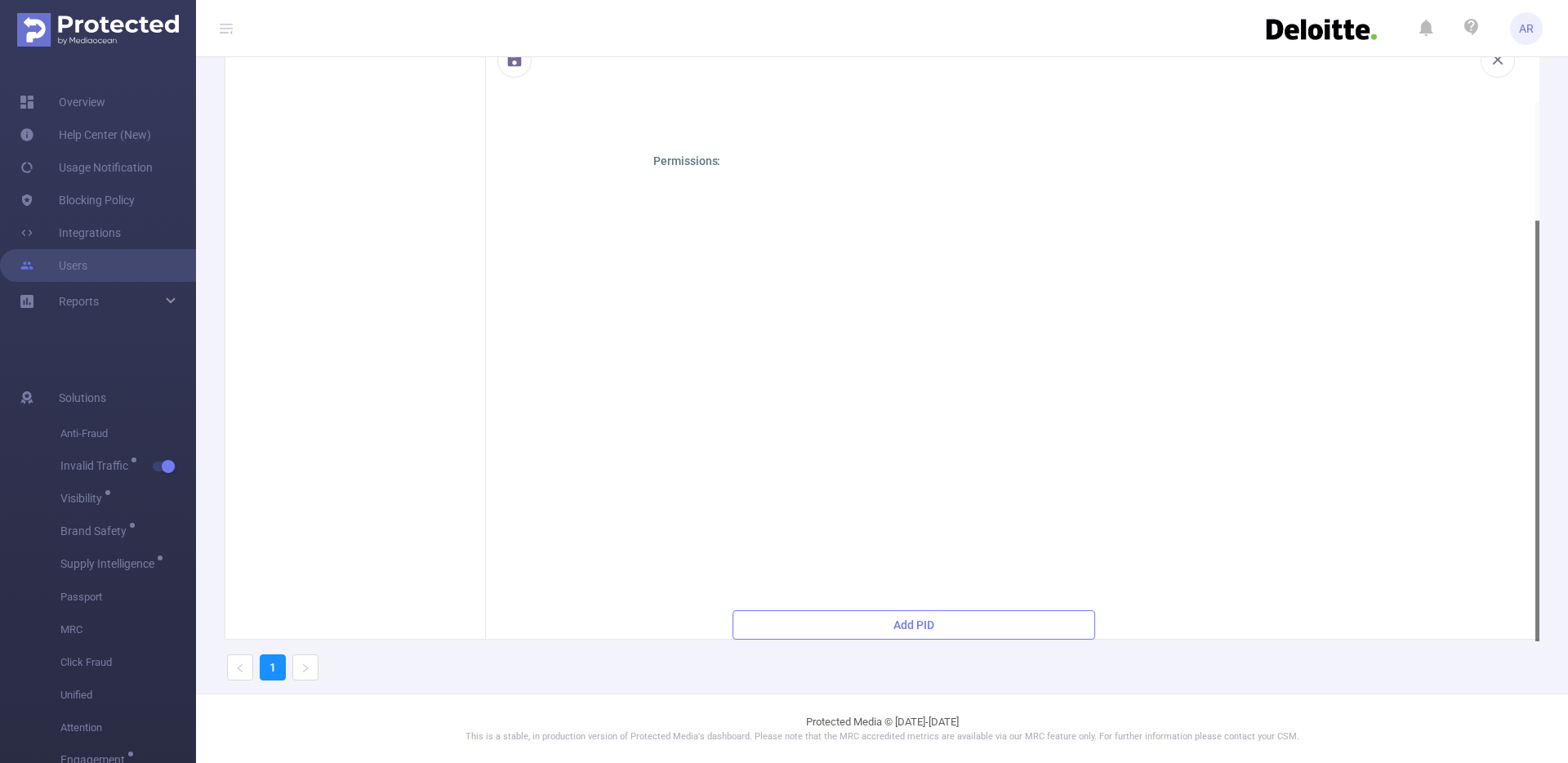
type input "[PERSON_NAME]"
click at [899, 617] on button "Add PID" at bounding box center [914, 625] width 363 height 30
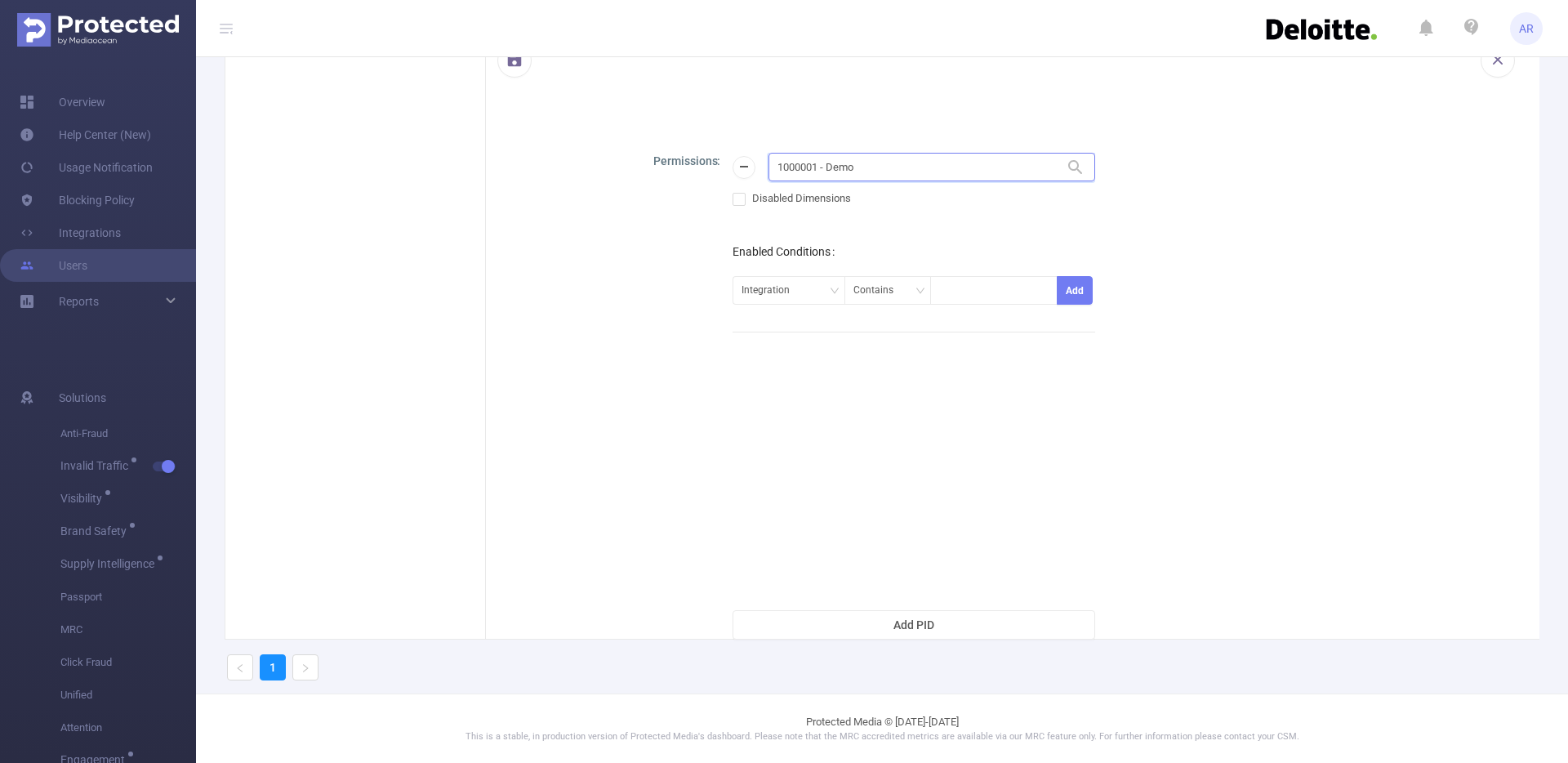
click at [868, 169] on input "1000001 - Demo" at bounding box center [931, 166] width 327 height 29
type input "apple"
click at [872, 197] on li "1001074 - OMD_Apple_Sandbox 0" at bounding box center [931, 201] width 327 height 26
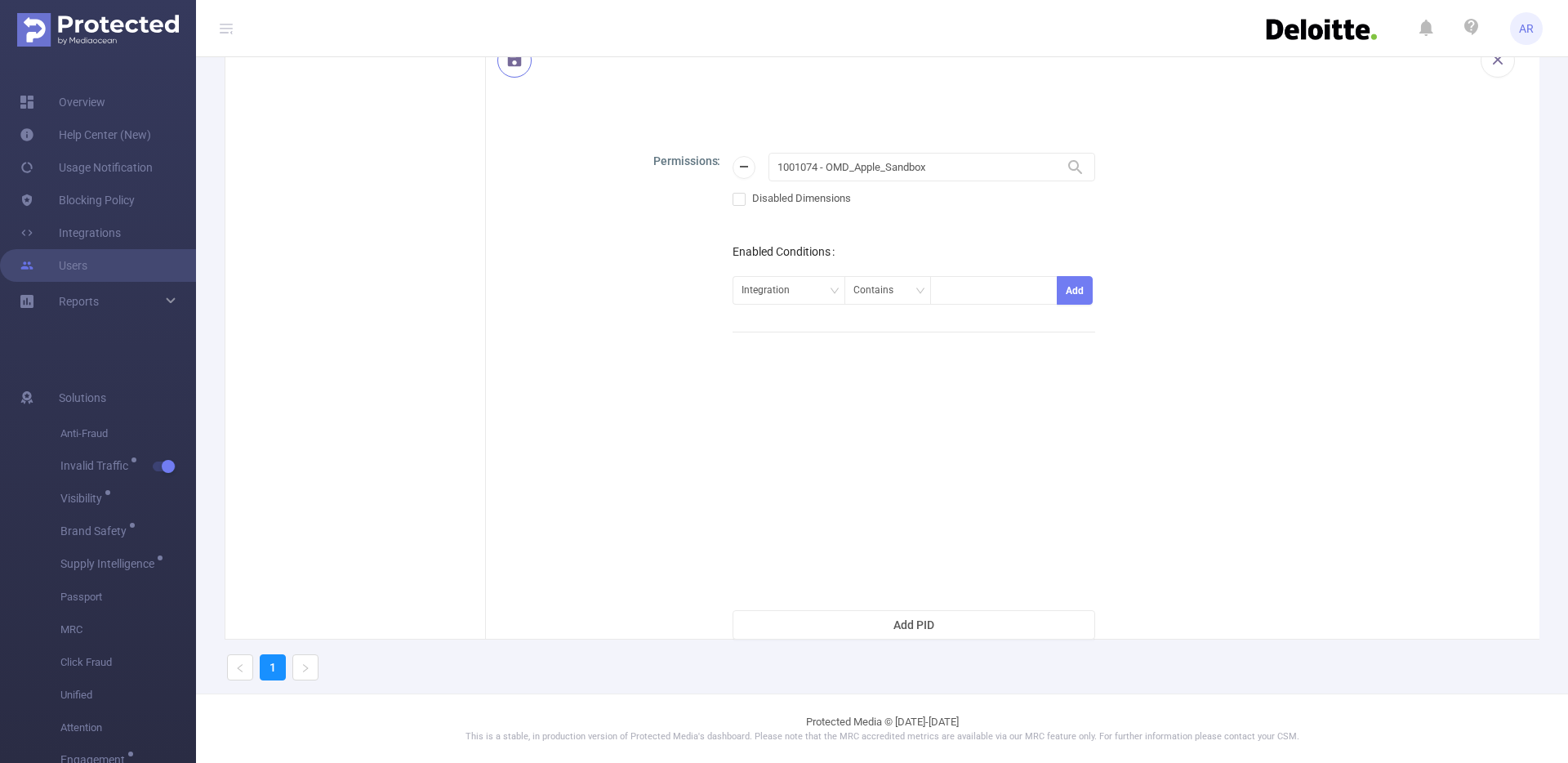
click at [524, 65] on button "button" at bounding box center [514, 60] width 34 height 34
click at [562, 67] on button "Create User" at bounding box center [549, 58] width 103 height 30
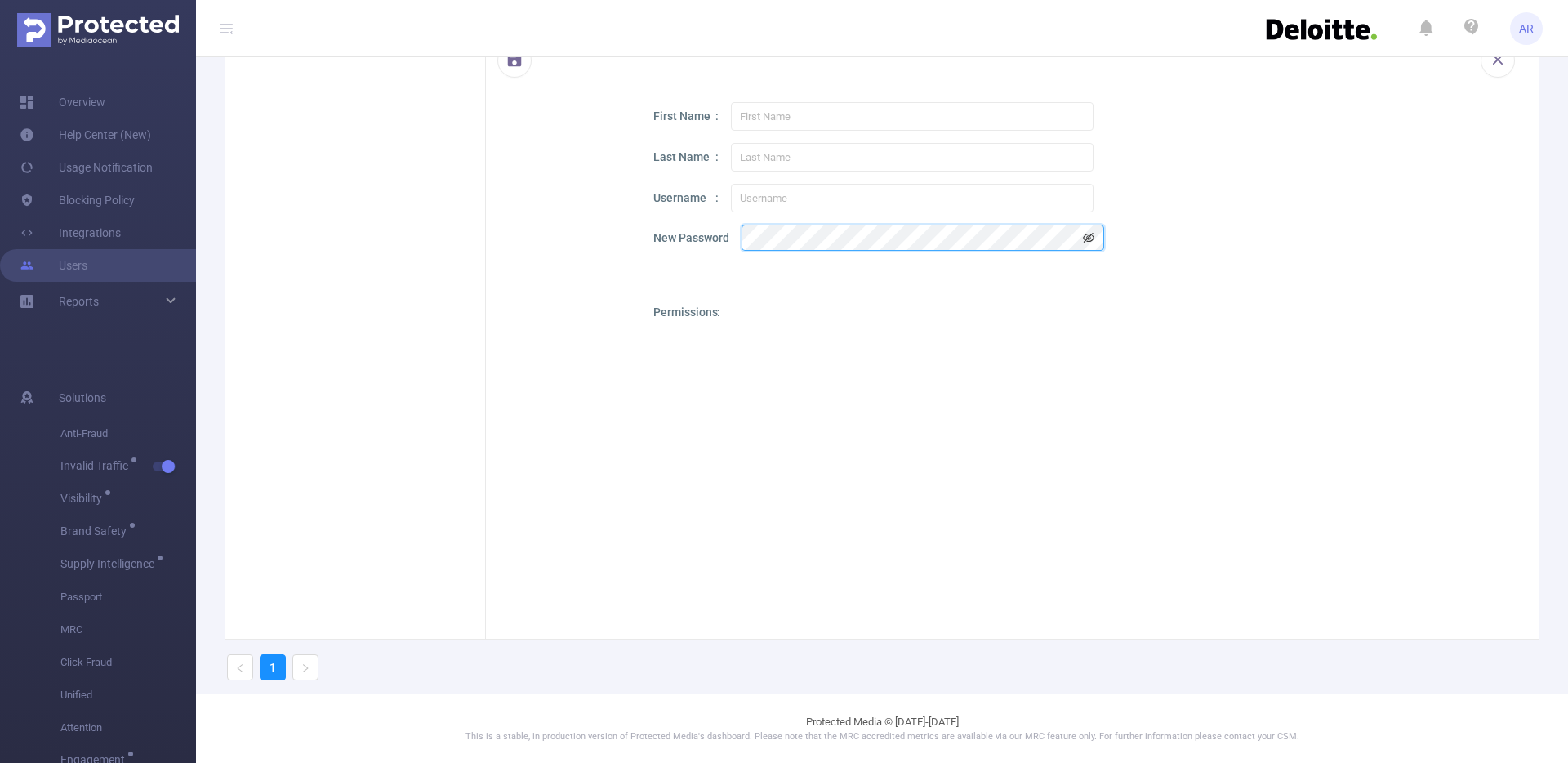
click at [1084, 235] on icon "icon: eye-invisible" at bounding box center [1088, 237] width 11 height 11
click at [845, 113] on input "text" at bounding box center [912, 117] width 363 height 29
paste input "[PERSON_NAME]"
type input "[PERSON_NAME]"
click at [802, 146] on input "text" at bounding box center [912, 157] width 363 height 29
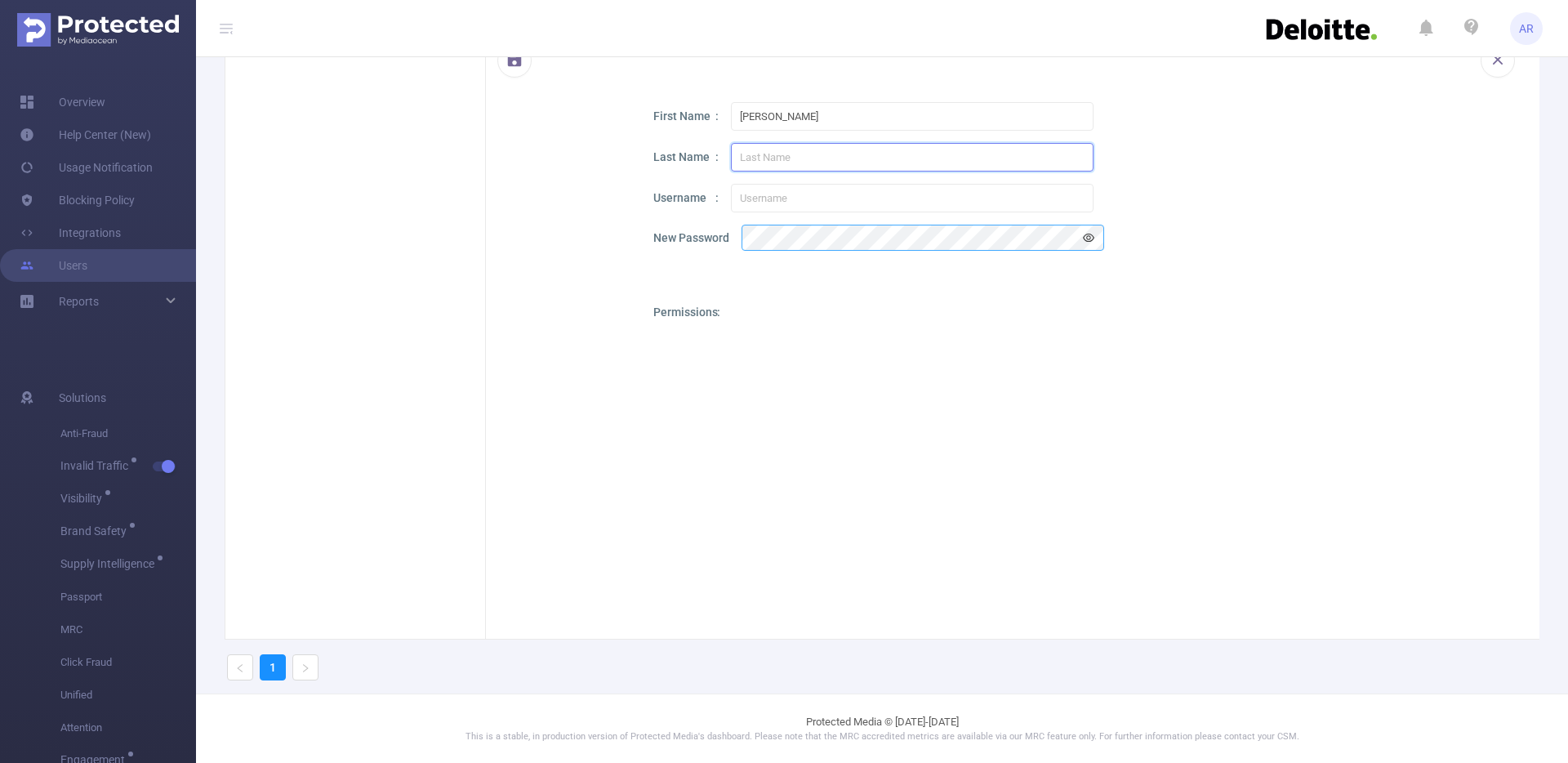
paste input "[PERSON_NAME]"
type input "[PERSON_NAME]"
click at [751, 202] on input "text" at bounding box center [912, 198] width 363 height 29
paste input "[PERSON_NAME][EMAIL_ADDRESS][PERSON_NAME][DOMAIN_NAME]"
type input "[PERSON_NAME][EMAIL_ADDRESS][PERSON_NAME][DOMAIN_NAME]"
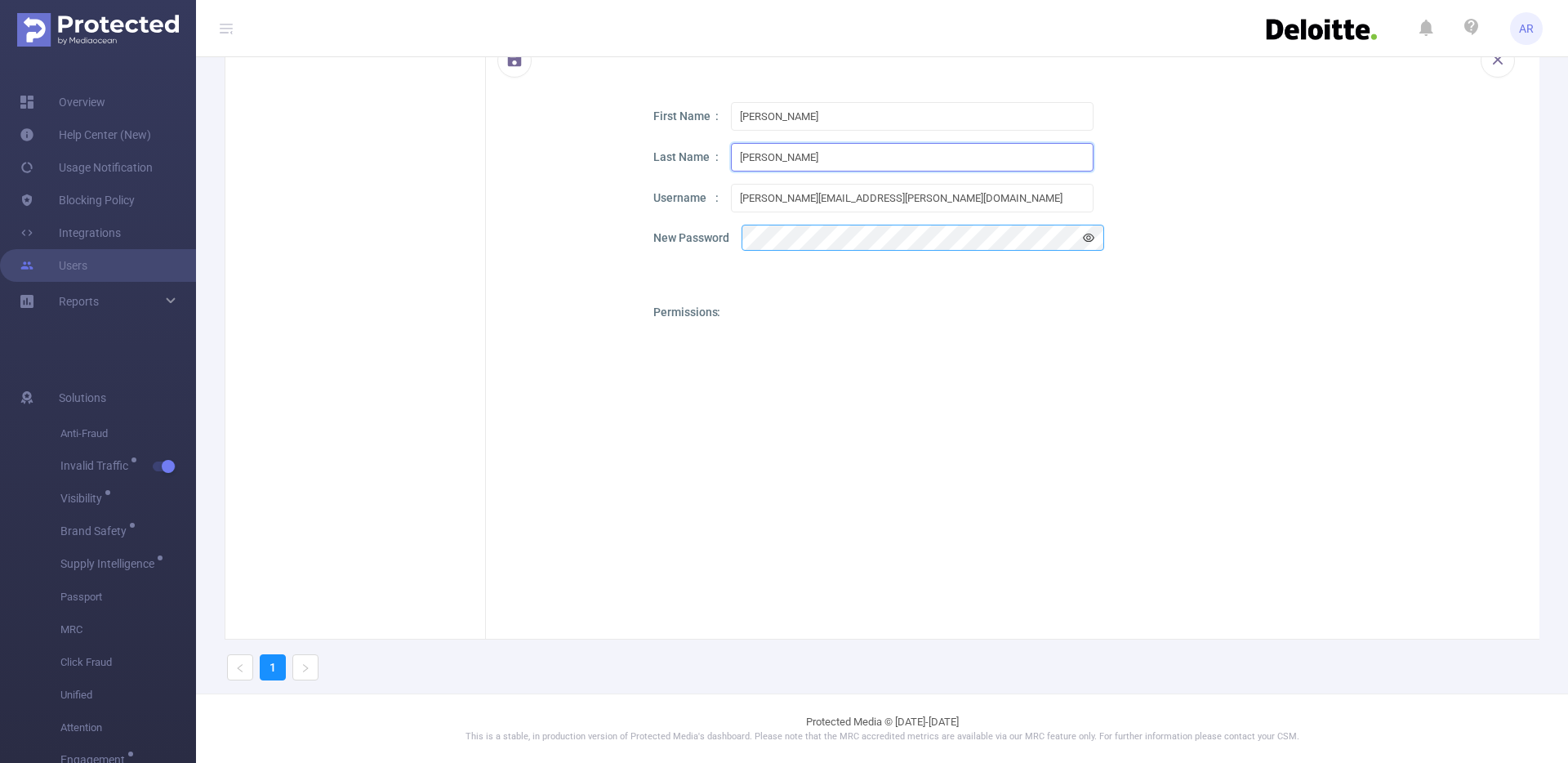
drag, startPoint x: 766, startPoint y: 160, endPoint x: 676, endPoint y: 163, distance: 90.0
click at [676, 163] on div "Last Name [PERSON_NAME]" at bounding box center [1082, 157] width 858 height 29
type input "Flora"
drag, startPoint x: 802, startPoint y: 111, endPoint x: 767, endPoint y: 120, distance: 36.1
click at [767, 120] on input "[PERSON_NAME]" at bounding box center [912, 117] width 363 height 29
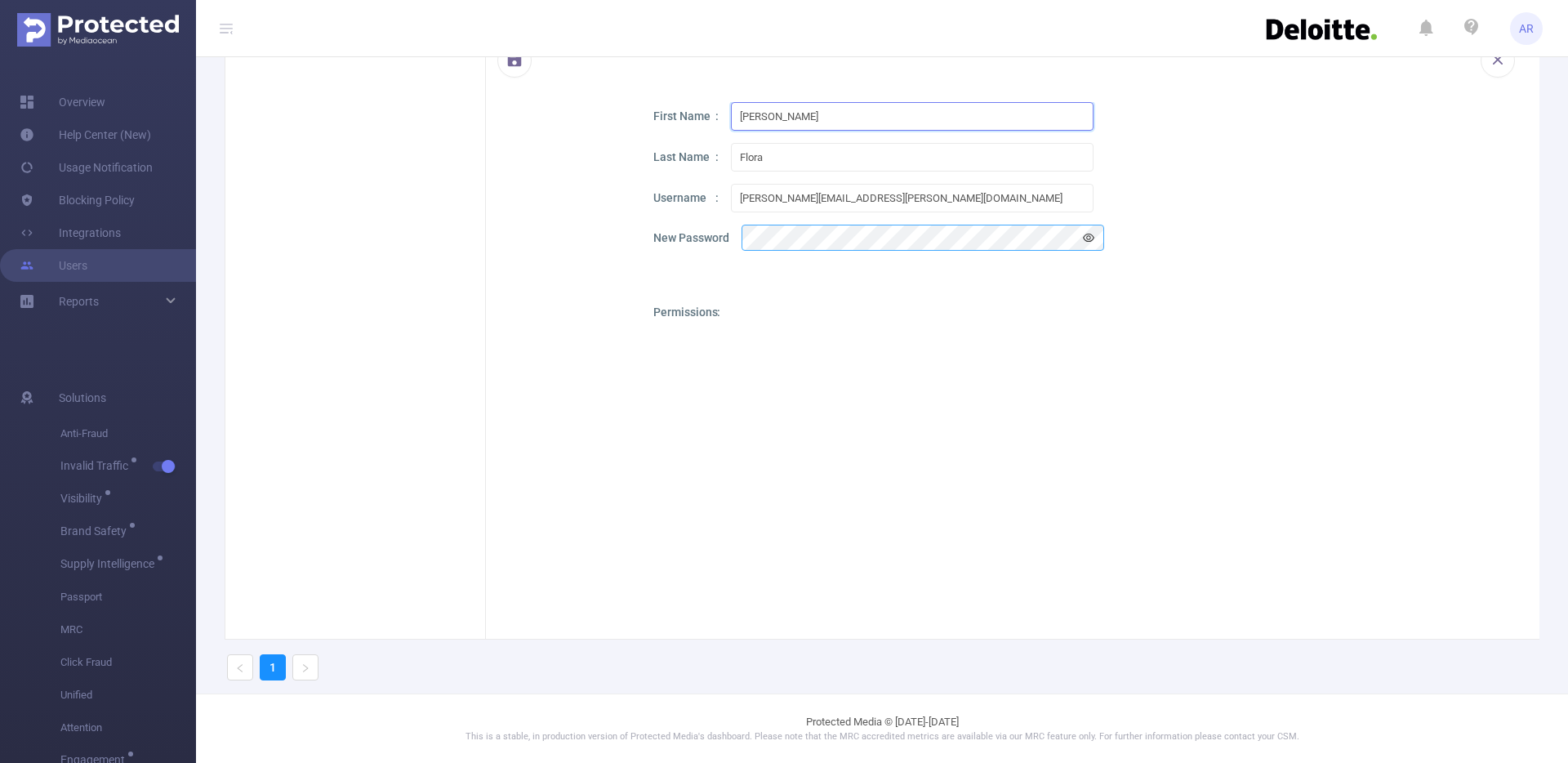
type input "[PERSON_NAME]"
click at [713, 321] on div "Permissions Add PID" at bounding box center [1082, 548] width 858 height 487
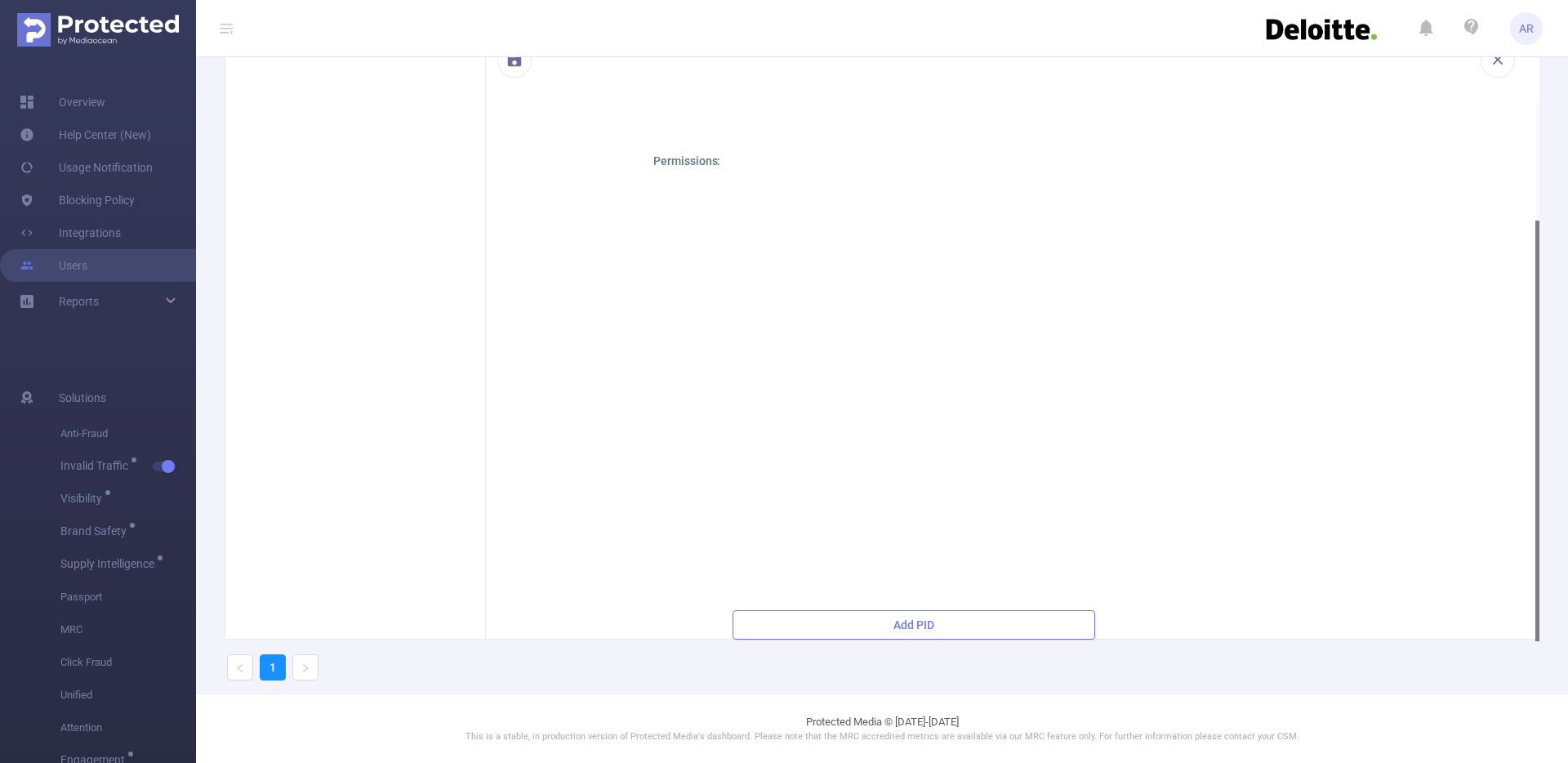
click at [899, 625] on button "Add PID" at bounding box center [914, 625] width 363 height 30
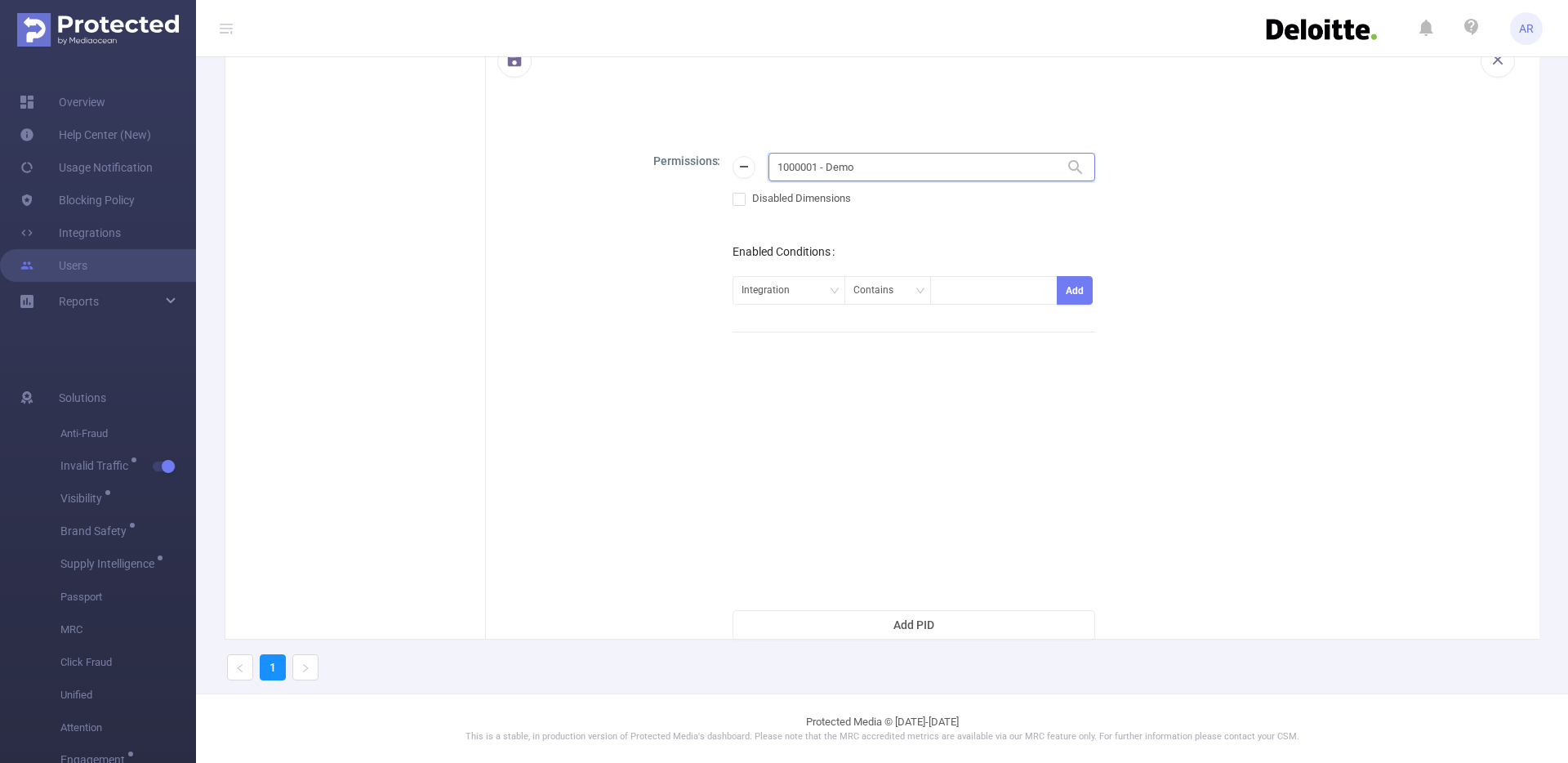
click at [895, 152] on input "1000001 - Demo" at bounding box center [931, 166] width 327 height 29
click at [894, 152] on input "1000001 - Demo" at bounding box center [931, 166] width 327 height 29
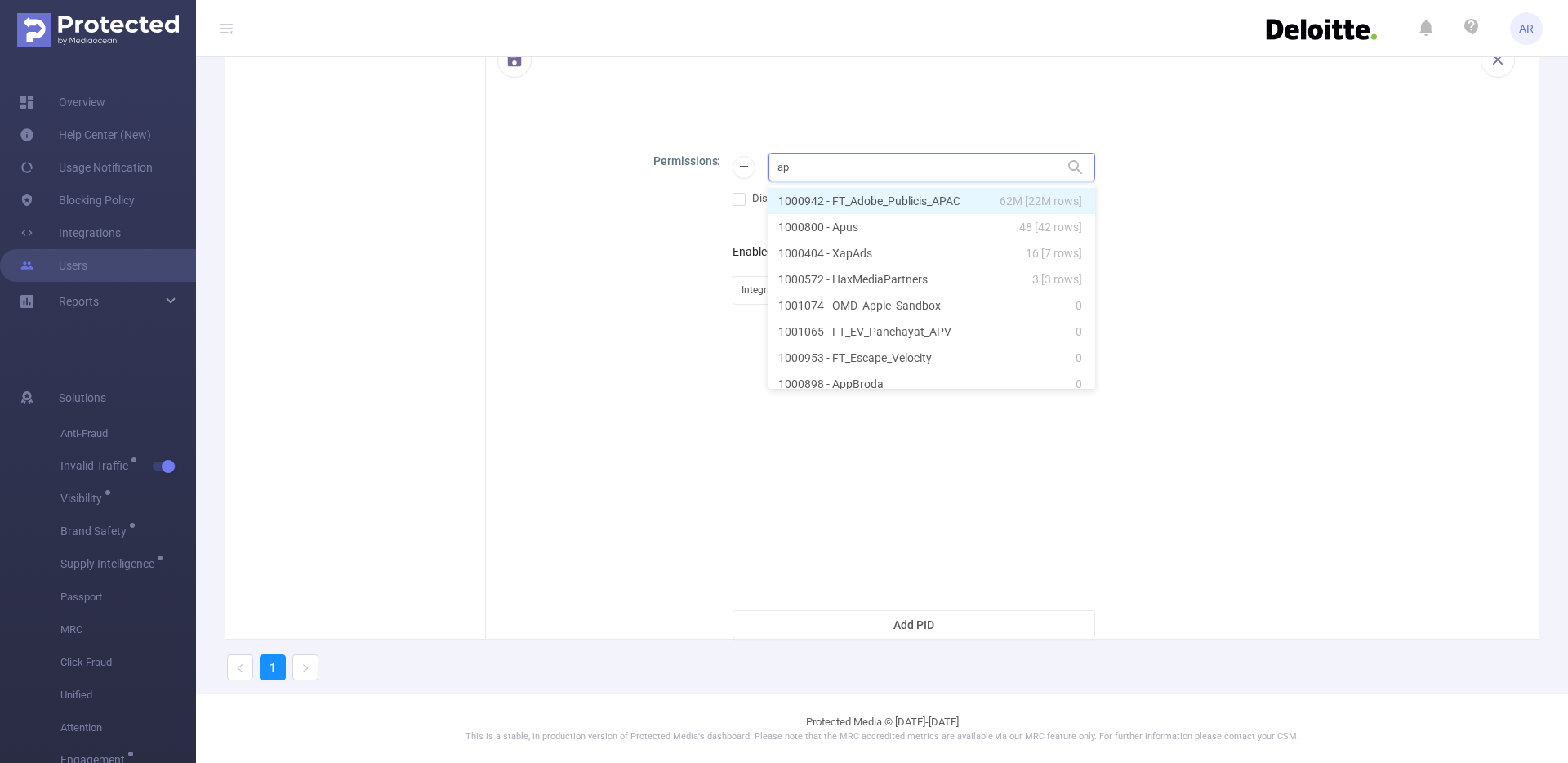
type input "app"
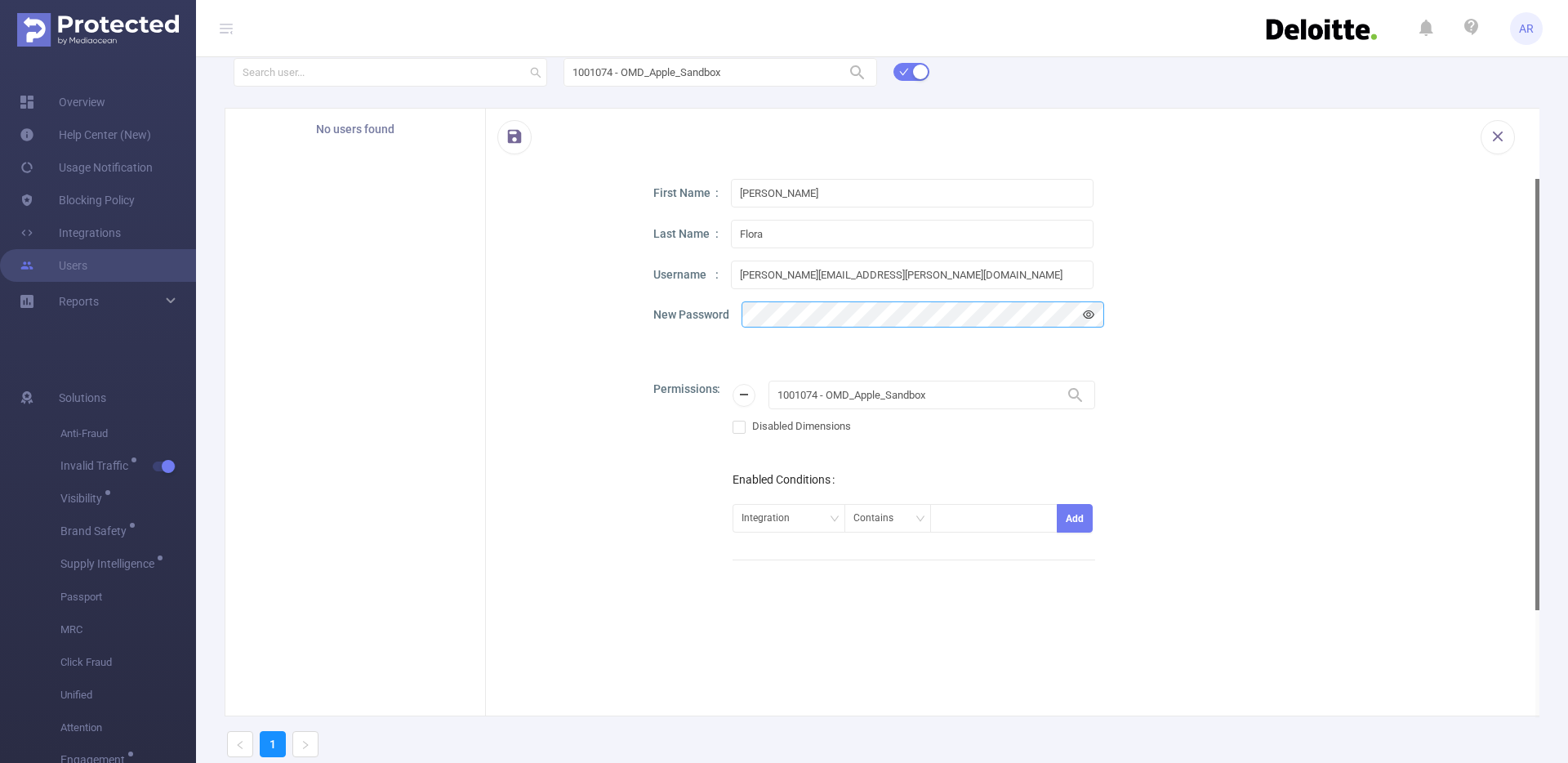
scroll to position [0, 0]
click at [522, 133] on button "button" at bounding box center [514, 140] width 34 height 34
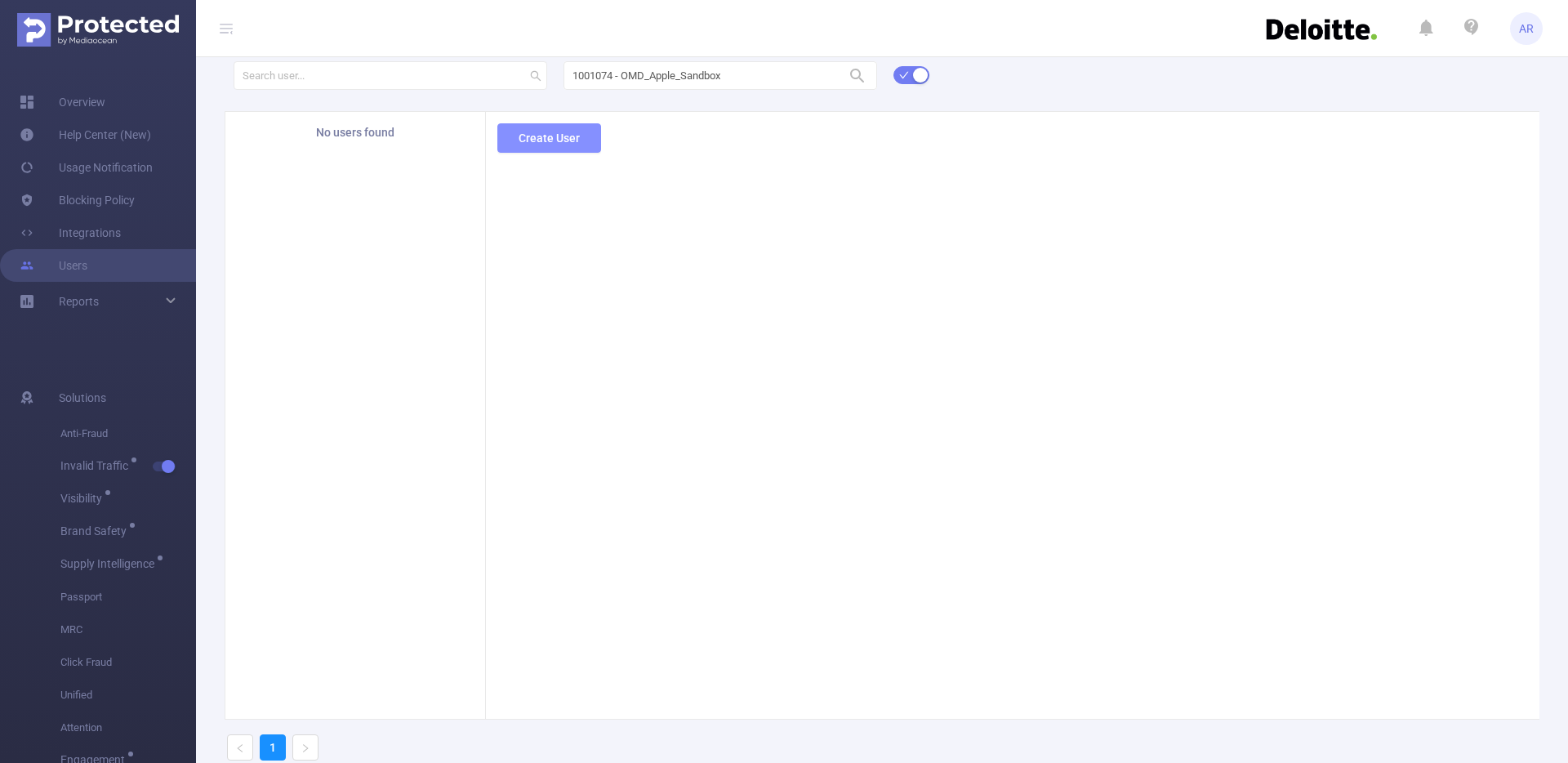
click at [576, 138] on button "Create User" at bounding box center [549, 138] width 103 height 30
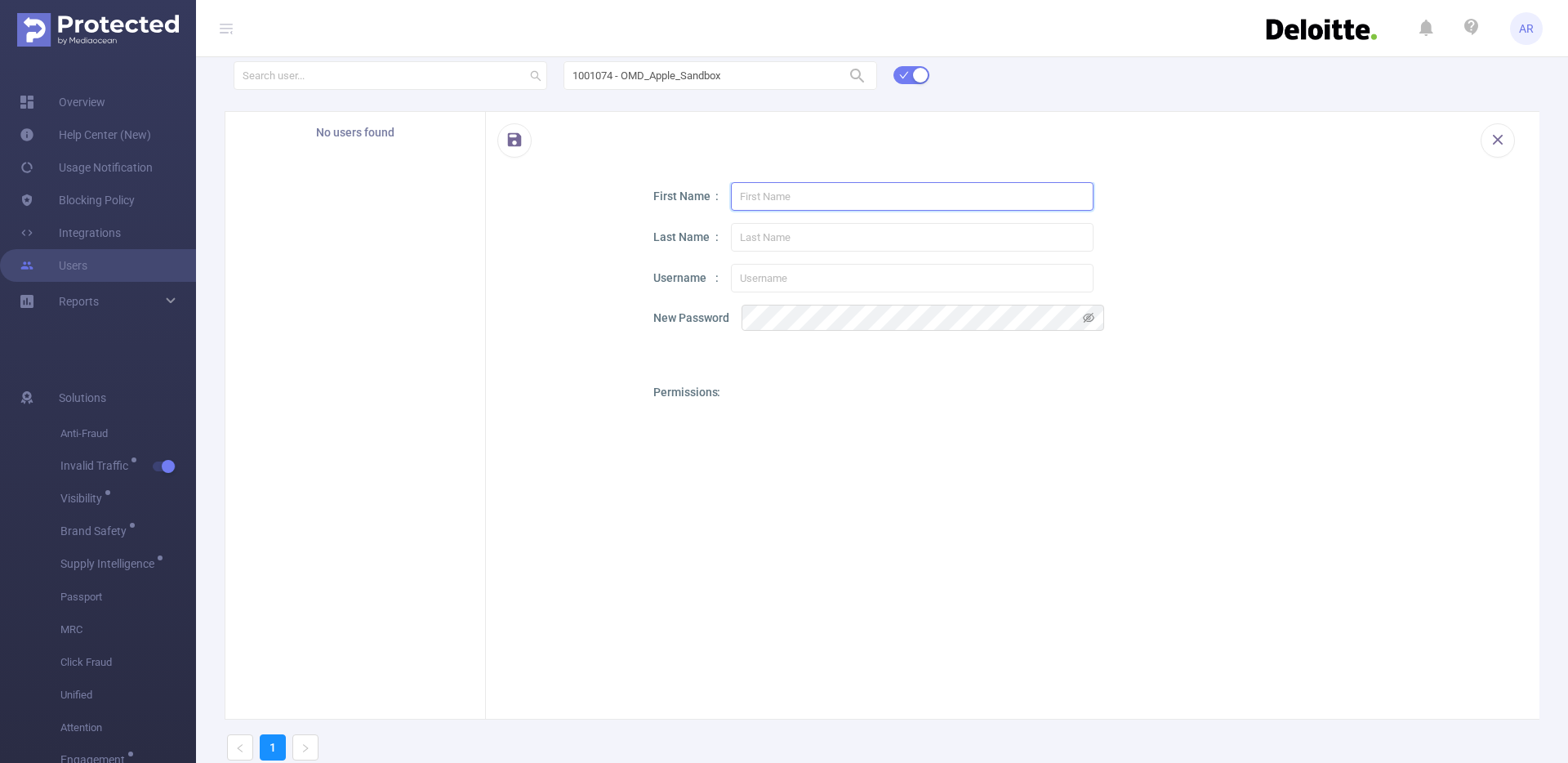
click at [791, 198] on input "text" at bounding box center [912, 196] width 363 height 29
paste input "[PERSON_NAME]"
type input "[PERSON_NAME]"
click at [795, 238] on input "text" at bounding box center [912, 237] width 363 height 29
paste input "[PERSON_NAME]"
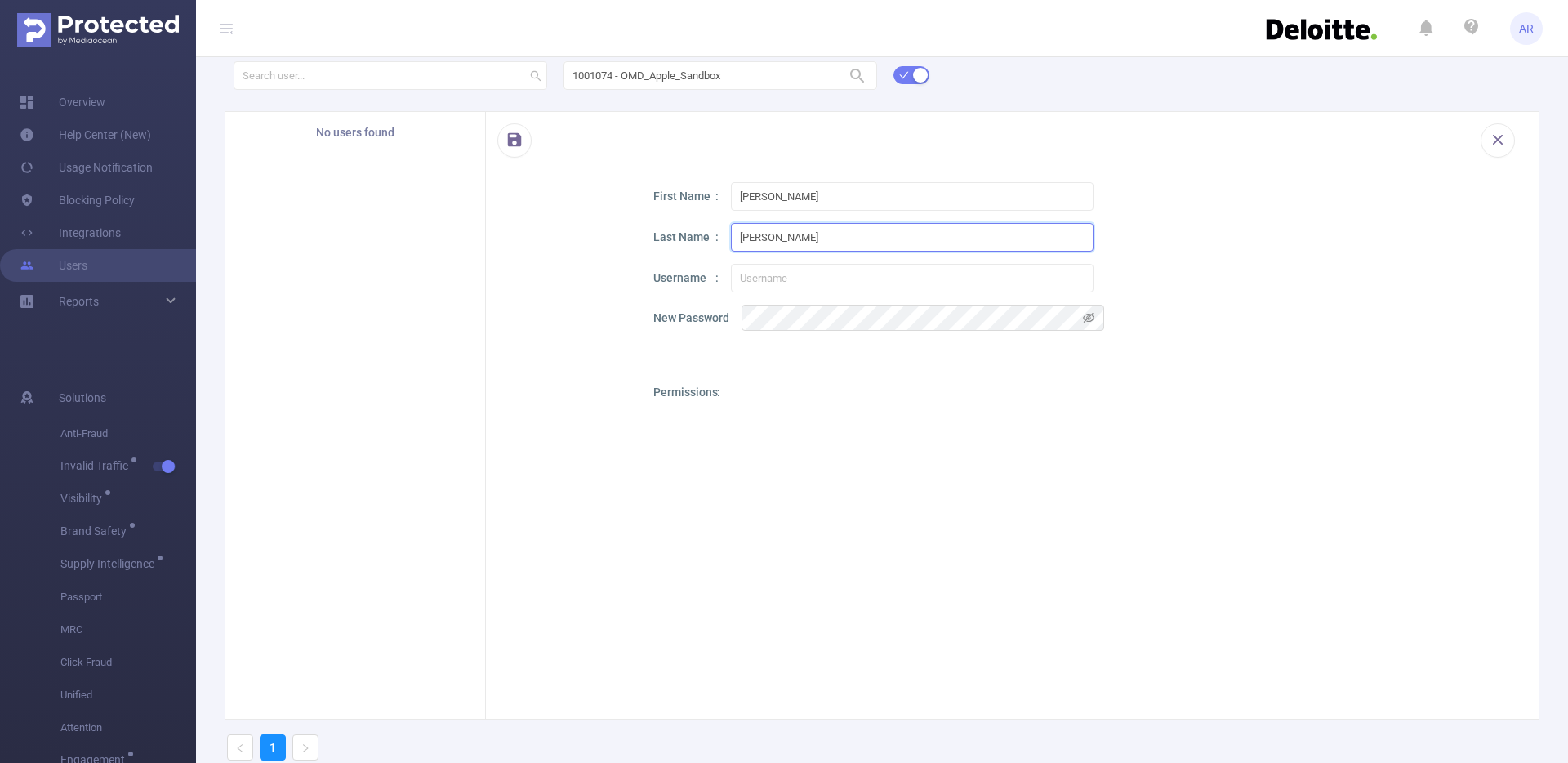
drag, startPoint x: 769, startPoint y: 237, endPoint x: 607, endPoint y: 224, distance: 162.5
click at [607, 224] on div "First Name [PERSON_NAME] Last Name [PERSON_NAME] Username New Password Permissi…" at bounding box center [1013, 533] width 1054 height 701
type input "Alnahas"
click at [763, 281] on input "text" at bounding box center [912, 278] width 363 height 29
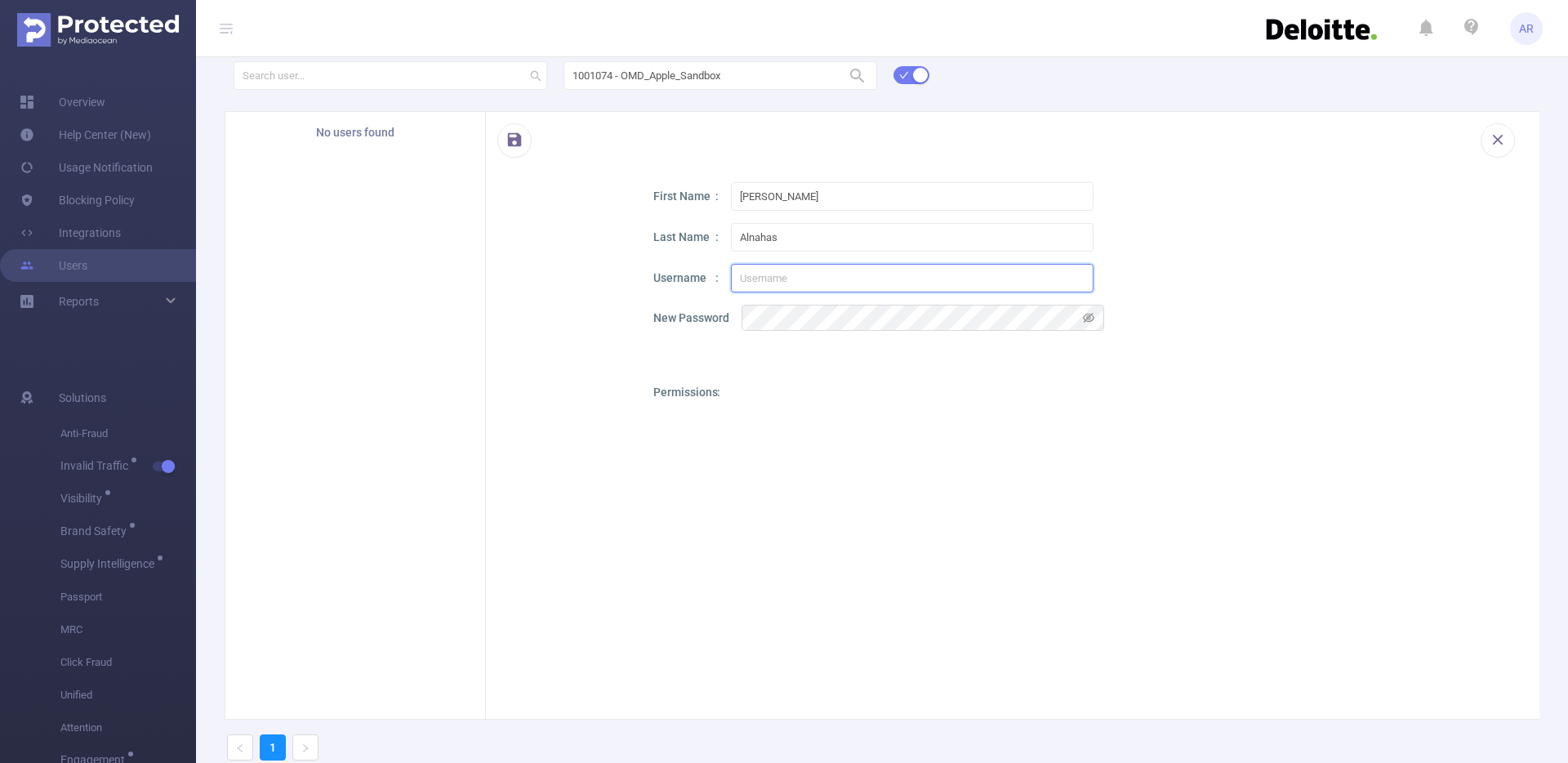
paste input "[PERSON_NAME][EMAIL_ADDRESS][DOMAIN_NAME]"
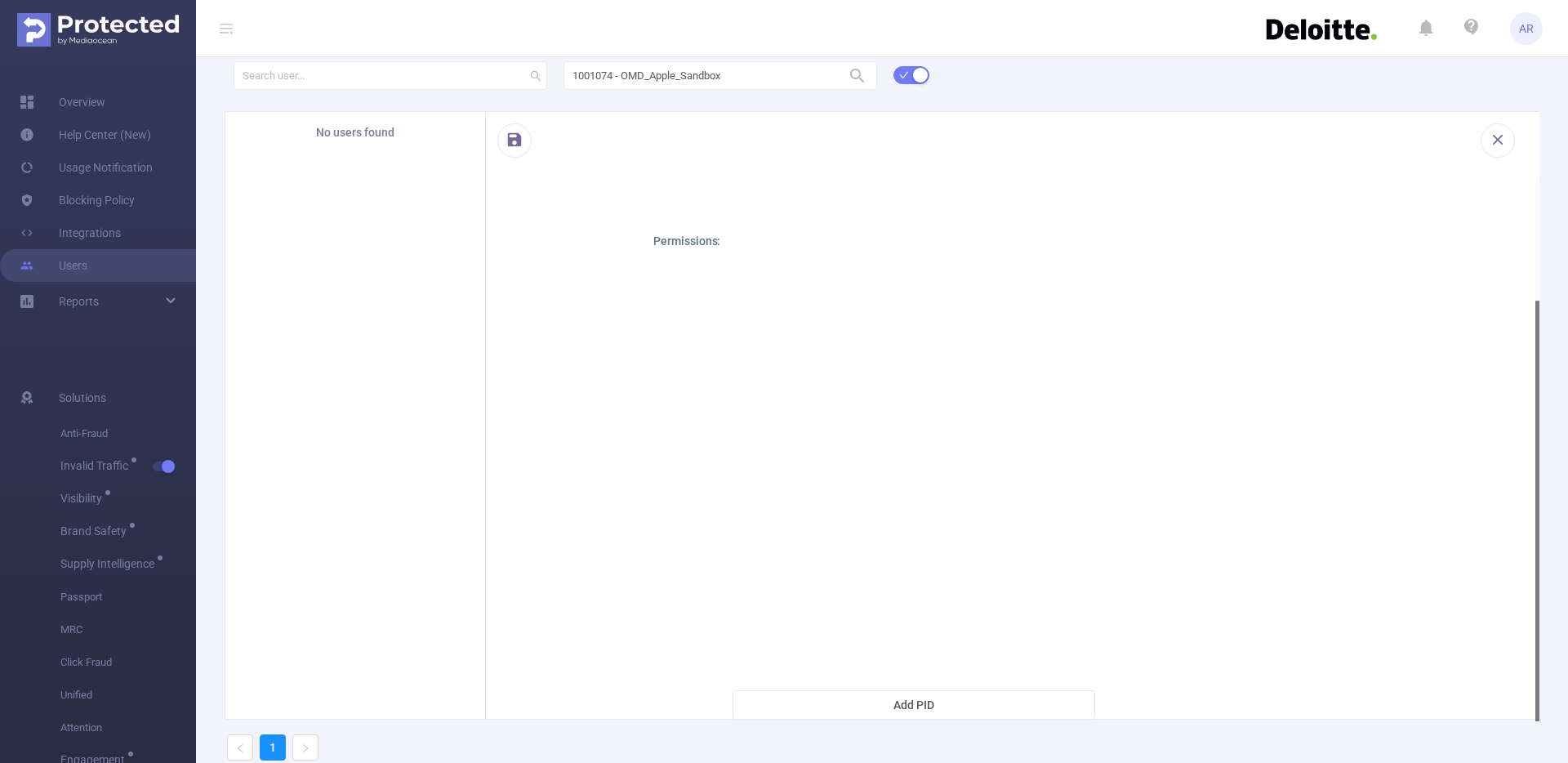
scroll to position [80, 0]
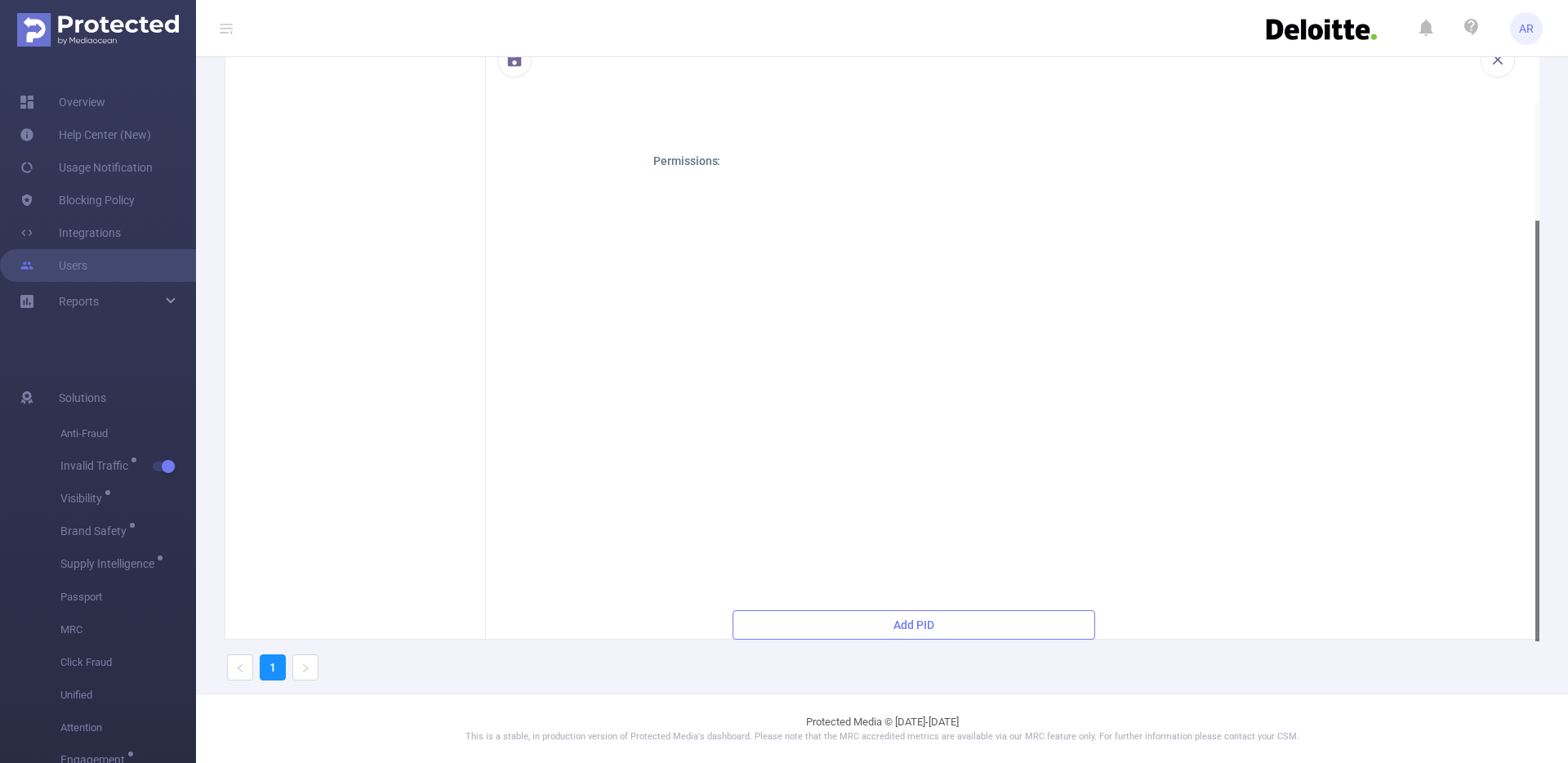
type input "[PERSON_NAME][EMAIL_ADDRESS][DOMAIN_NAME]"
click at [954, 623] on button "Add PID" at bounding box center [914, 625] width 363 height 30
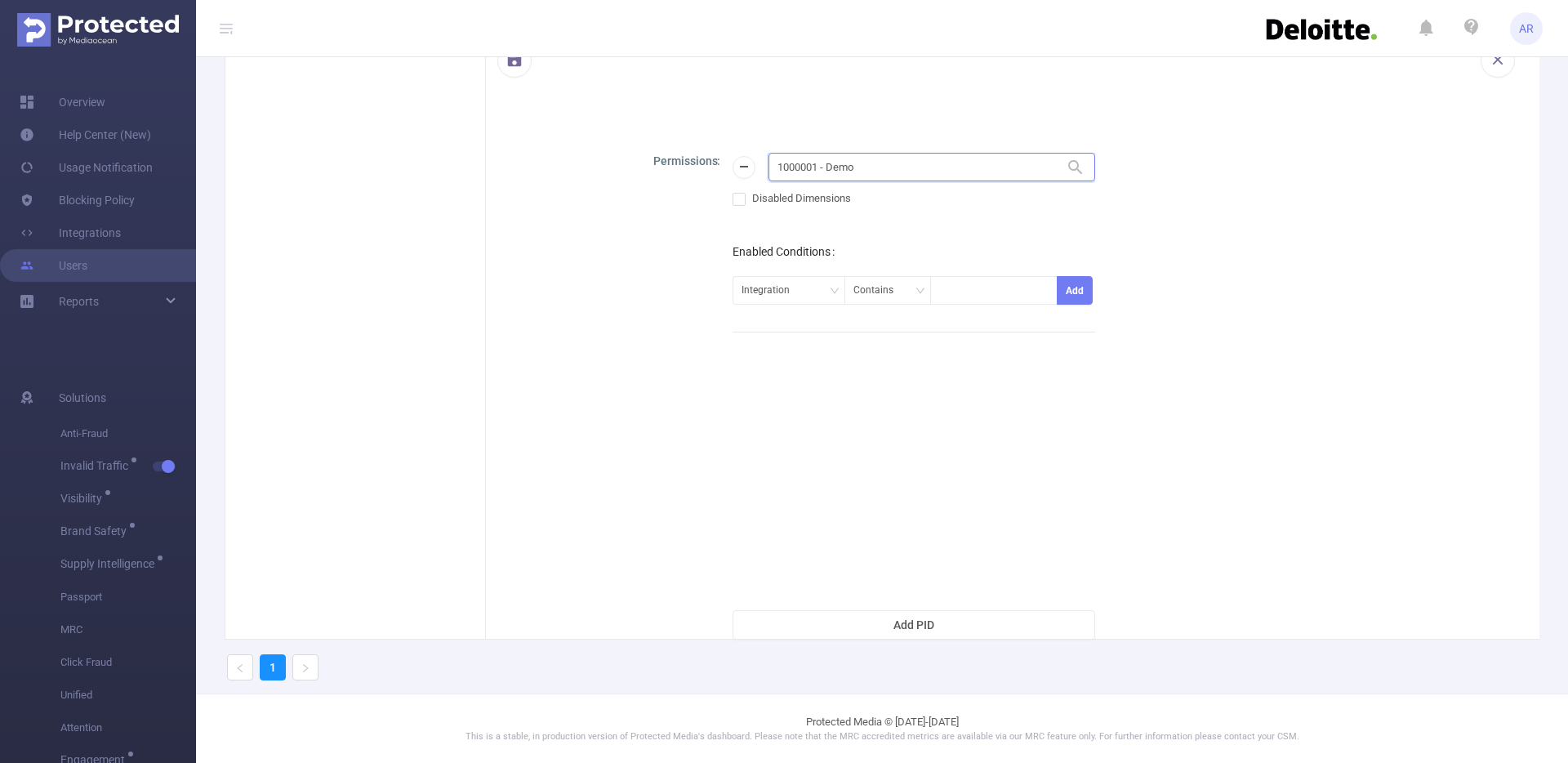
click at [860, 152] on input "1000001 - Demo" at bounding box center [931, 166] width 327 height 29
click at [858, 163] on input "1000001 - Demo" at bounding box center [931, 166] width 327 height 29
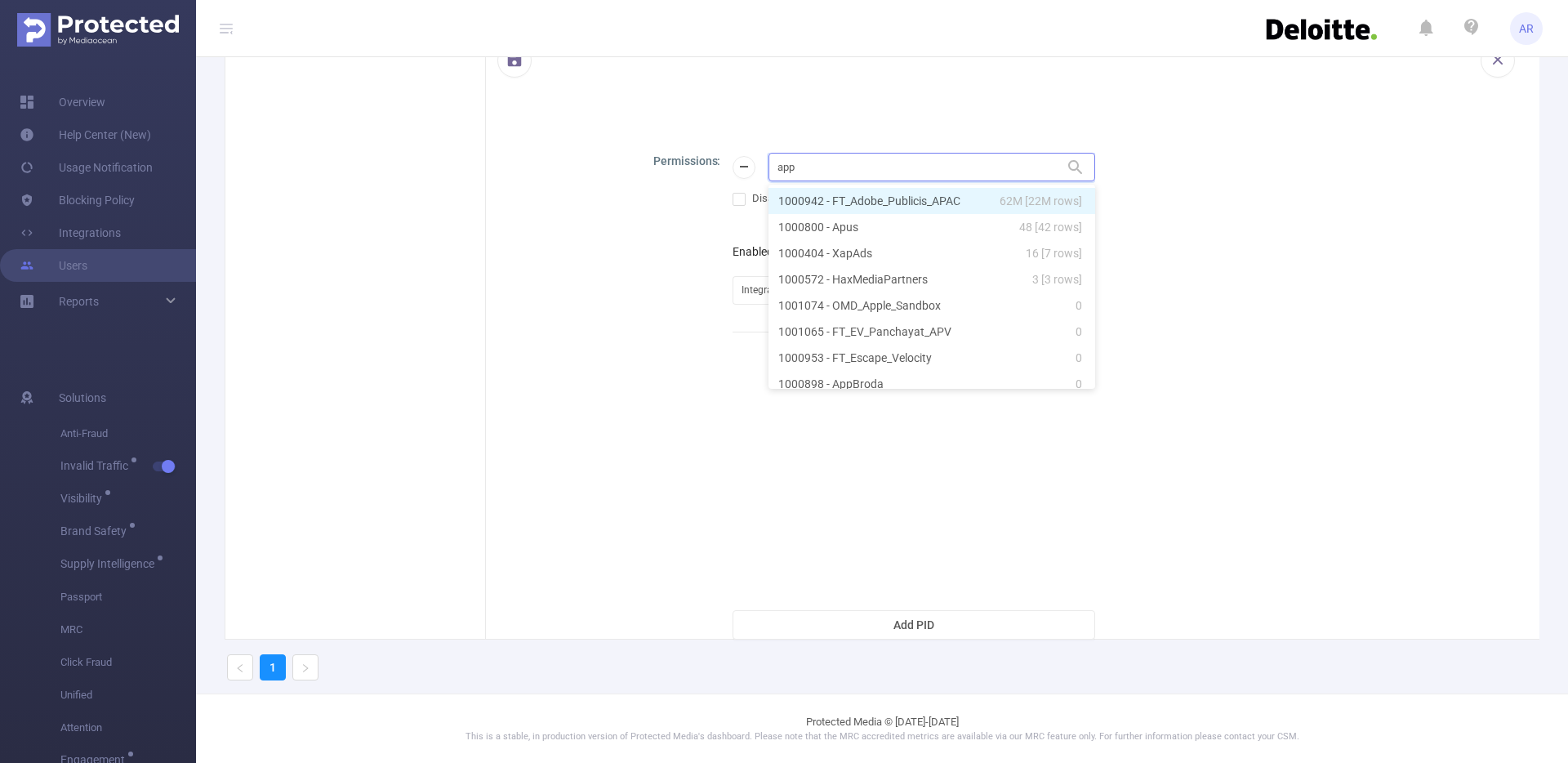
type input "appl"
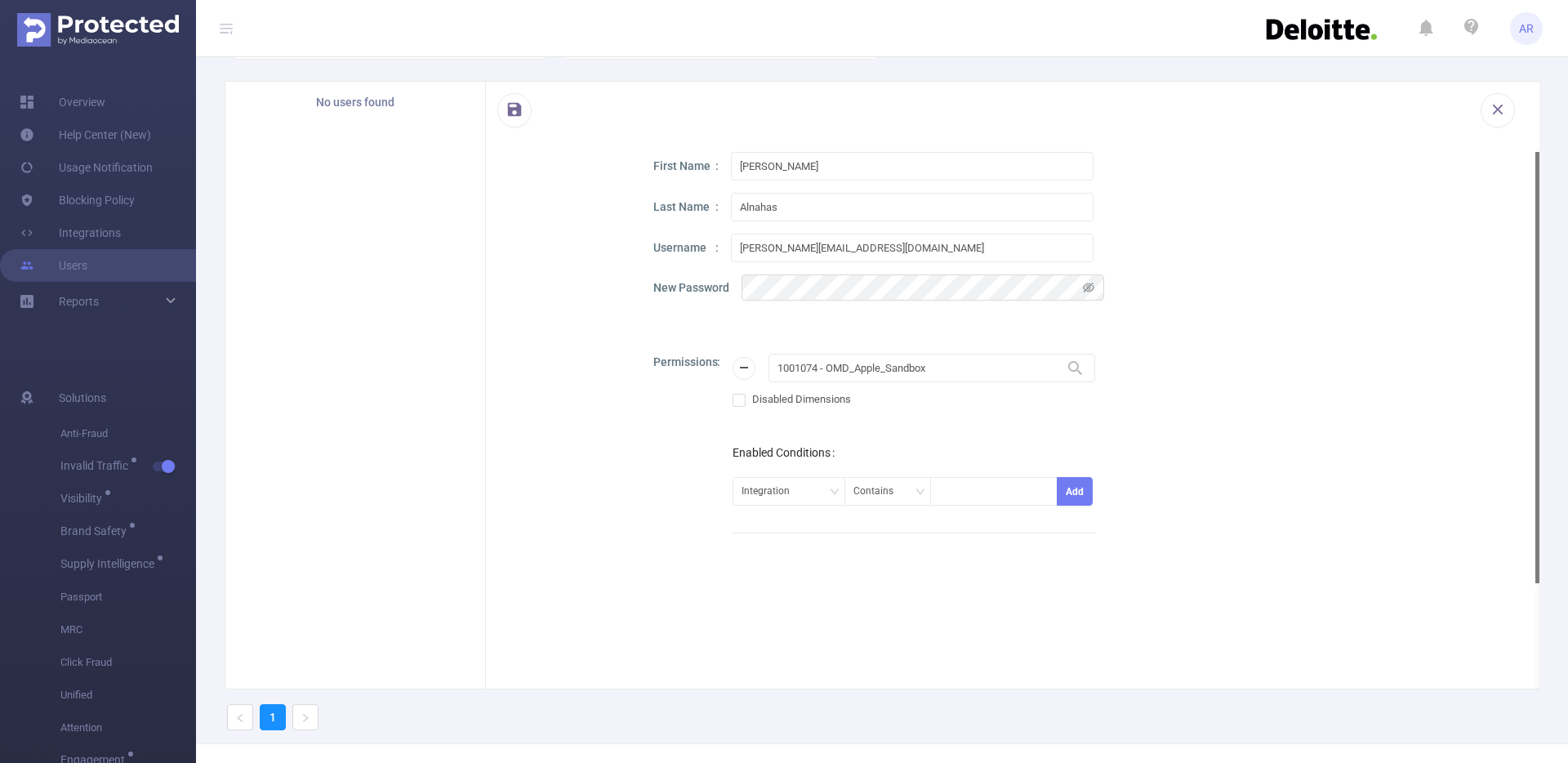
scroll to position [0, 0]
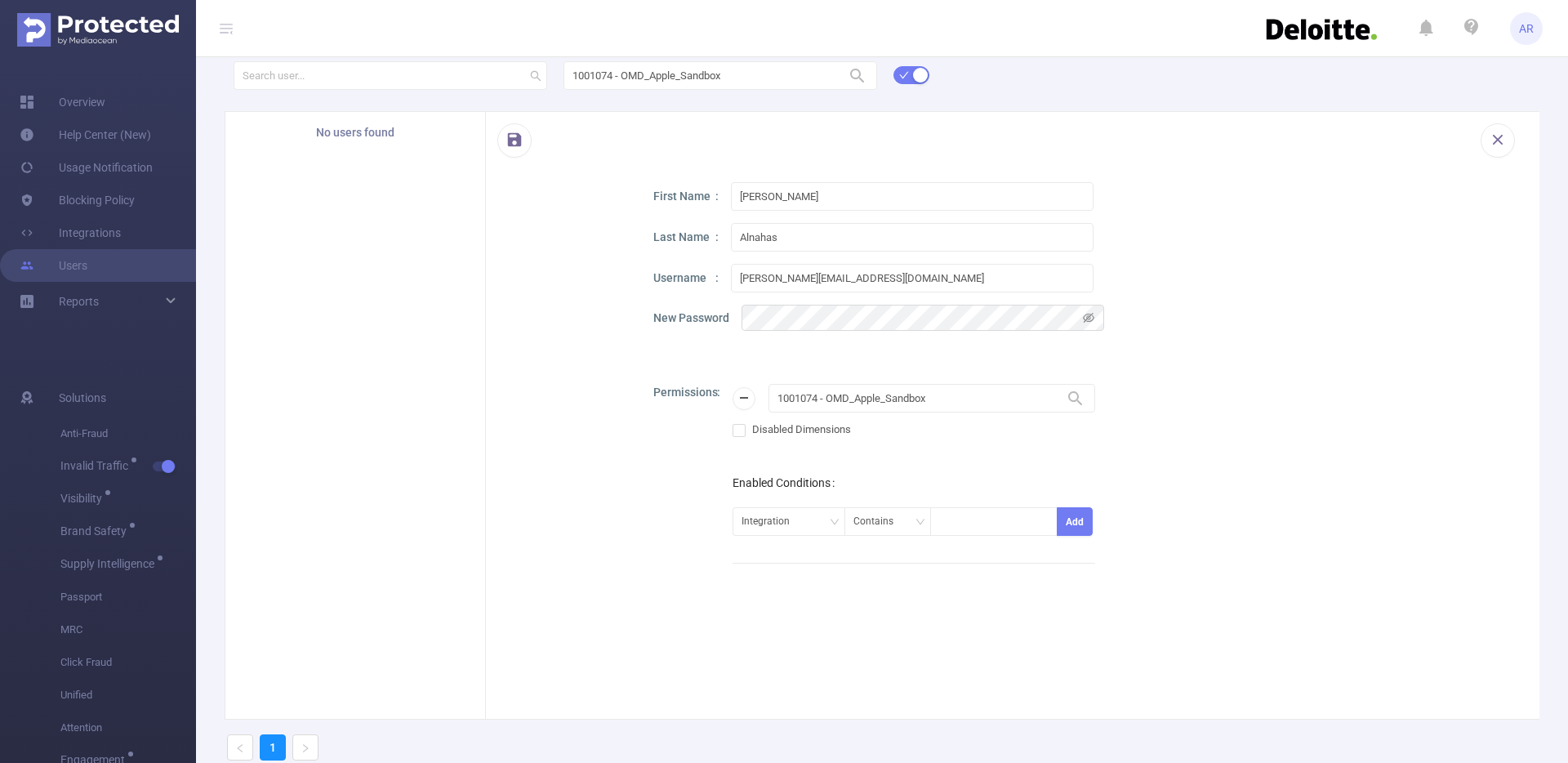
click at [599, 392] on div at bounding box center [563, 533] width 98 height 701
click at [503, 145] on button "button" at bounding box center [514, 140] width 34 height 34
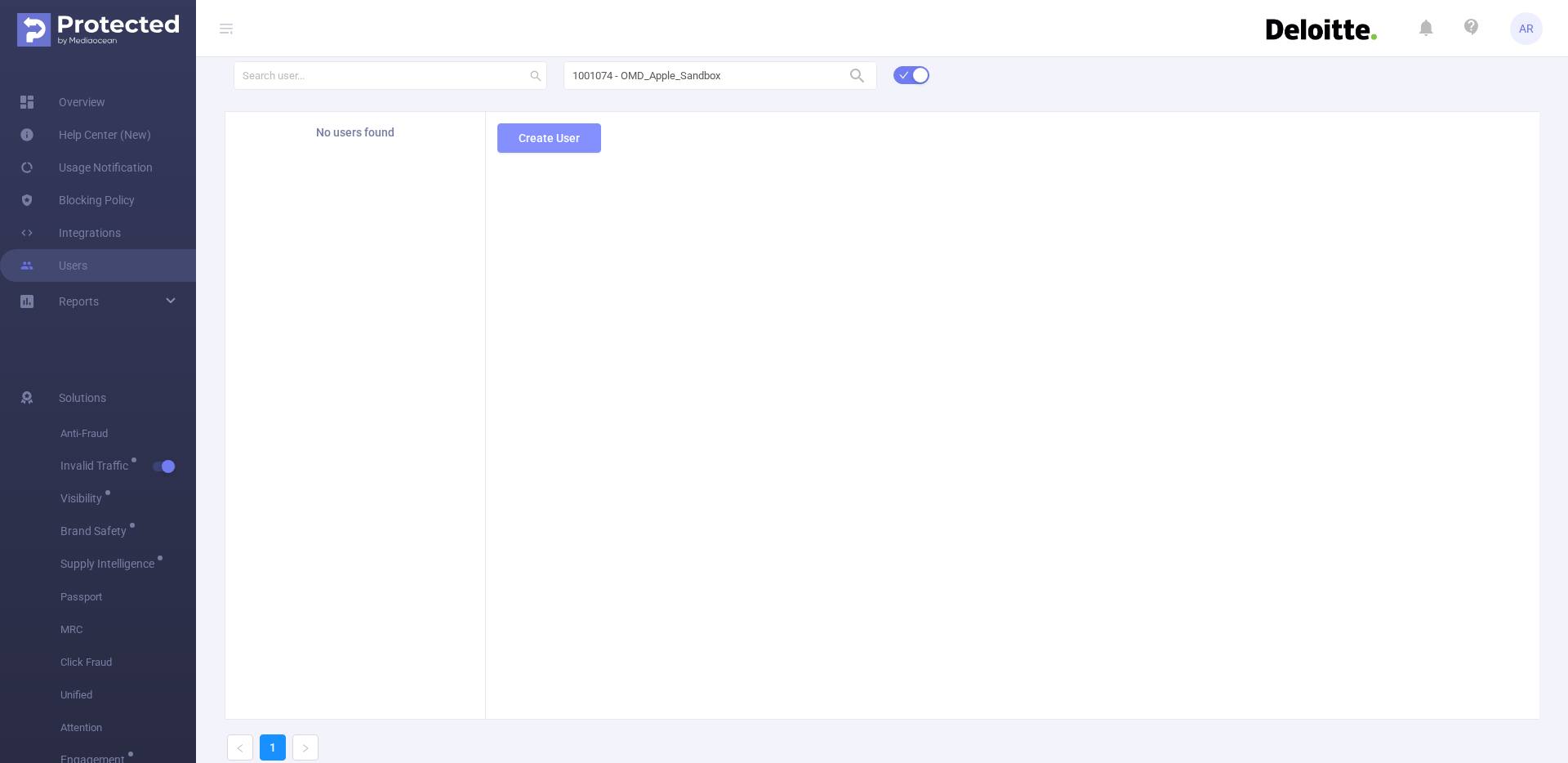
click at [571, 142] on button "Create User" at bounding box center [549, 138] width 103 height 30
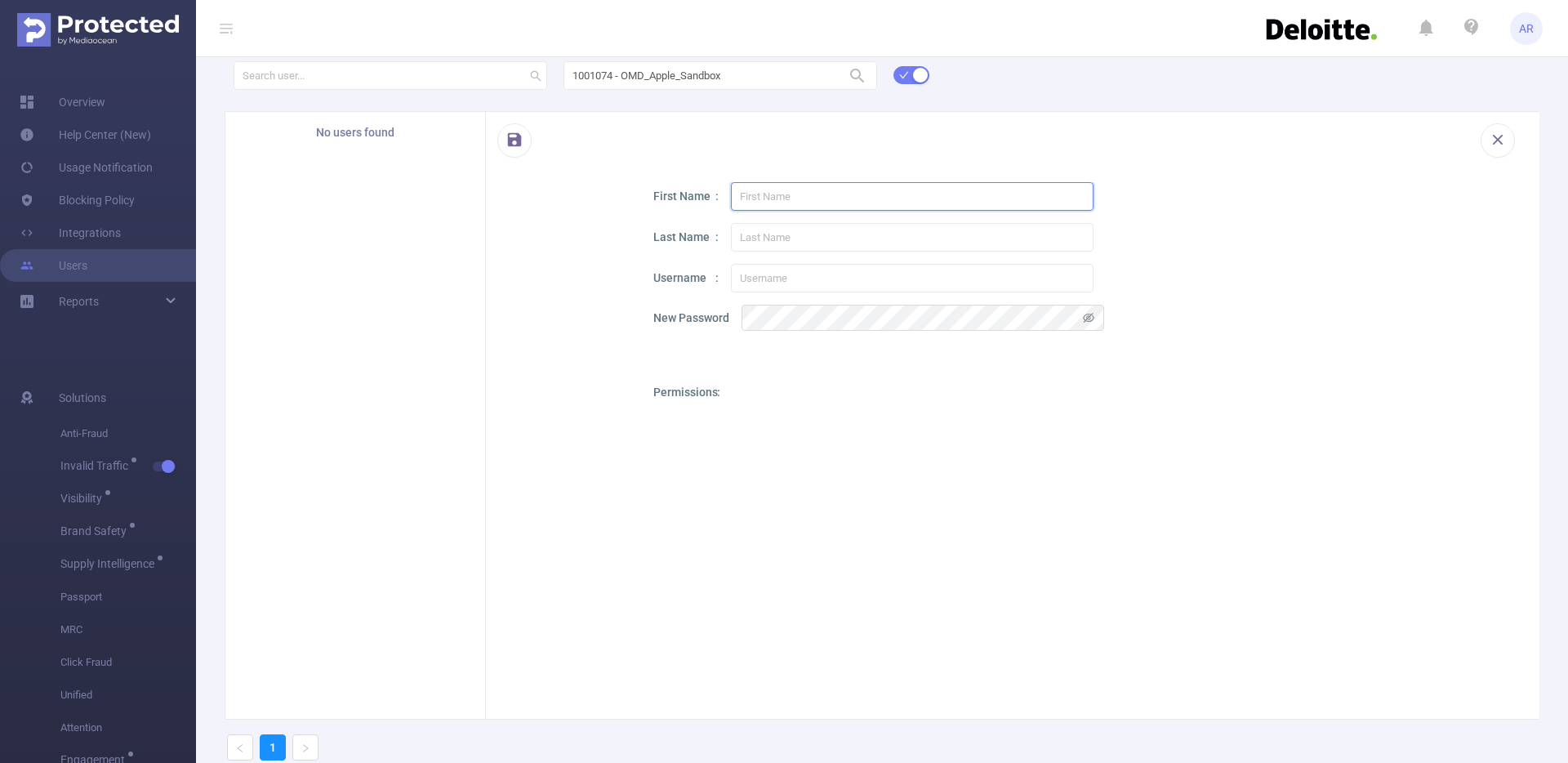
click at [743, 196] on input "text" at bounding box center [912, 196] width 363 height 29
paste input "[PERSON_NAME]"
type input "[PERSON_NAME]"
click at [752, 225] on input "text" at bounding box center [912, 237] width 363 height 29
paste input "[PERSON_NAME]"
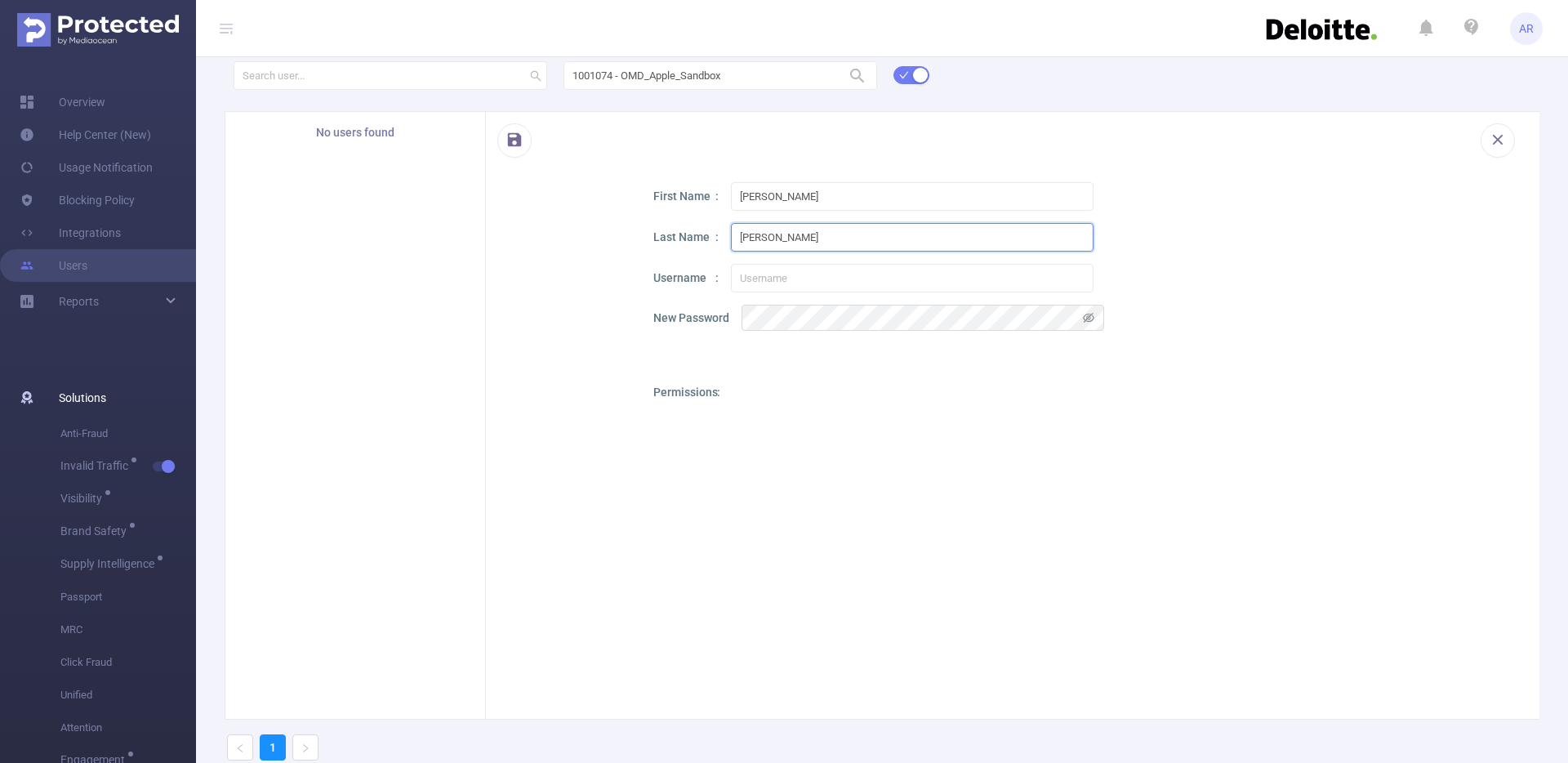
type input "[PERSON_NAME]"
click at [759, 279] on input "text" at bounding box center [912, 278] width 363 height 29
paste input "<[PERSON_NAME][EMAIL_ADDRESS][PERSON_NAME][DOMAIN_NAME]"
click at [742, 273] on input "<[PERSON_NAME][EMAIL_ADDRESS][PERSON_NAME][DOMAIN_NAME]" at bounding box center [912, 278] width 363 height 29
type input "[PERSON_NAME][EMAIL_ADDRESS][PERSON_NAME][DOMAIN_NAME]"
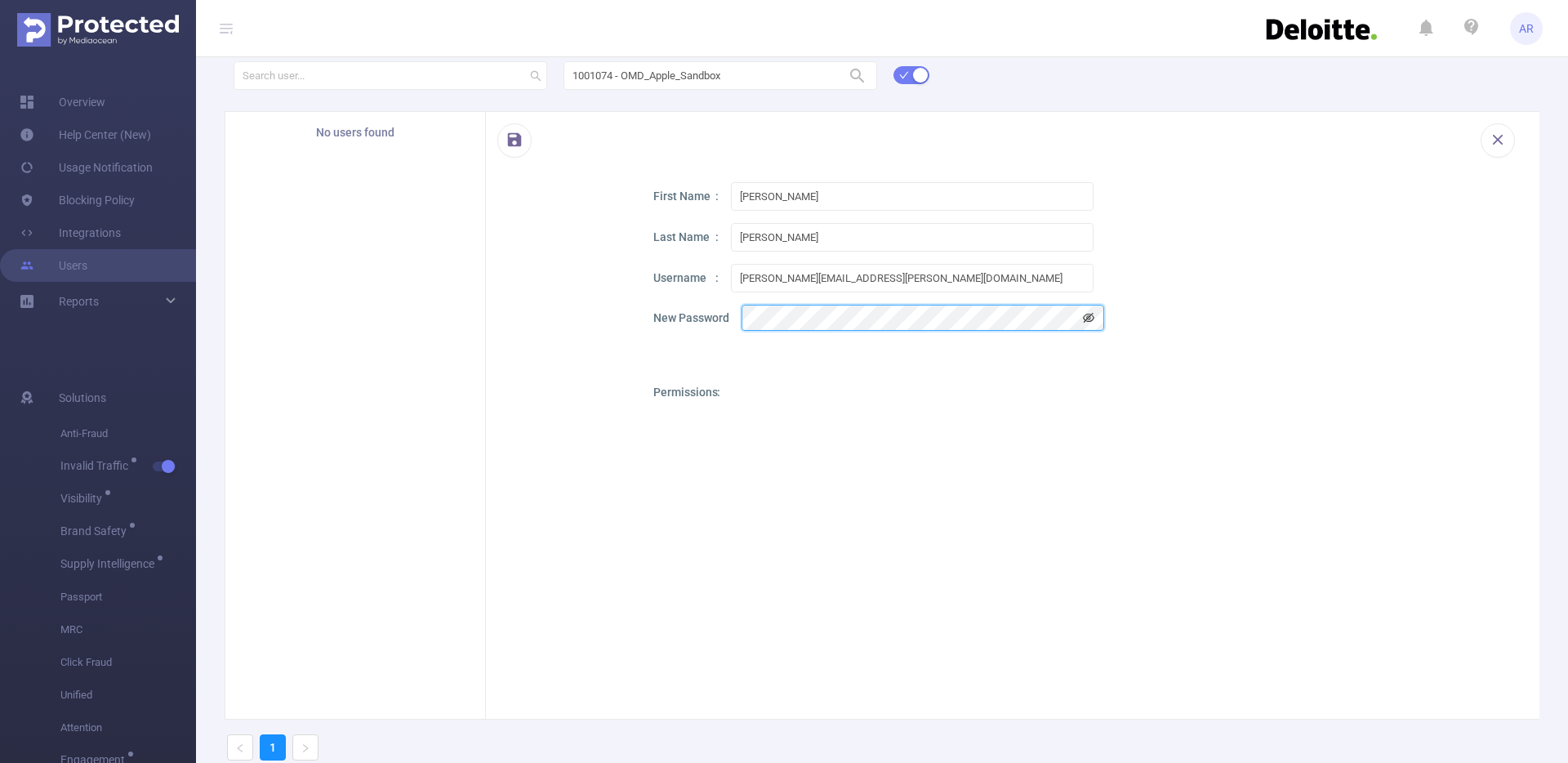
click at [1088, 319] on icon "icon: eye-invisible" at bounding box center [1088, 317] width 11 height 11
click at [576, 326] on div at bounding box center [563, 533] width 98 height 701
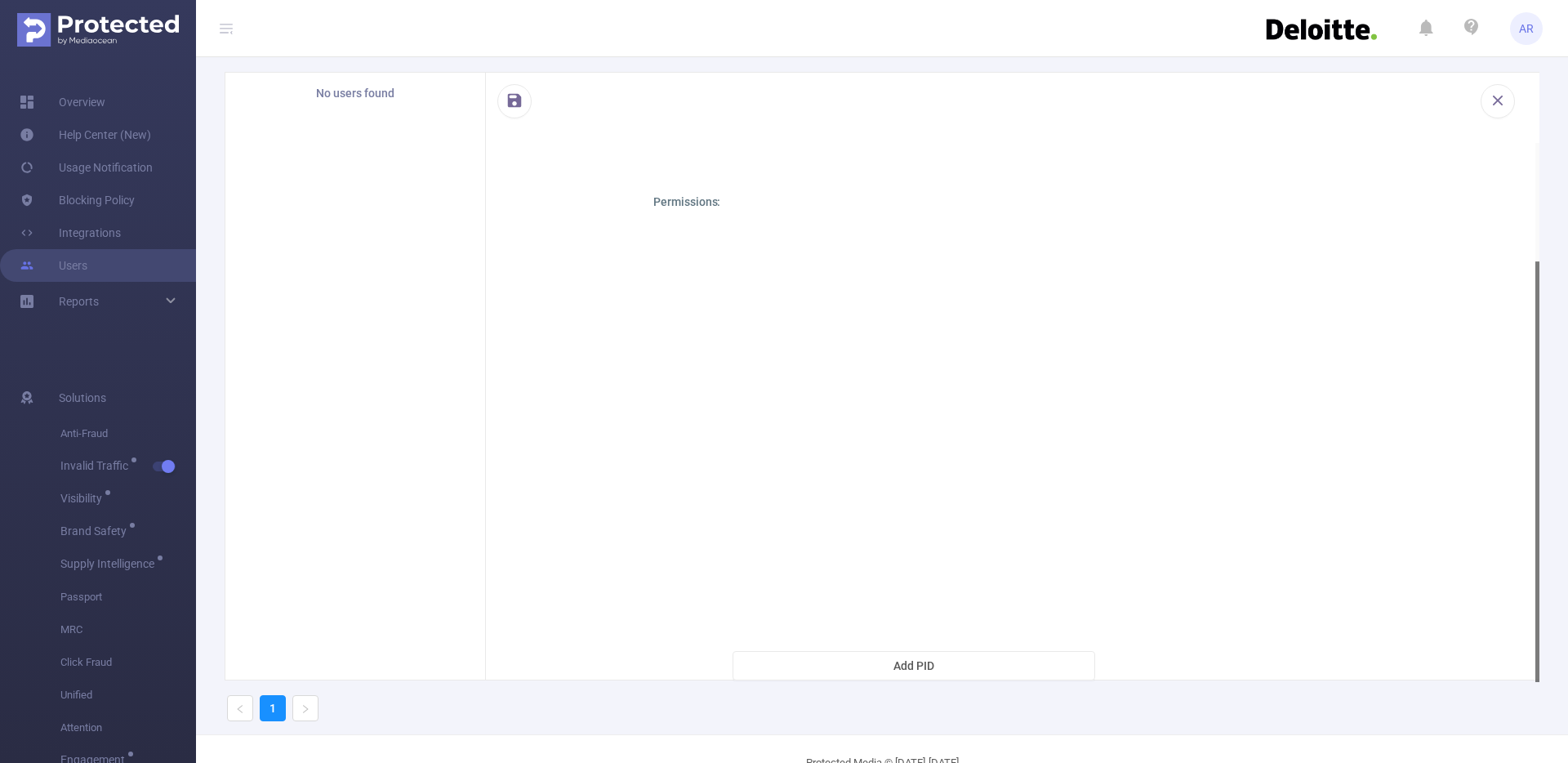
scroll to position [80, 0]
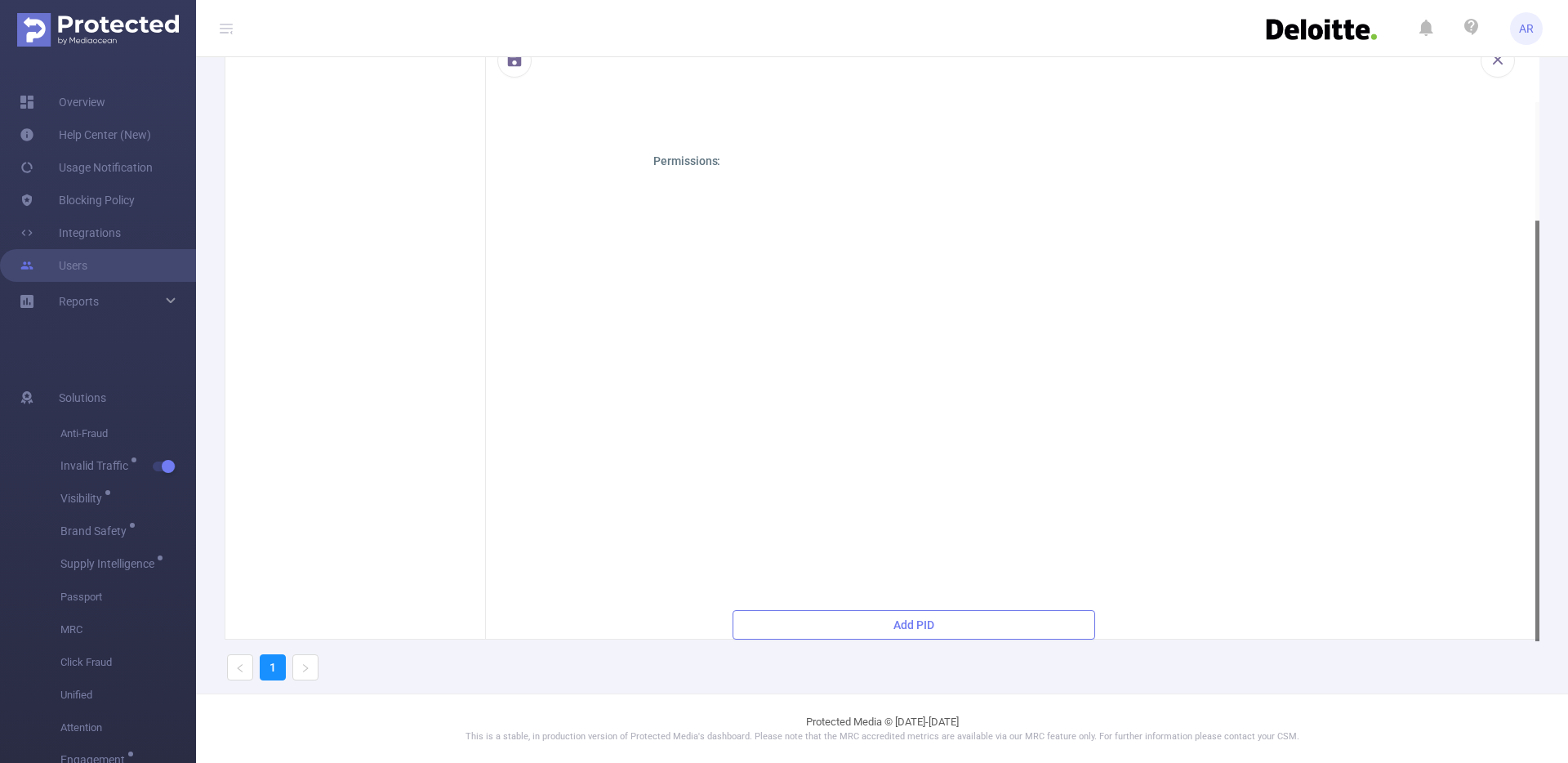
click at [894, 629] on button "Add PID" at bounding box center [914, 625] width 363 height 30
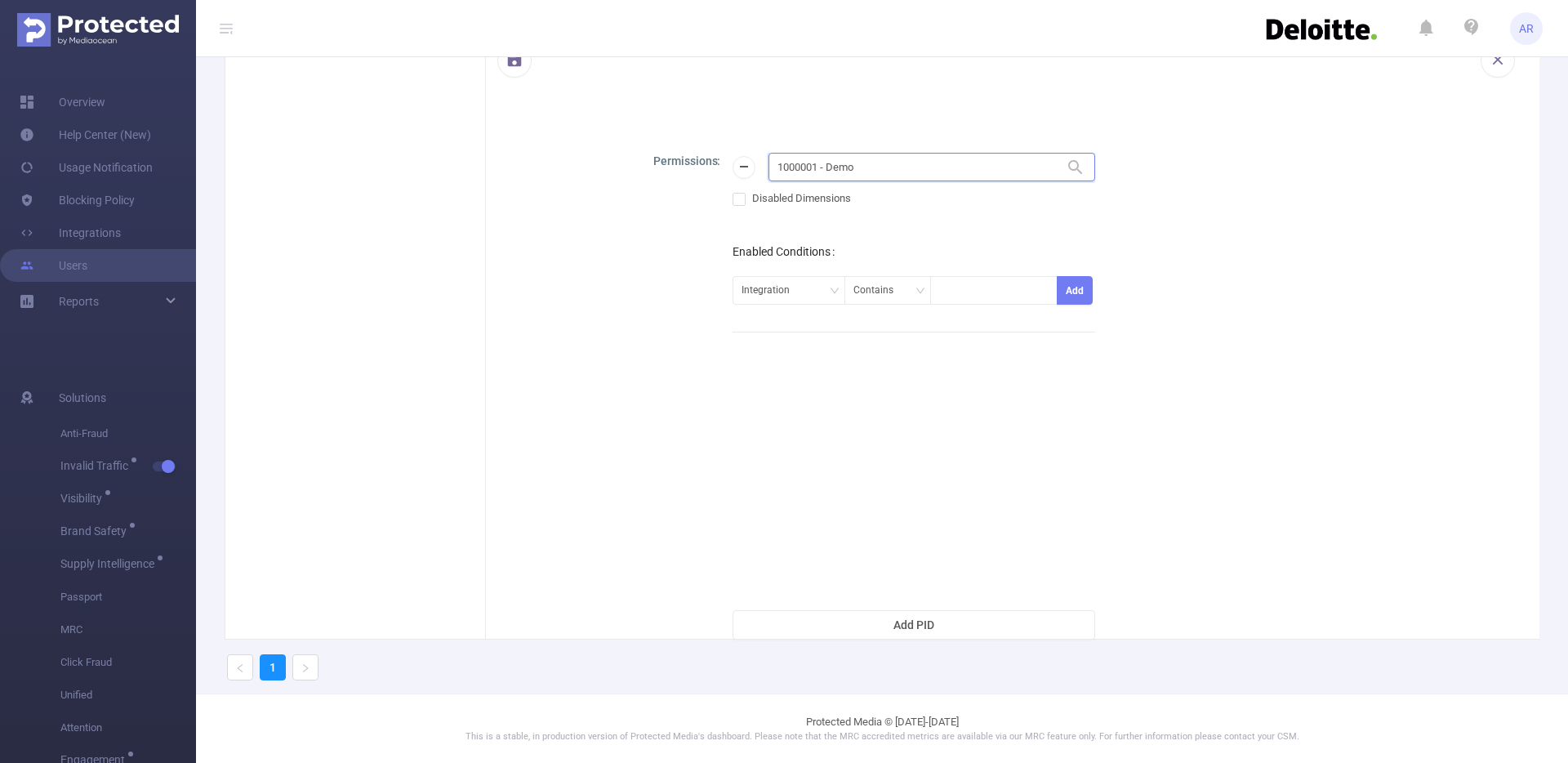
click at [879, 169] on input "1000001 - Demo" at bounding box center [931, 166] width 327 height 29
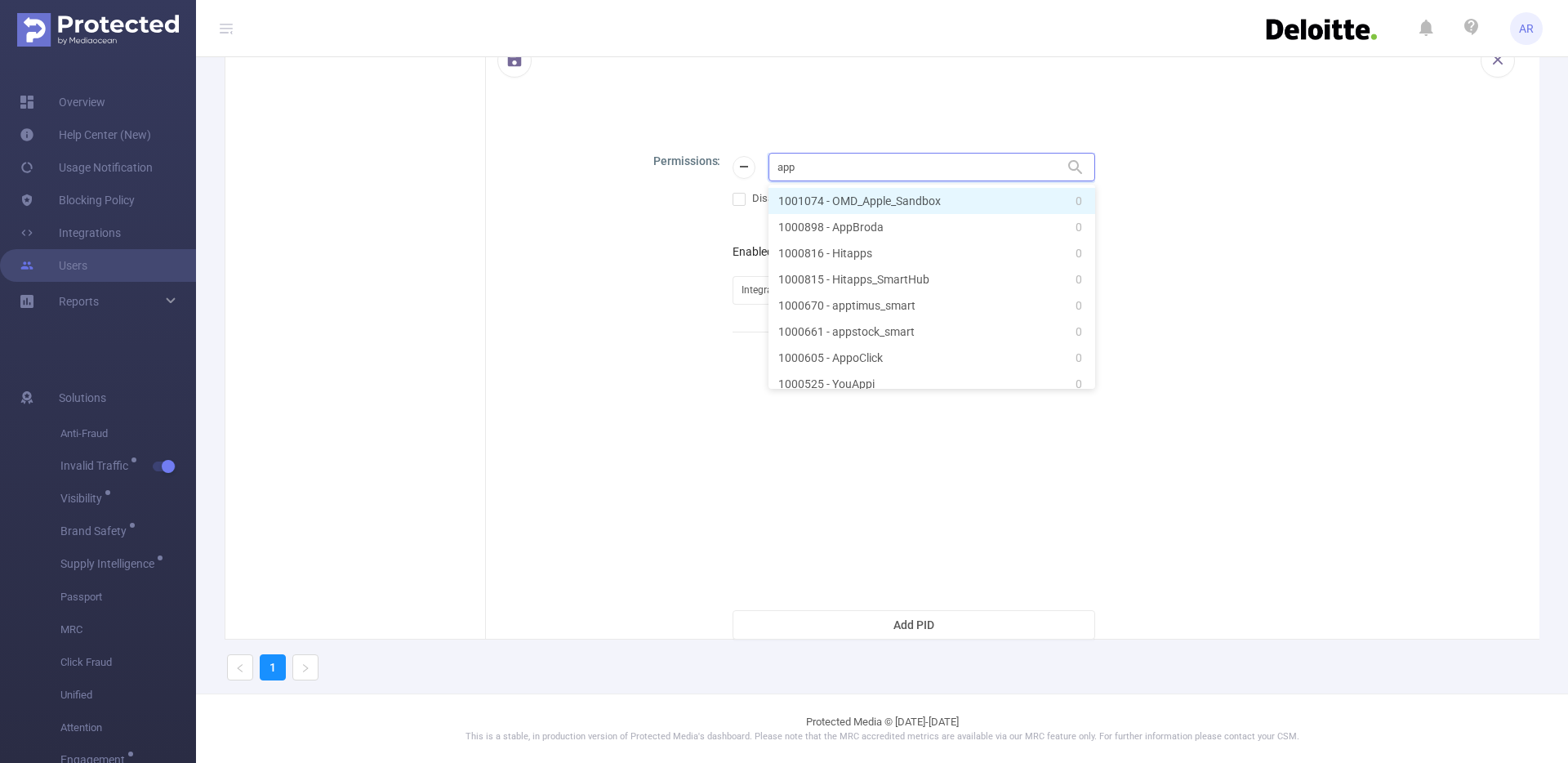
type input "appl"
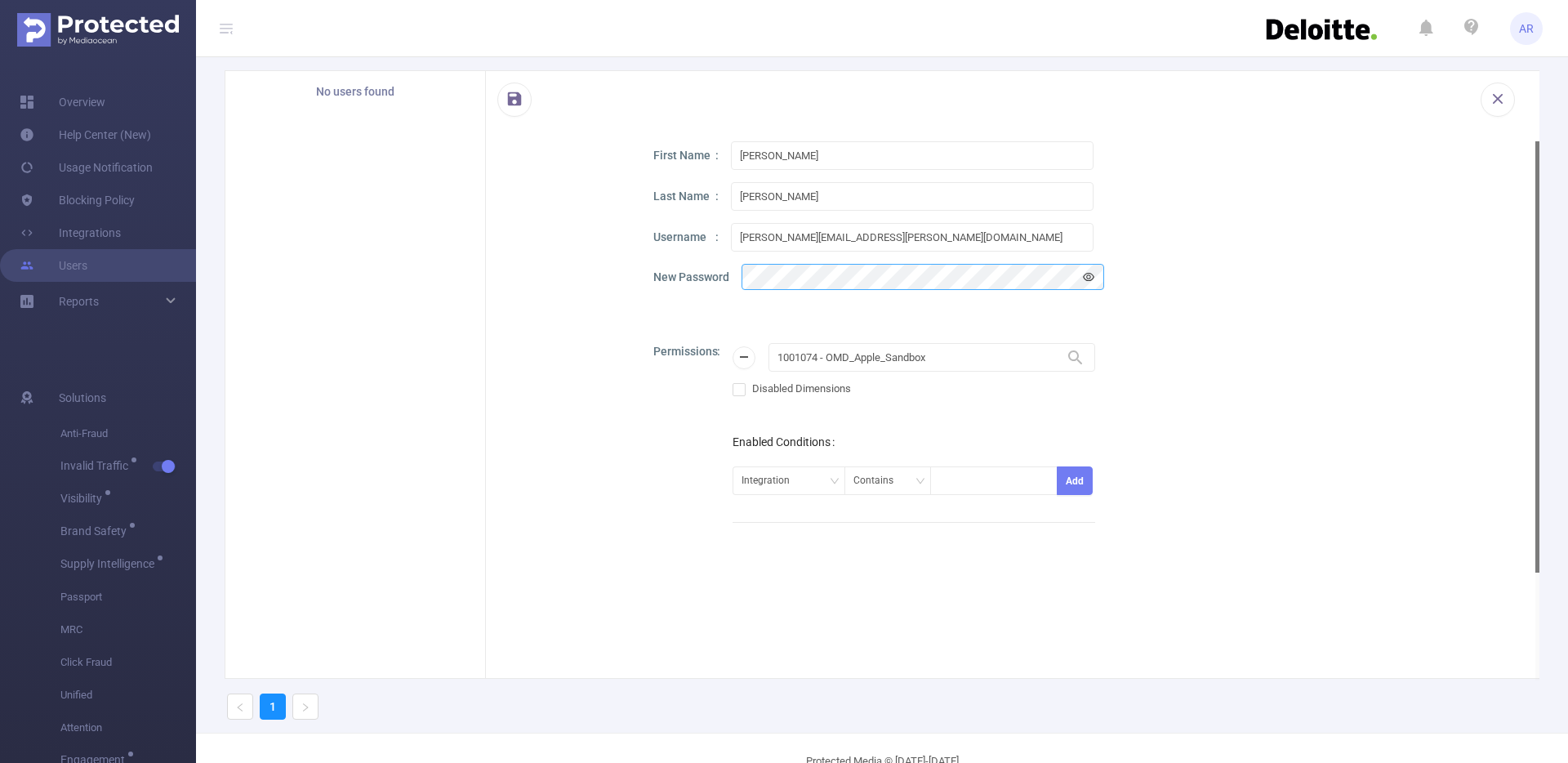
scroll to position [0, 0]
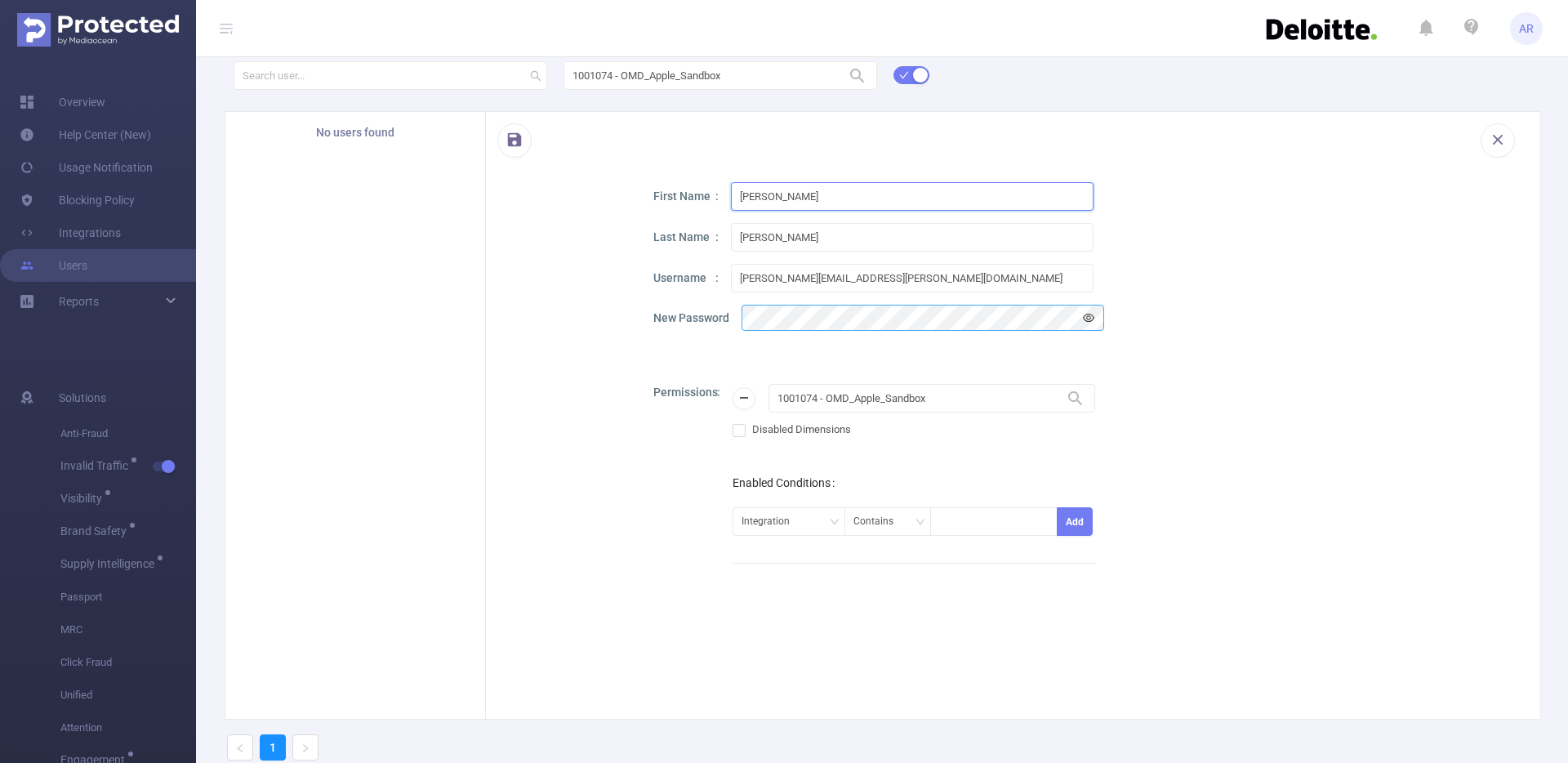
drag, startPoint x: 786, startPoint y: 190, endPoint x: 927, endPoint y: 194, distance: 141.1
click at [927, 194] on input "[PERSON_NAME]" at bounding box center [912, 196] width 363 height 29
drag, startPoint x: 927, startPoint y: 194, endPoint x: 783, endPoint y: 196, distance: 144.0
click at [783, 196] on input "[PERSON_NAME]" at bounding box center [912, 196] width 363 height 29
type input "[PERSON_NAME]"
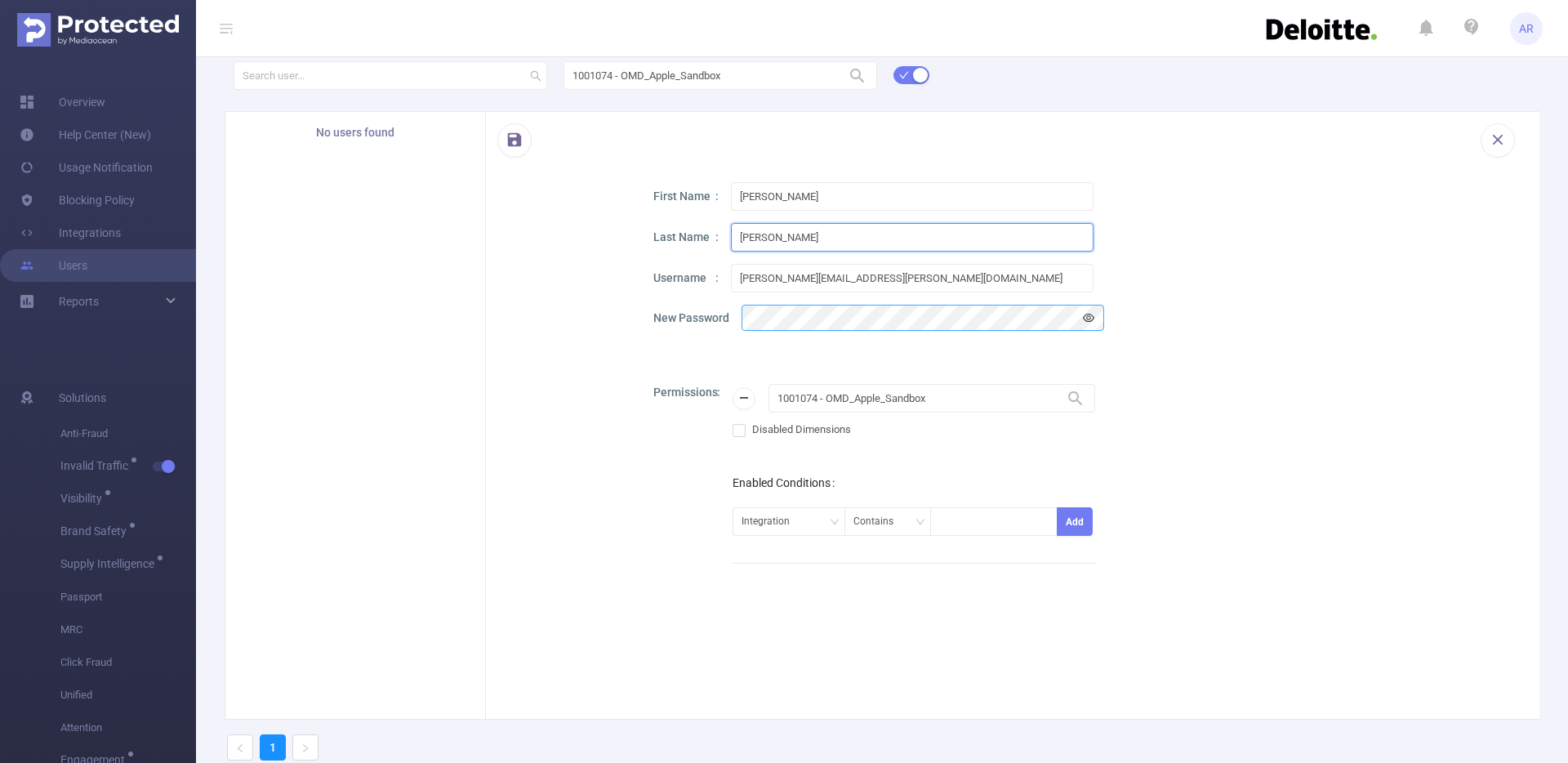
drag, startPoint x: 788, startPoint y: 232, endPoint x: 707, endPoint y: 239, distance: 81.3
click at [707, 239] on div "Last Name [PERSON_NAME]" at bounding box center [1082, 237] width 858 height 29
type input "[PERSON_NAME]"
click at [536, 346] on div at bounding box center [563, 533] width 98 height 701
click at [524, 138] on button "button" at bounding box center [514, 140] width 34 height 34
